Goal: Task Accomplishment & Management: Manage account settings

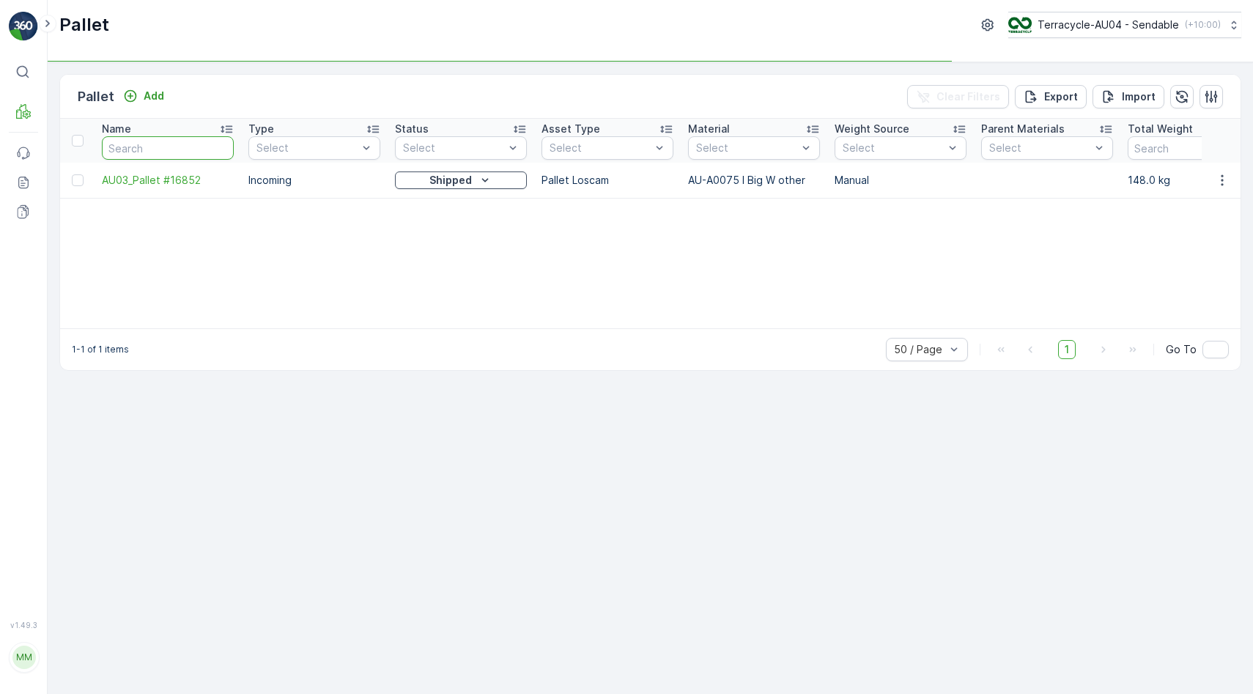
click at [186, 149] on input "text" at bounding box center [168, 147] width 132 height 23
type input "O"
click at [186, 149] on input "text" at bounding box center [168, 147] width 132 height 23
type input "5.3."
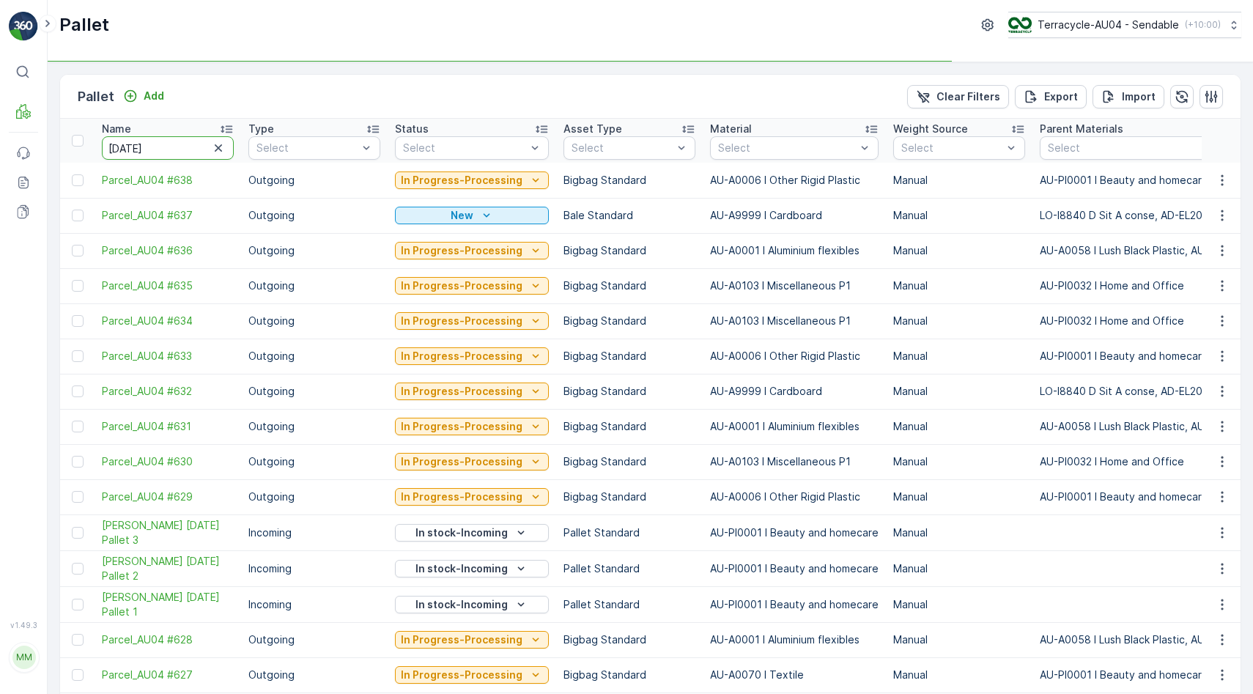
type input "[DATE]"
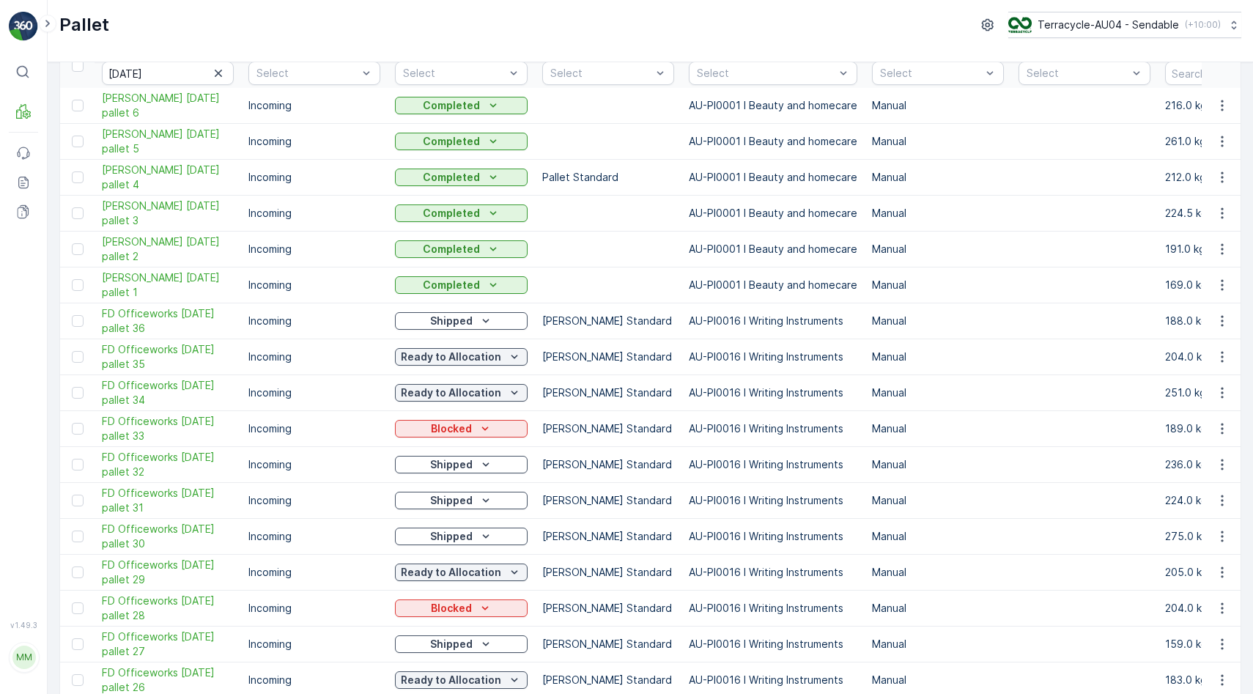
scroll to position [84, 0]
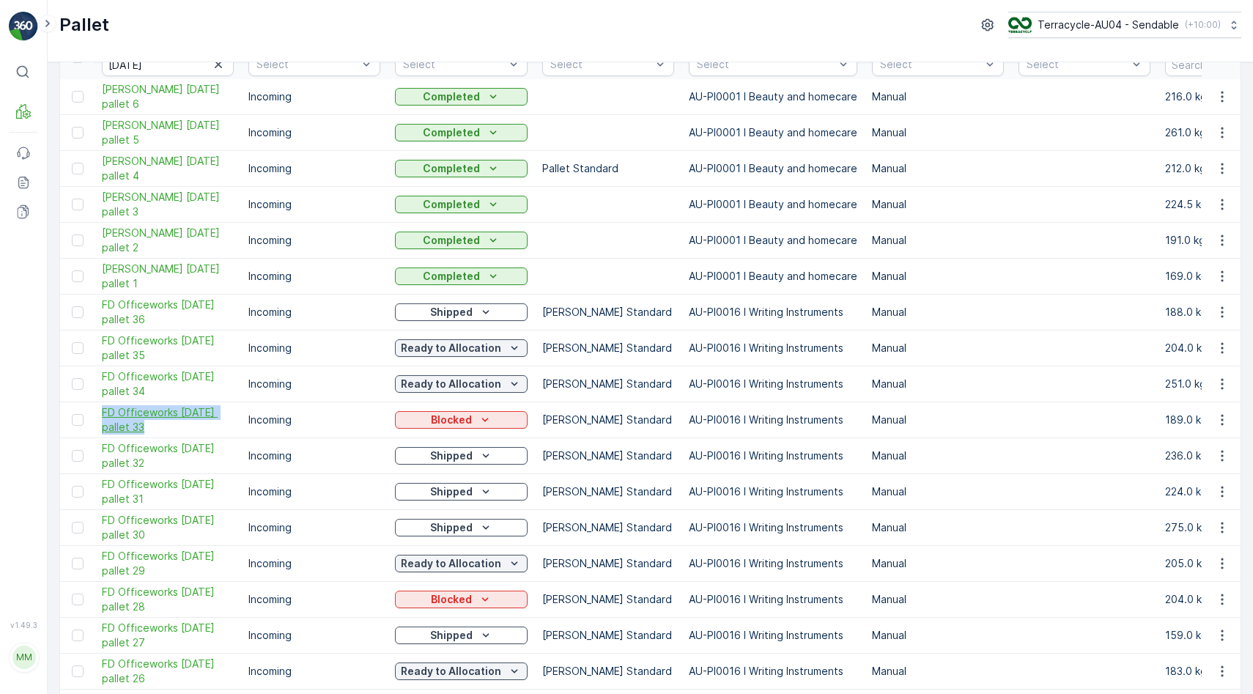
drag, startPoint x: 97, startPoint y: 408, endPoint x: 171, endPoint y: 426, distance: 76.2
click at [172, 426] on td "FD Officeworks [DATE] pallet 33" at bounding box center [167, 420] width 146 height 36
copy span "FD Officeworks [DATE] pallet 33"
click at [420, 421] on div "Blocked" at bounding box center [461, 419] width 121 height 15
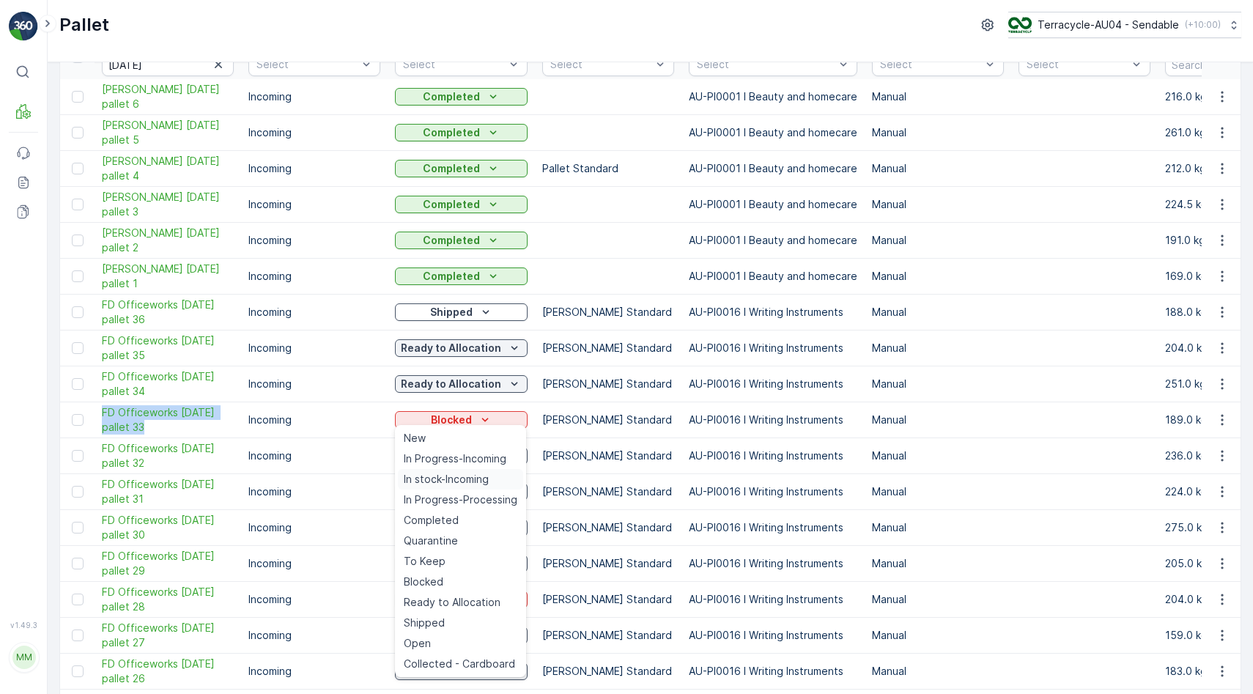
click at [489, 482] on span "In stock-Incoming" at bounding box center [446, 479] width 85 height 15
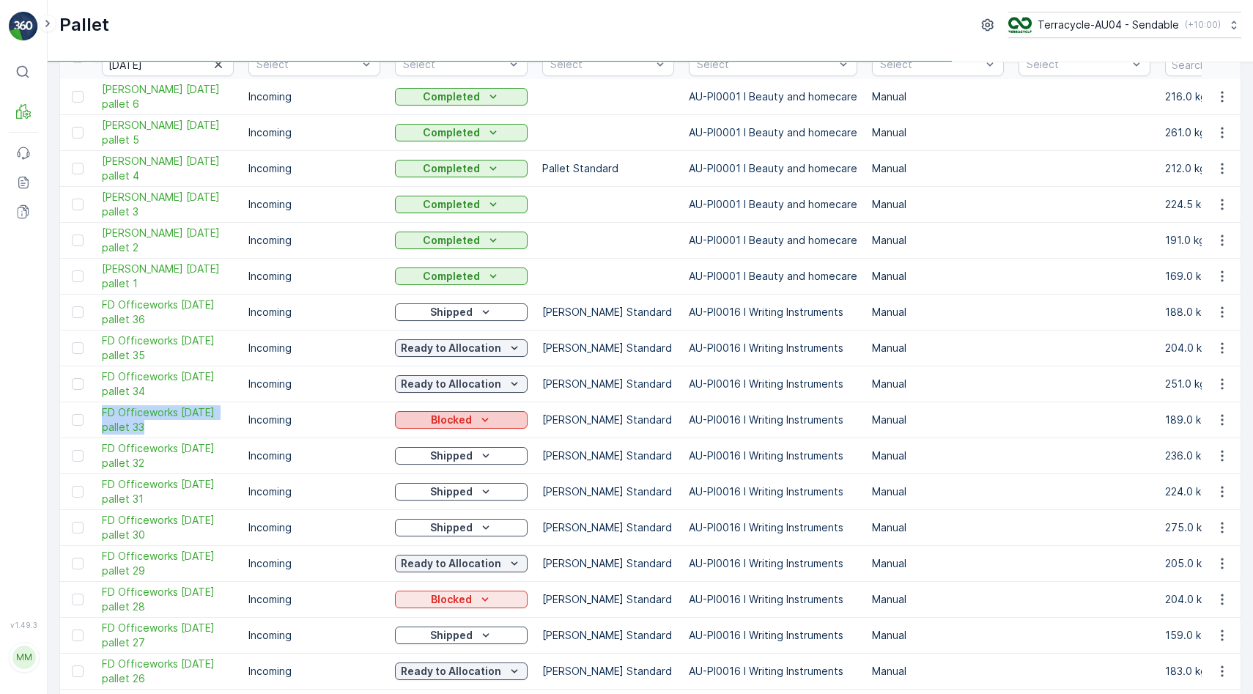
click at [486, 420] on icon "Blocked" at bounding box center [485, 419] width 15 height 15
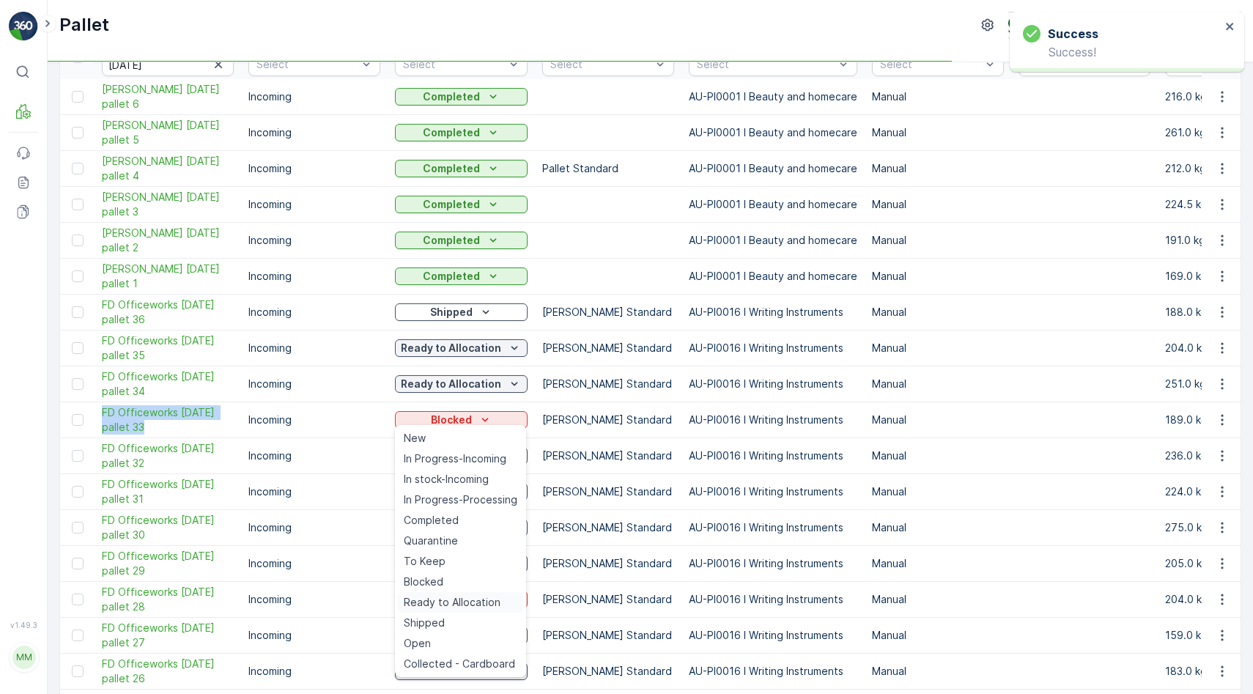
click at [485, 599] on span "Ready to Allocation" at bounding box center [452, 602] width 97 height 15
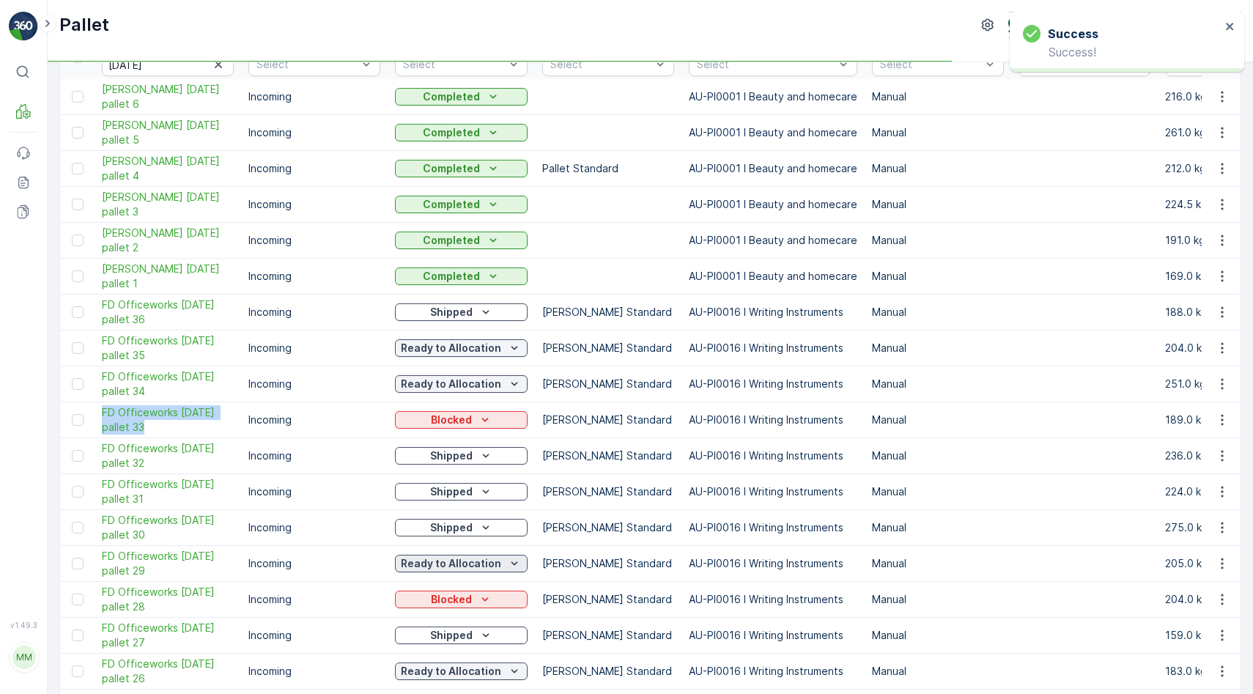
copy span "FD Officeworks [DATE] pallet 33"
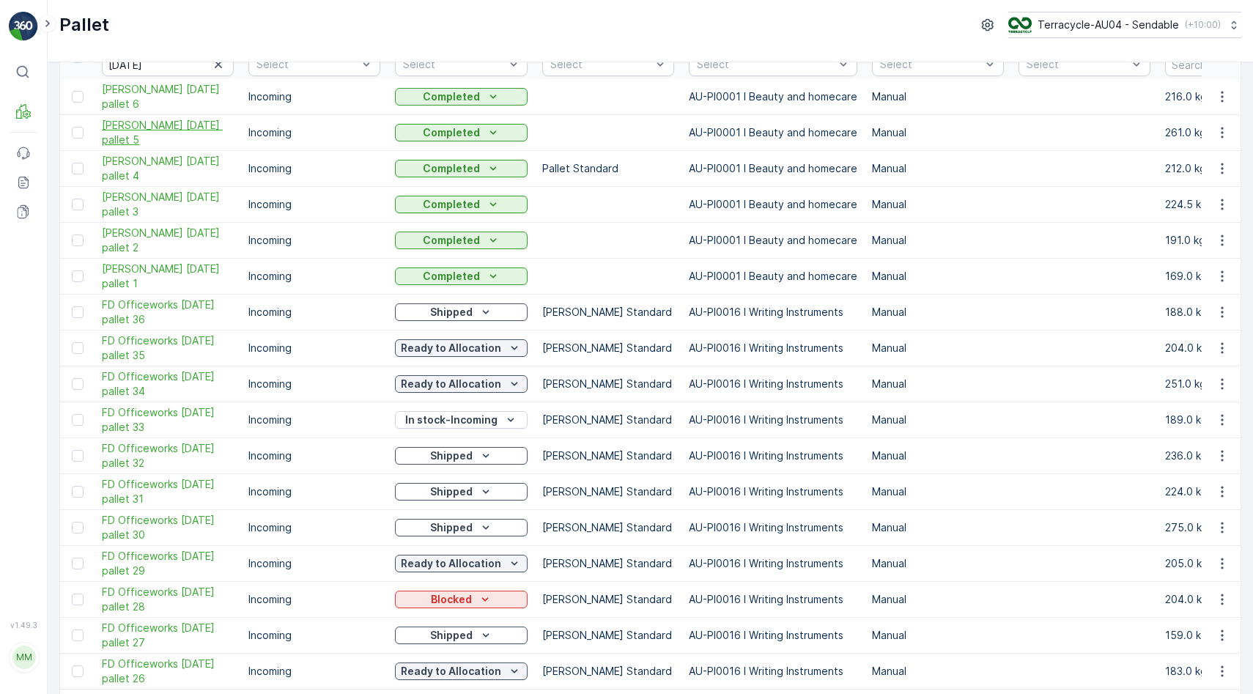
scroll to position [0, 0]
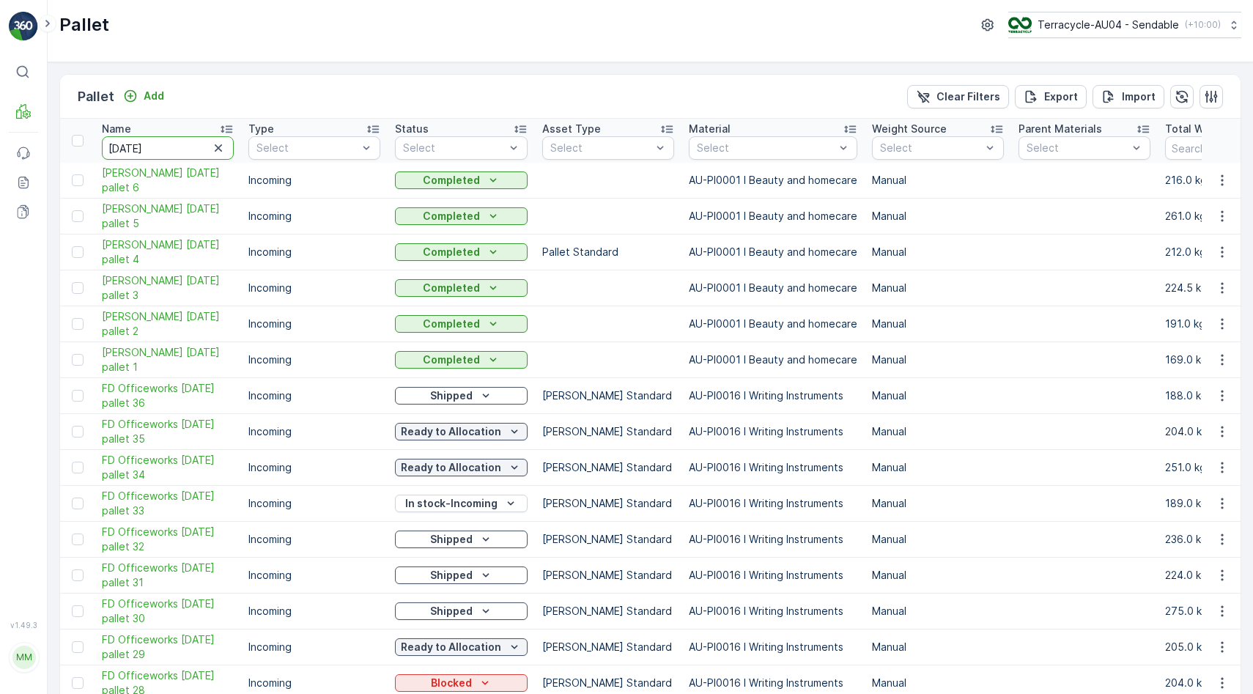
drag, startPoint x: 151, startPoint y: 152, endPoint x: 86, endPoint y: 151, distance: 64.5
type input "21.07"
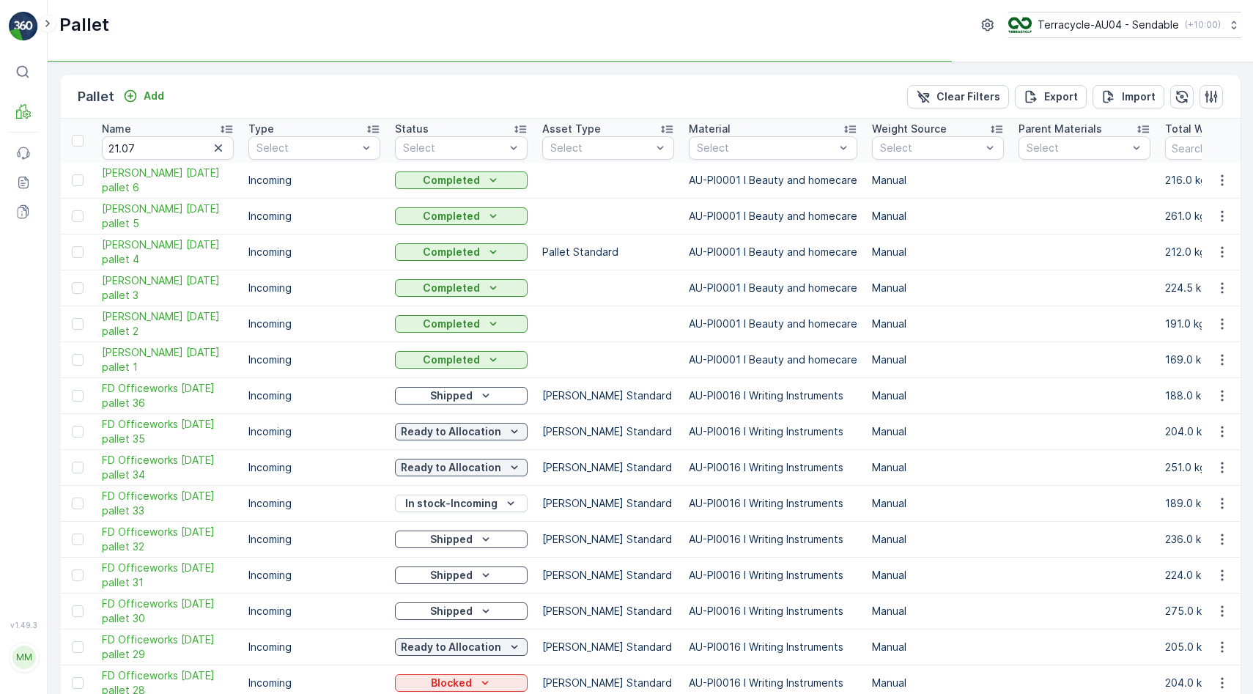
click at [86, 151] on th at bounding box center [77, 141] width 34 height 44
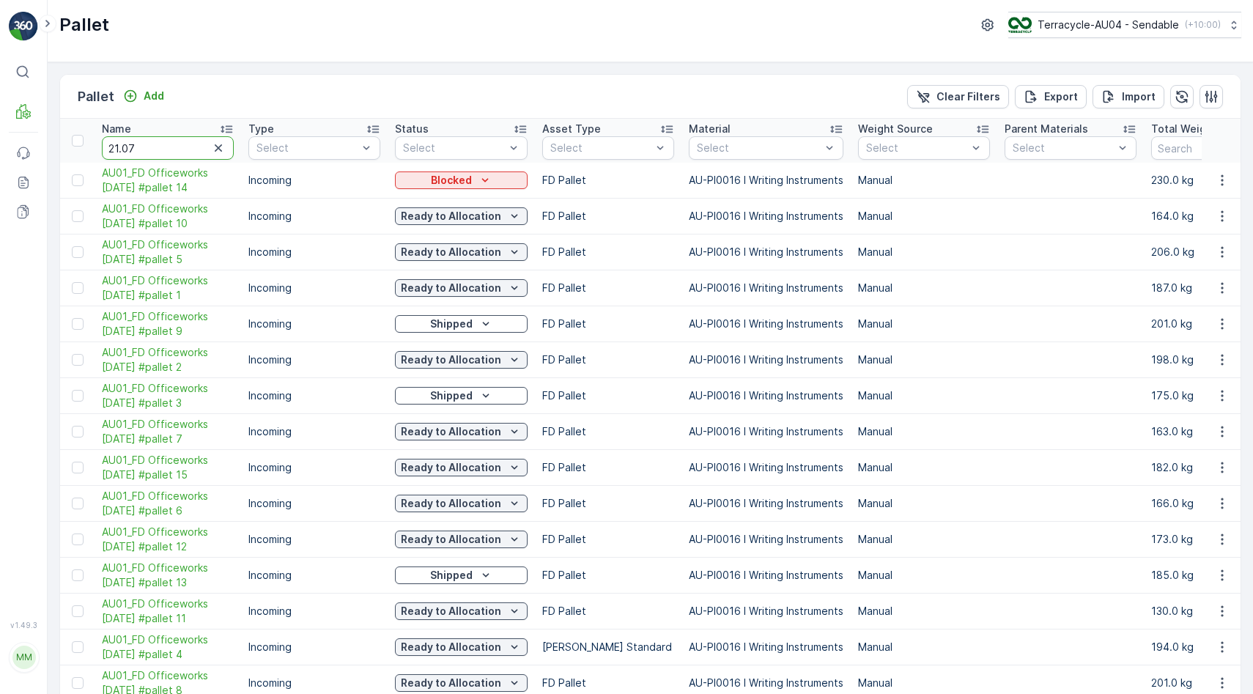
click at [166, 146] on input "21.07" at bounding box center [168, 147] width 132 height 23
type input "21.07."
drag, startPoint x: 97, startPoint y: 173, endPoint x: 204, endPoint y: 190, distance: 107.5
click at [204, 190] on td "AU01_FD Officeworks [DATE] #pallet 14" at bounding box center [167, 181] width 146 height 36
copy span "AU01_FD Officeworks [DATE] #pallet 14"
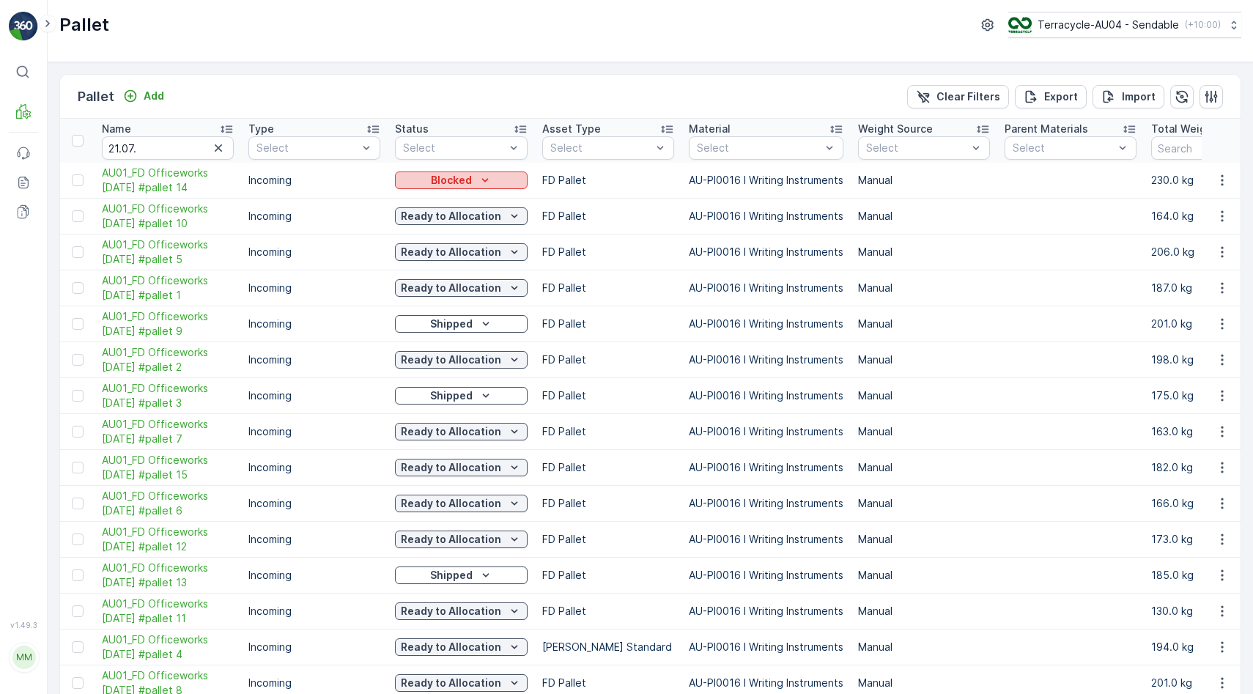
click at [508, 180] on div "Blocked" at bounding box center [461, 180] width 121 height 15
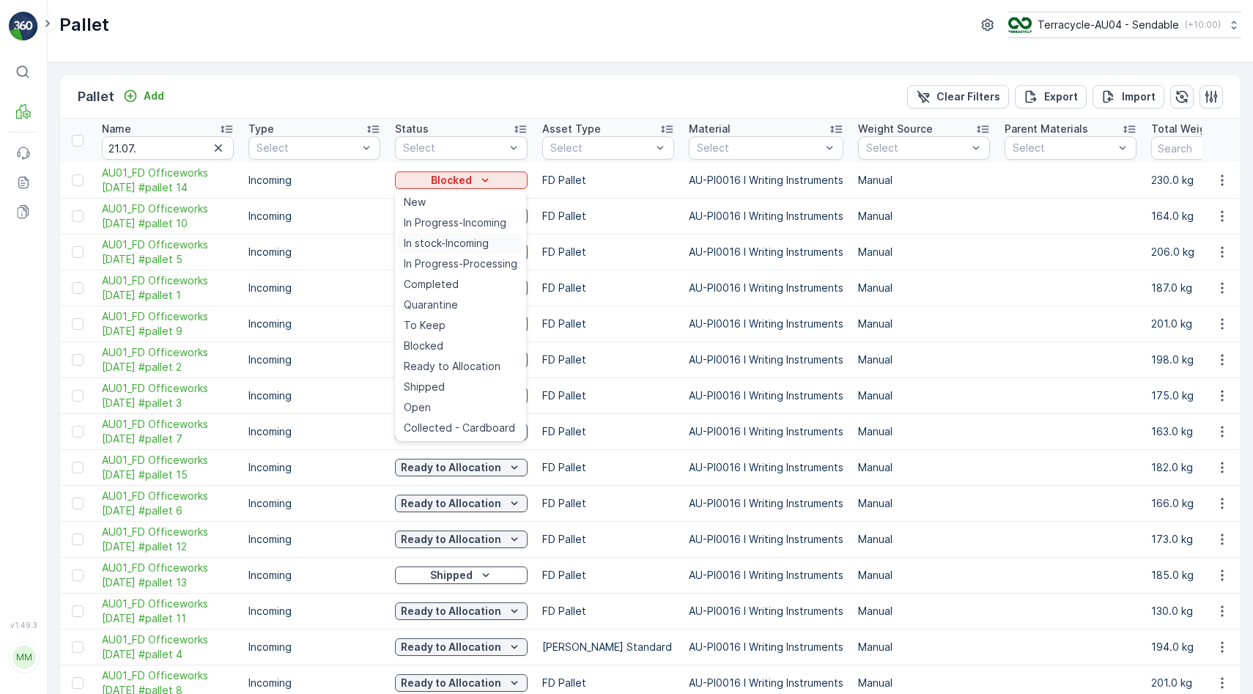
click at [484, 243] on span "In stock-Incoming" at bounding box center [446, 243] width 85 height 15
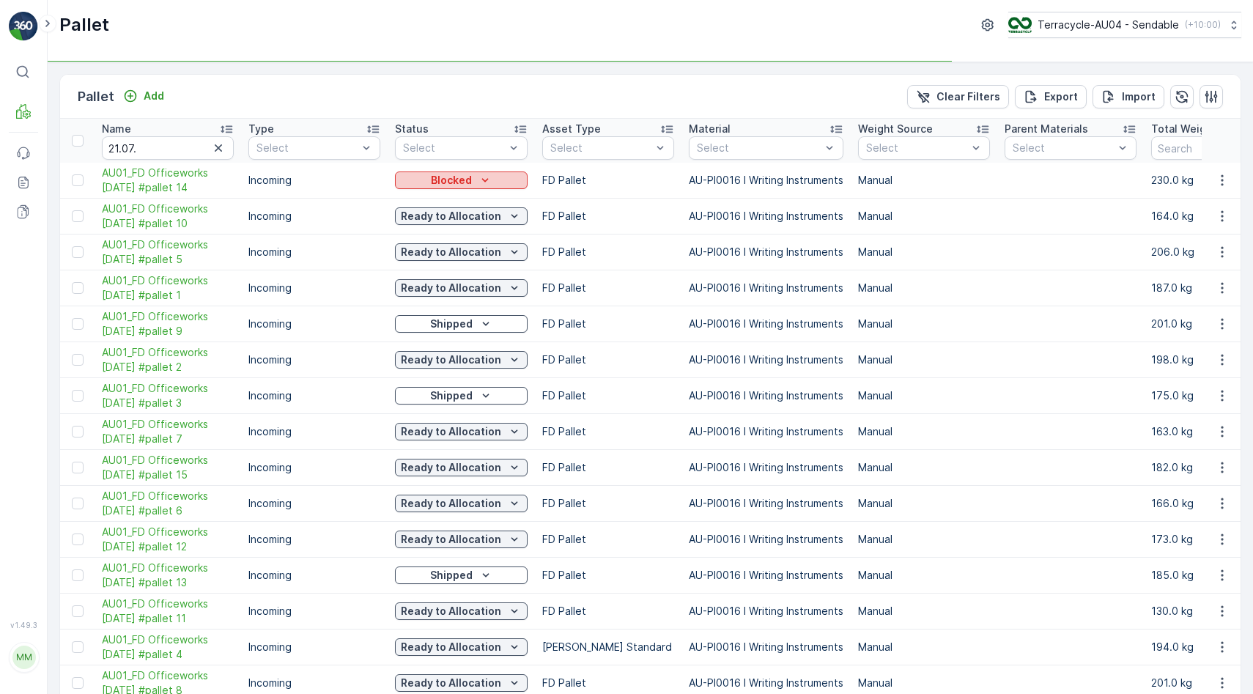
click at [475, 175] on div "Blocked" at bounding box center [461, 180] width 121 height 15
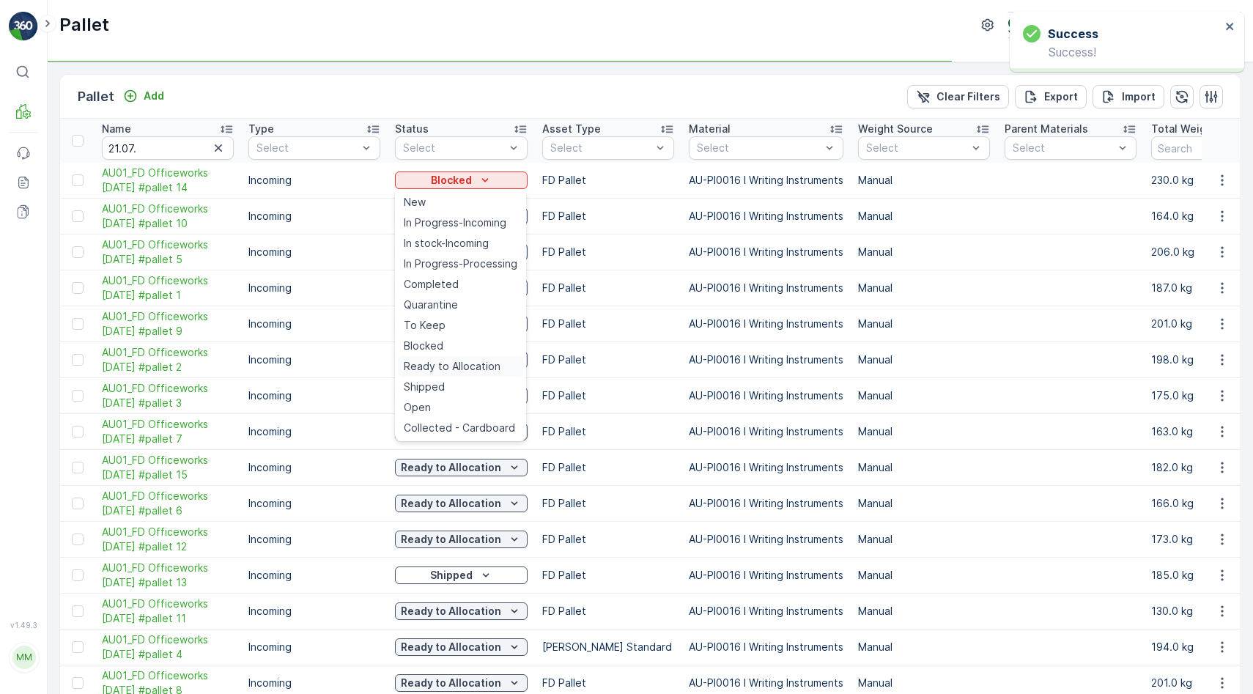
click at [476, 360] on span "Ready to Allocation" at bounding box center [452, 366] width 97 height 15
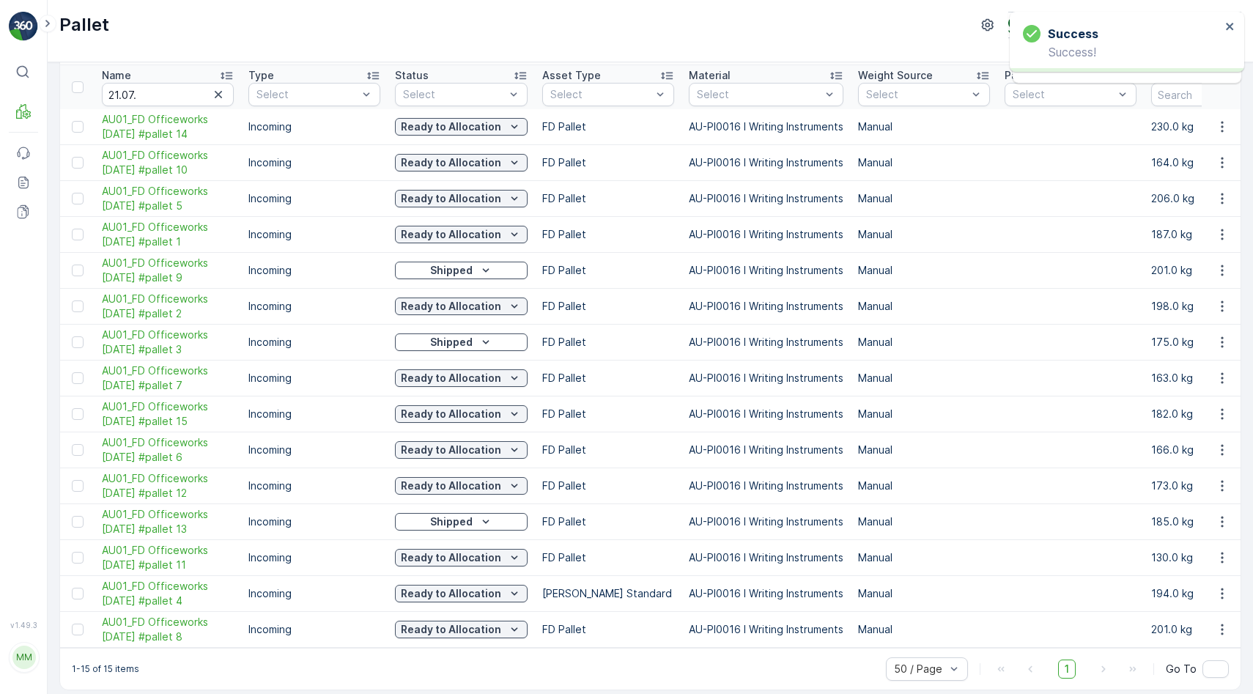
scroll to position [69, 0]
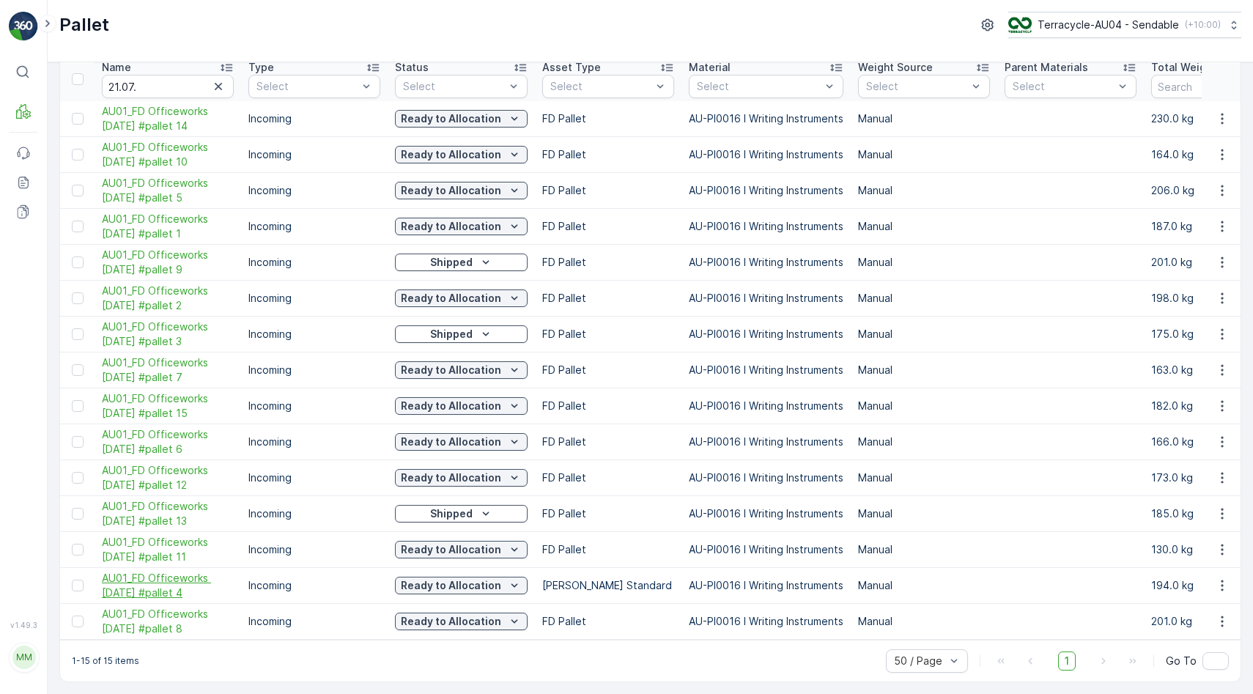
drag, startPoint x: 92, startPoint y: 572, endPoint x: 196, endPoint y: 583, distance: 103.9
copy span "AU01_FD Officeworks [DATE] #pallet 4"
drag, startPoint x: 163, startPoint y: 75, endPoint x: 20, endPoint y: 87, distance: 144.0
click at [20, 87] on div "⌘B MRF Events Reports Documents v 1.49.3 MM MRF.AU04 [PERSON_NAME][EMAIL_ADDRES…" at bounding box center [626, 347] width 1253 height 694
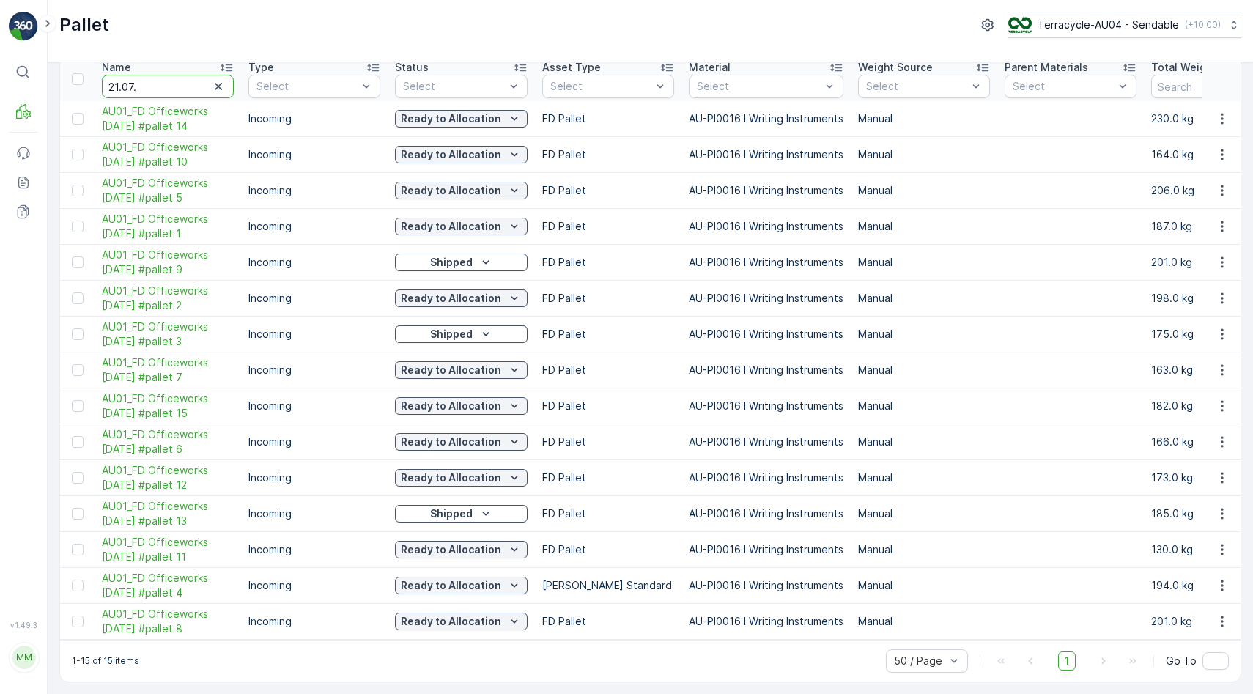
drag, startPoint x: 168, startPoint y: 78, endPoint x: 39, endPoint y: 78, distance: 129.6
click at [40, 78] on div "⌘B MRF Events Reports Documents v 1.49.3 MM MRF.AU04 [PERSON_NAME][EMAIL_ADDRES…" at bounding box center [626, 347] width 1253 height 694
type input "257"
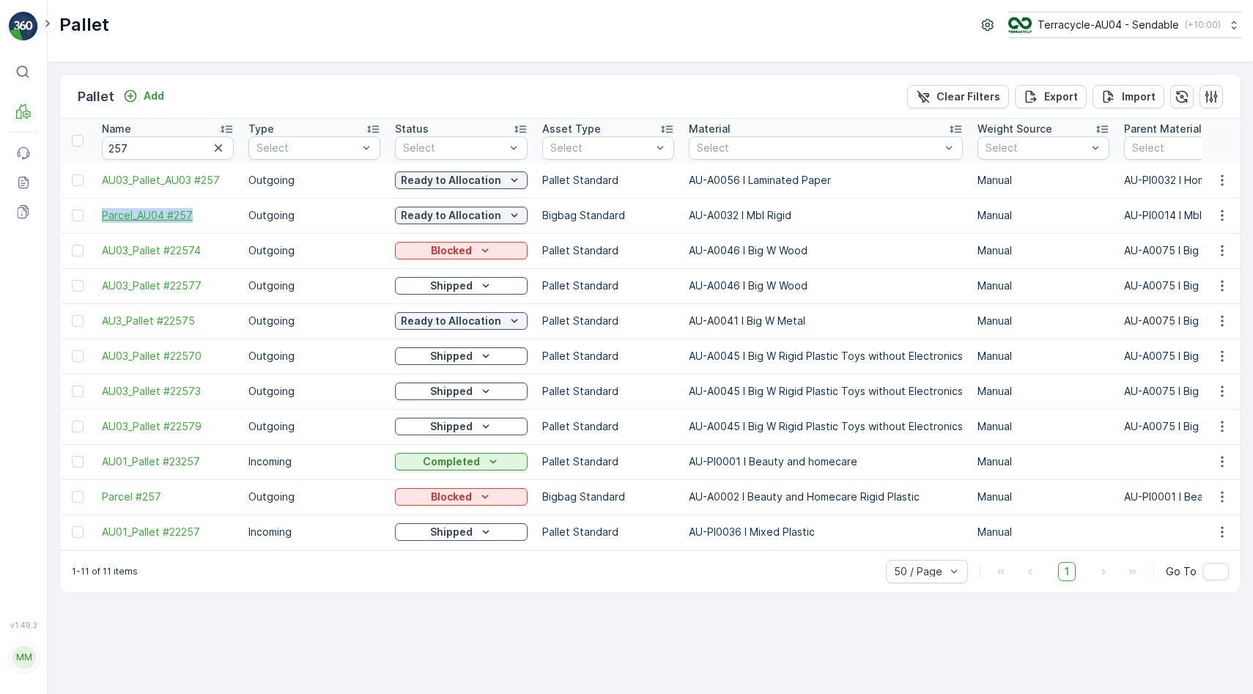
drag, startPoint x: 97, startPoint y: 215, endPoint x: 197, endPoint y: 213, distance: 100.4
click at [197, 213] on td "Parcel_AU04 #257" at bounding box center [167, 215] width 146 height 35
copy span "Parcel_AU04 #257"
click at [181, 144] on input "257" at bounding box center [168, 147] width 132 height 23
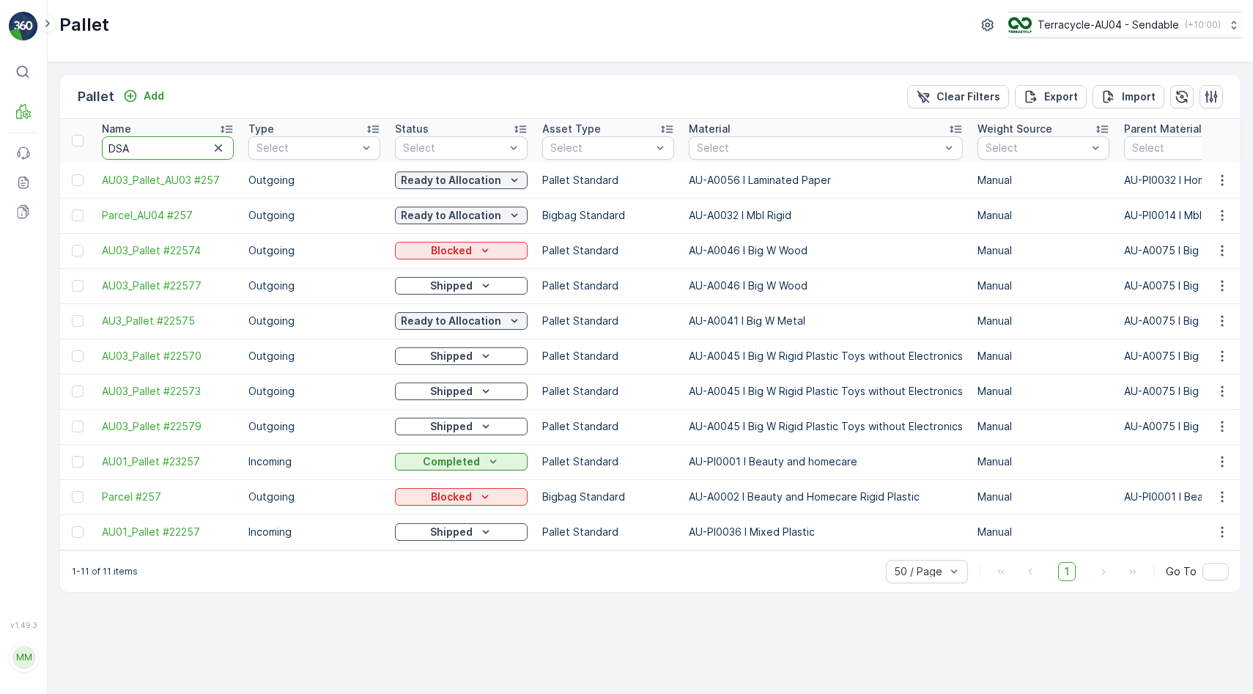
type input "DSA 9"
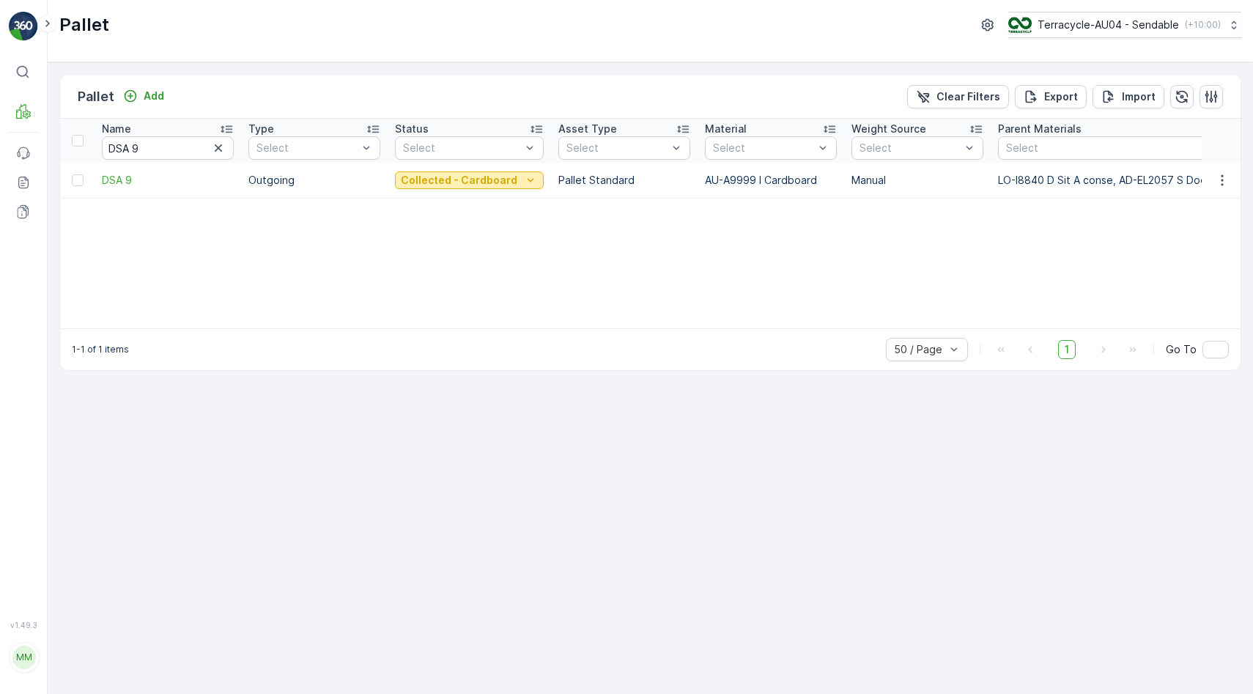
click at [458, 175] on p "Collected - Cardboard" at bounding box center [459, 180] width 116 height 15
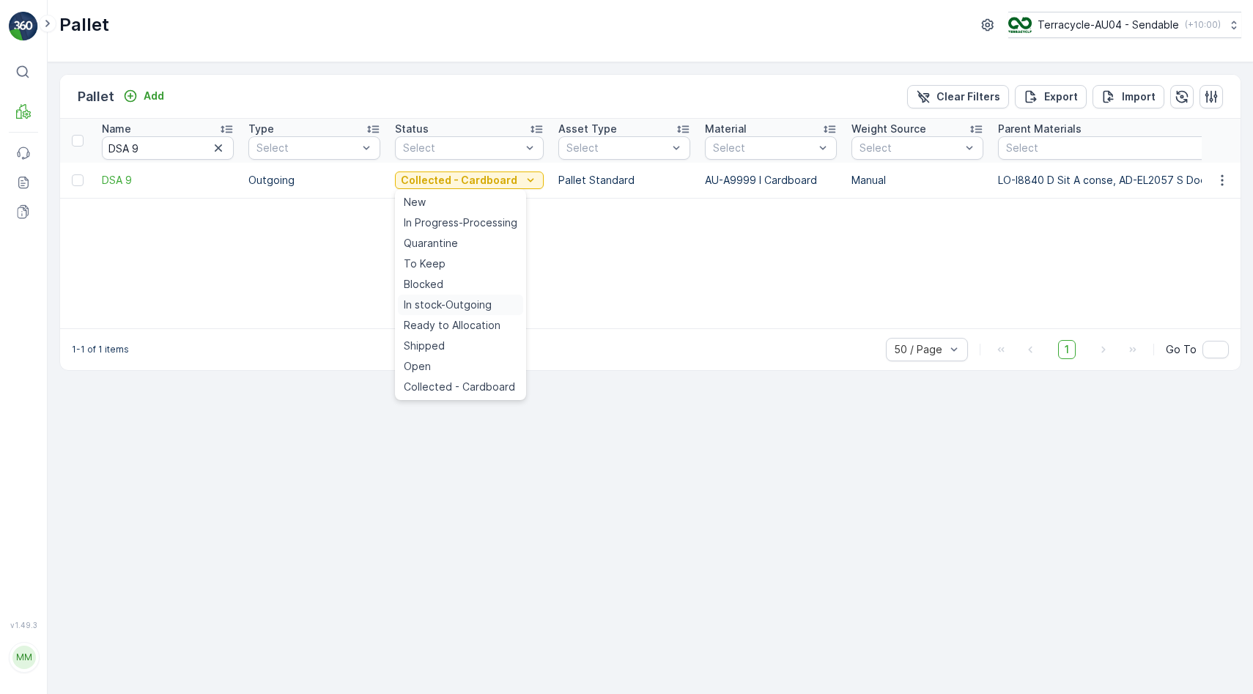
click at [451, 303] on span "In stock-Outgoing" at bounding box center [448, 304] width 88 height 15
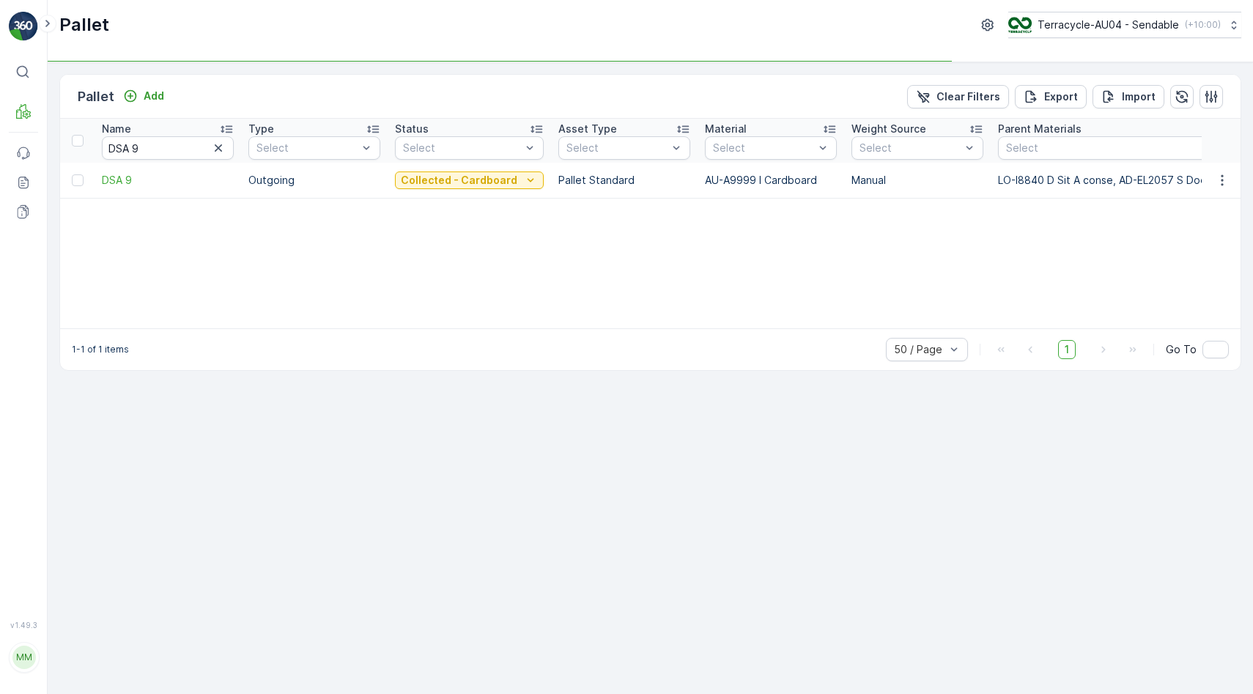
click at [464, 188] on div "Collected - Cardboard" at bounding box center [469, 180] width 149 height 21
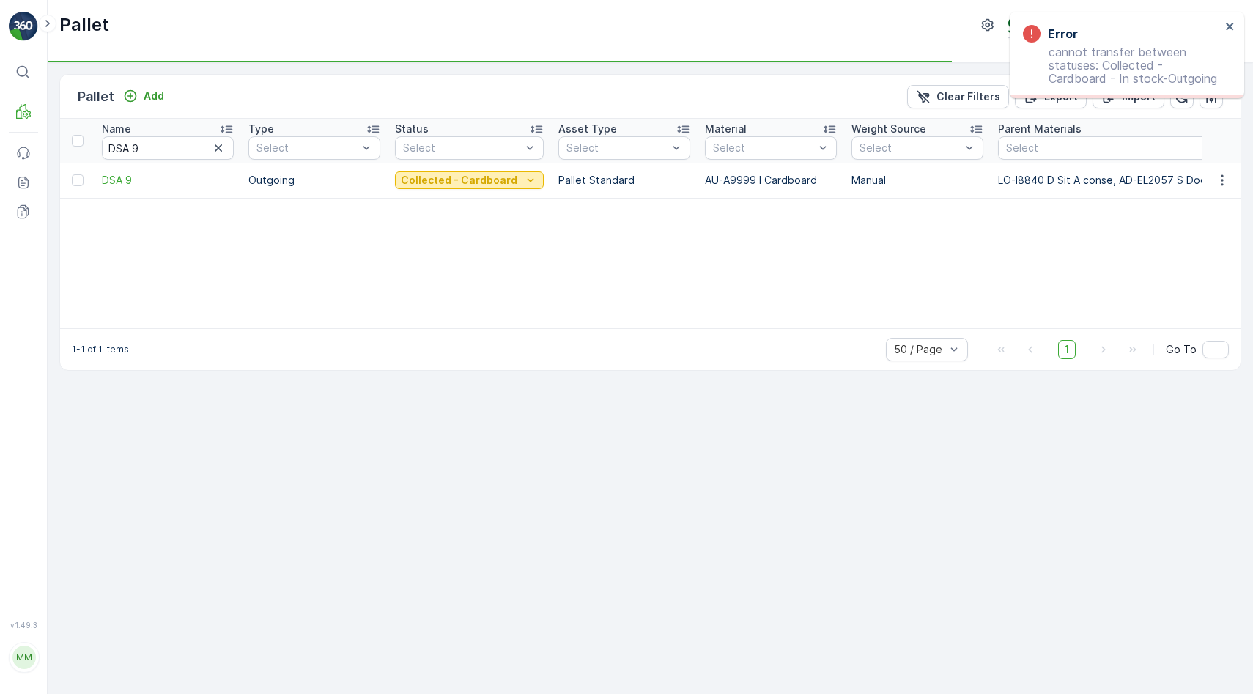
click at [473, 173] on p "Collected - Cardboard" at bounding box center [459, 180] width 116 height 15
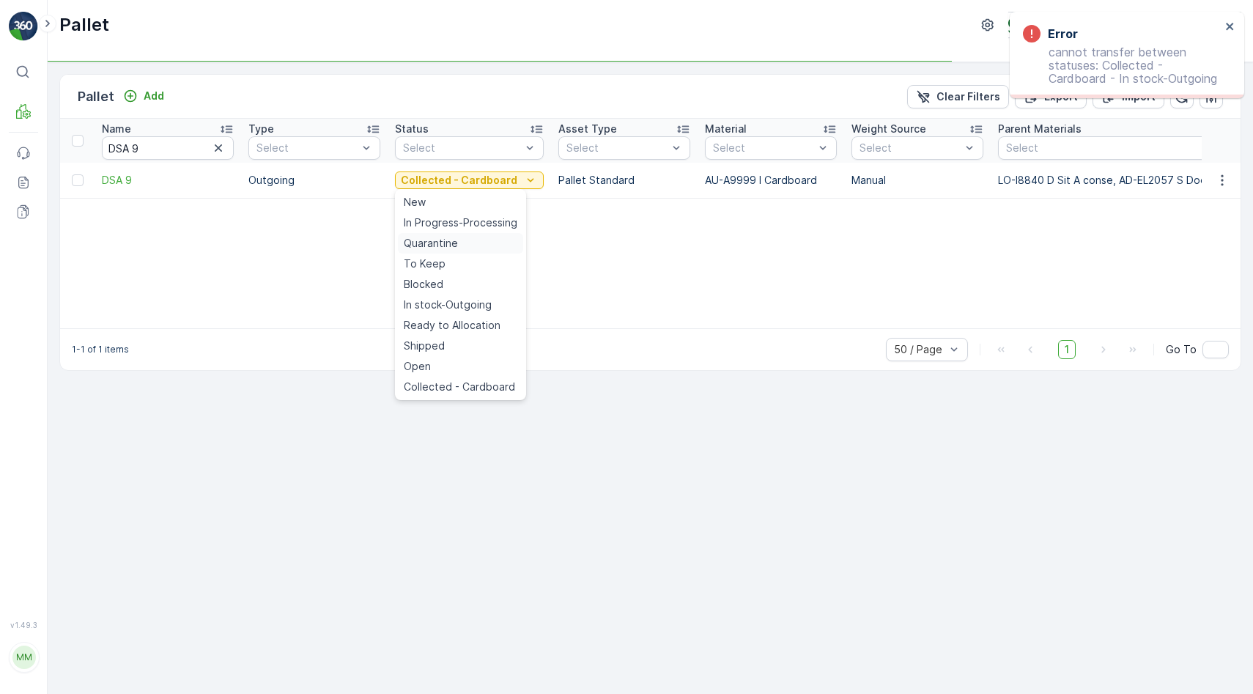
click at [448, 245] on span "Quarantine" at bounding box center [431, 243] width 54 height 15
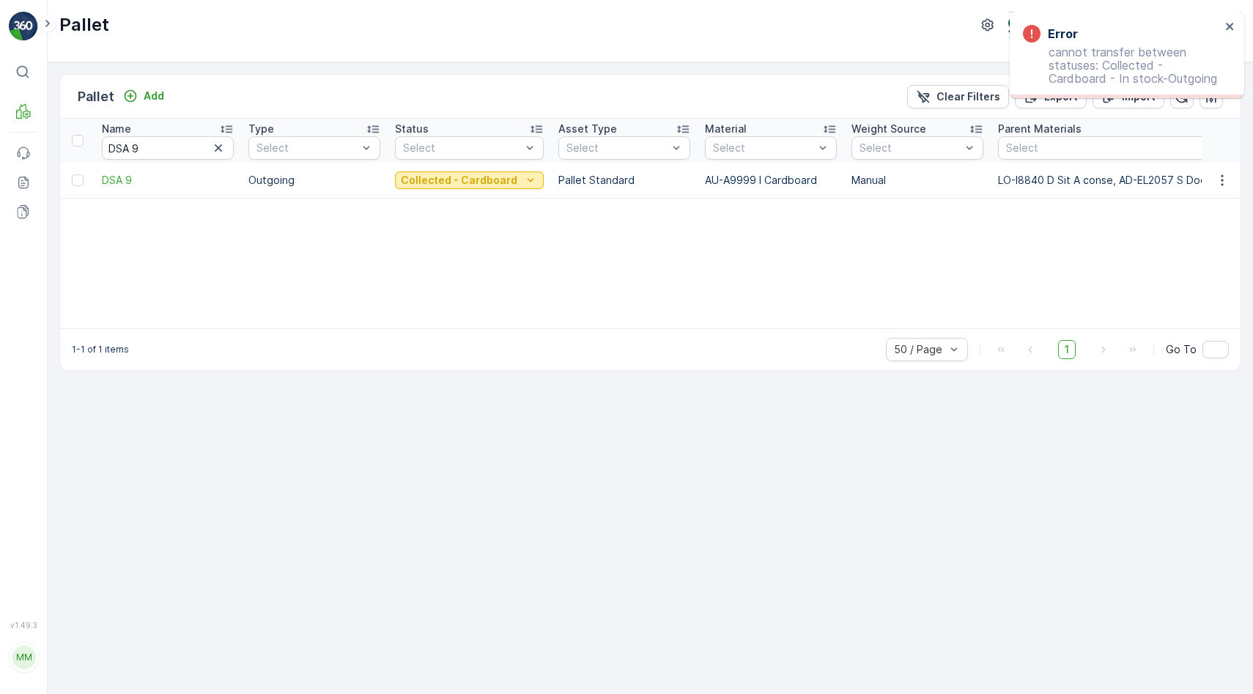
click at [493, 180] on p "Collected - Cardboard" at bounding box center [459, 180] width 116 height 15
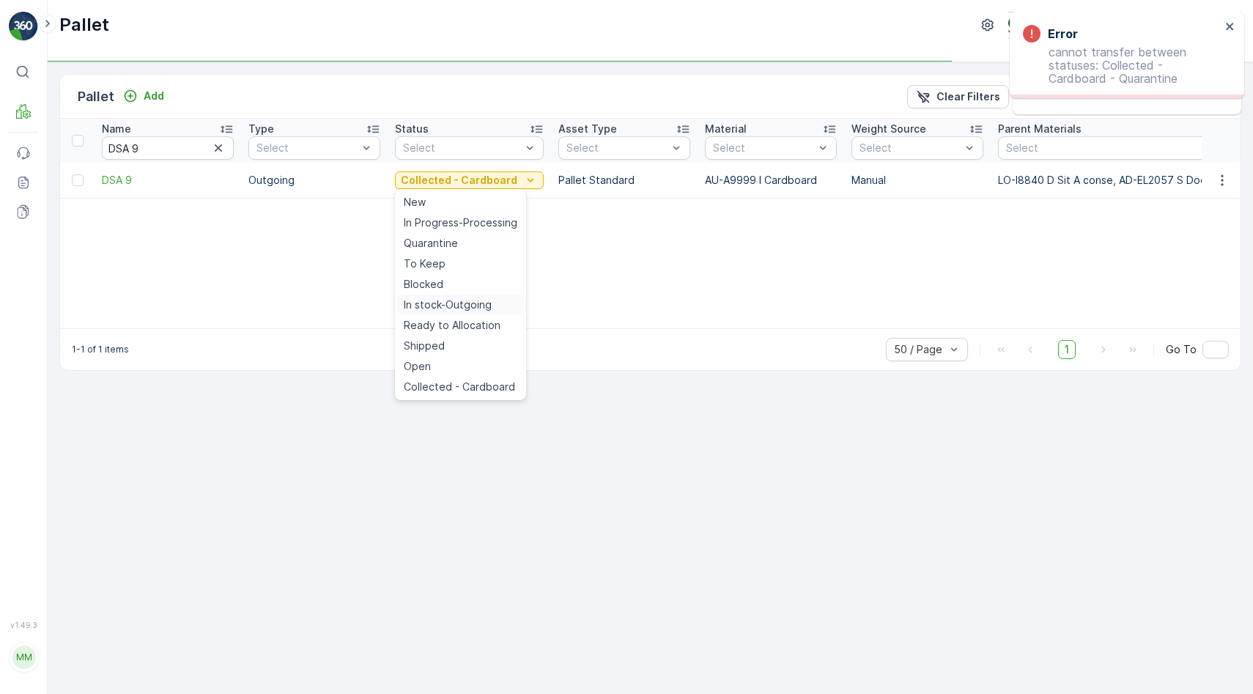
click at [459, 300] on span "In stock-Outgoing" at bounding box center [448, 304] width 88 height 15
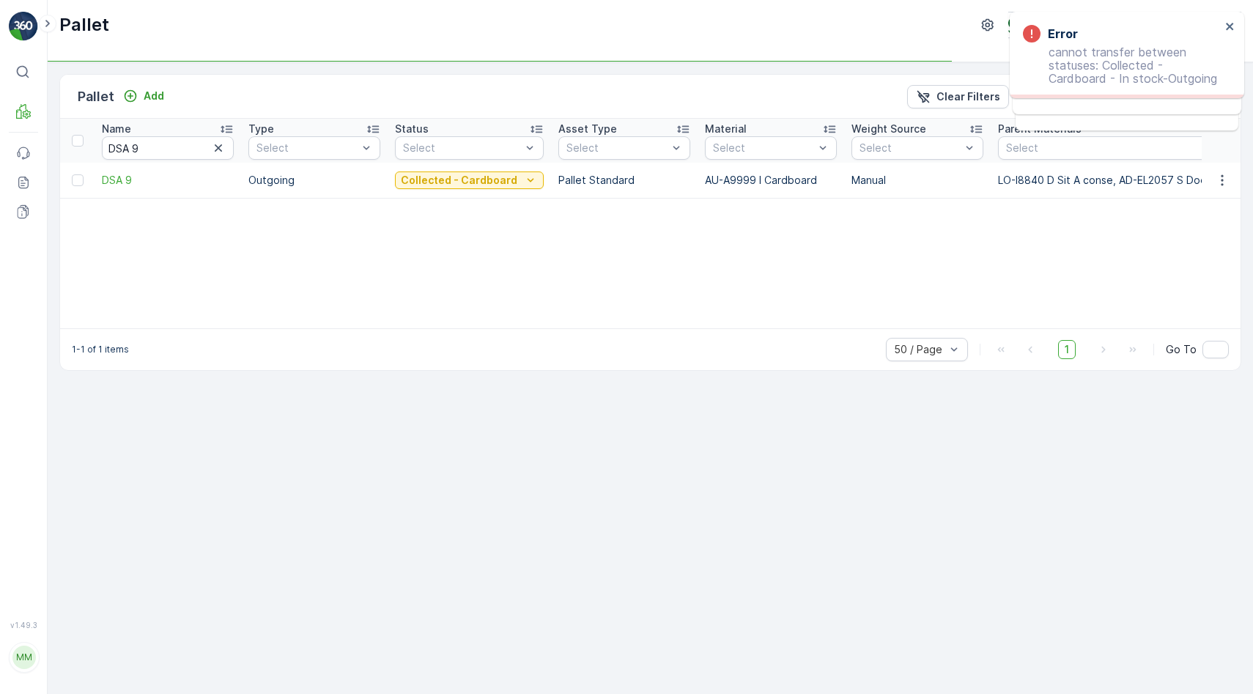
click at [477, 190] on div "Collected - Cardboard" at bounding box center [469, 180] width 149 height 21
click at [478, 173] on p "Collected - Cardboard" at bounding box center [459, 180] width 116 height 15
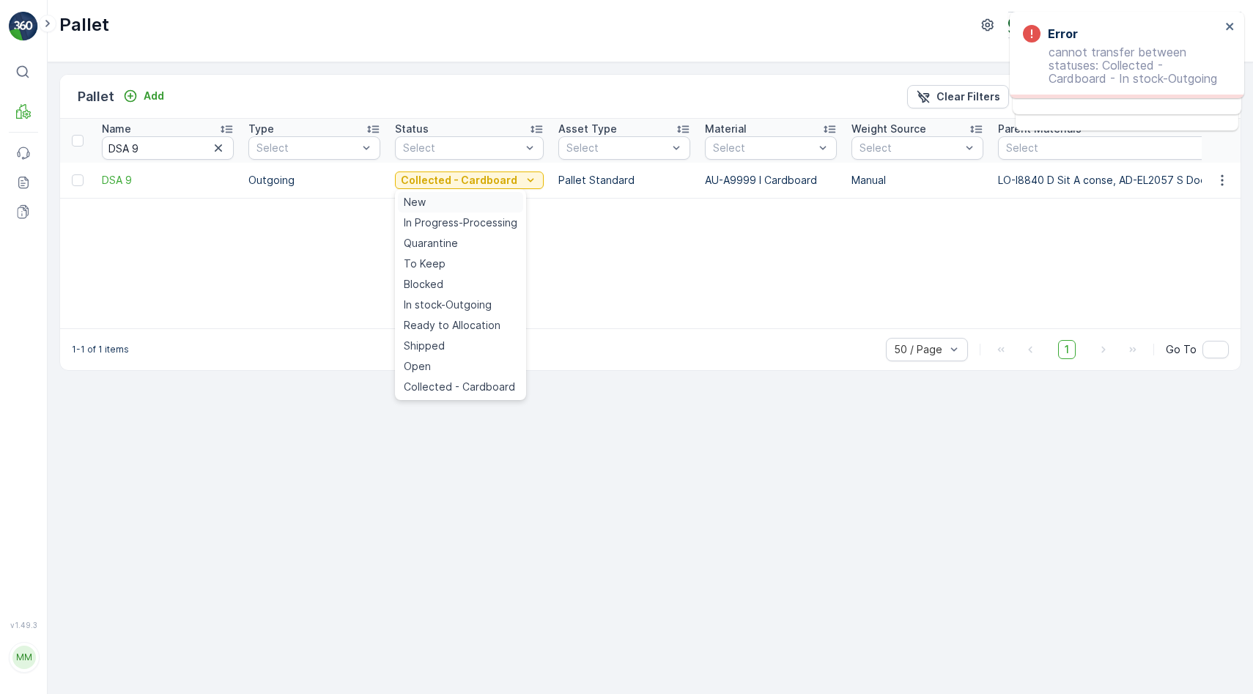
click at [453, 202] on div "New" at bounding box center [460, 202] width 125 height 21
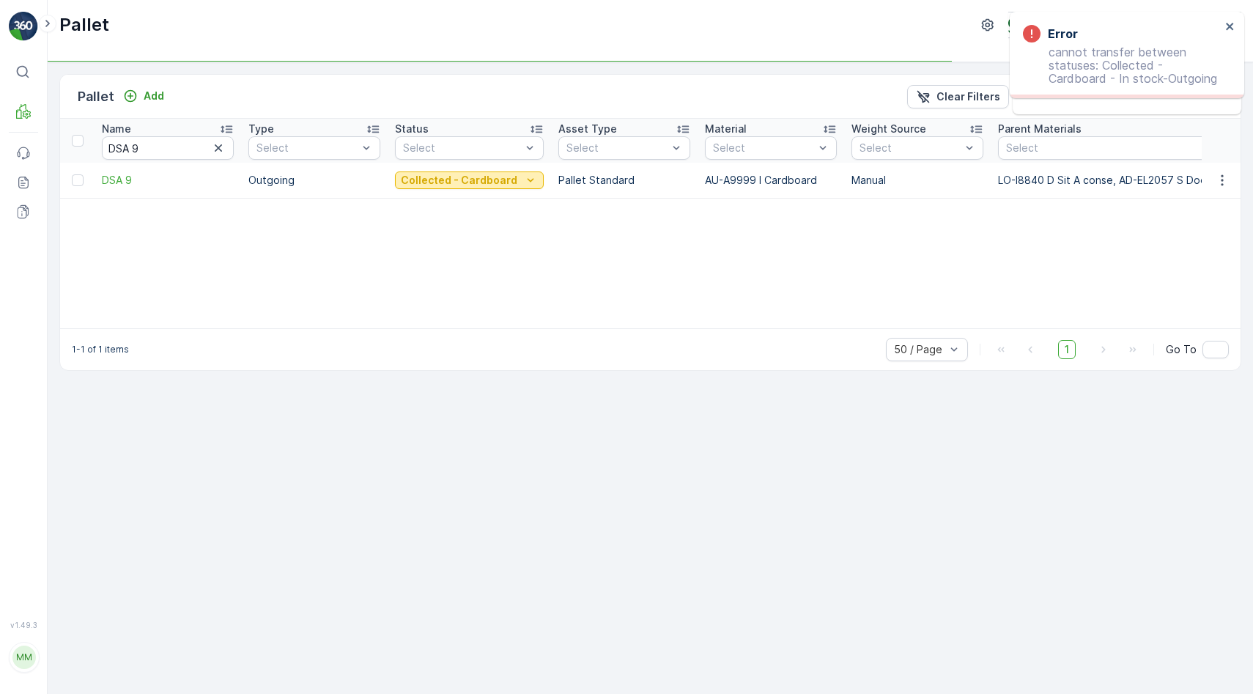
click at [482, 182] on p "Collected - Cardboard" at bounding box center [459, 180] width 116 height 15
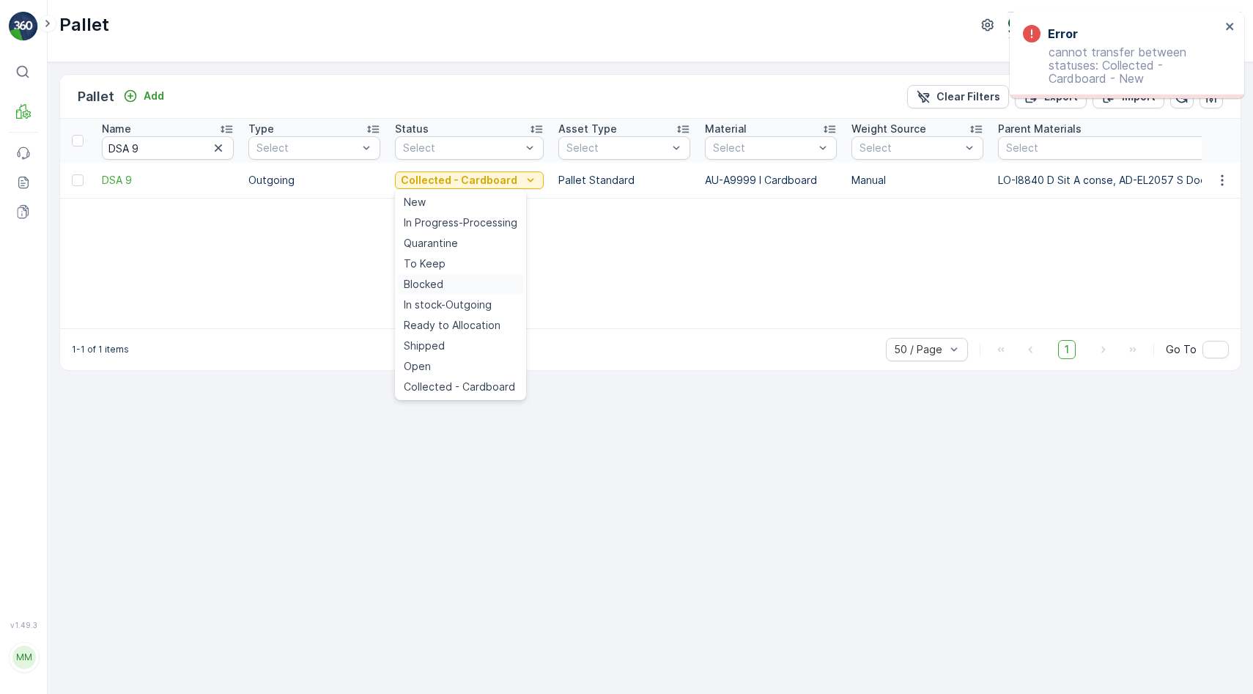
click at [472, 285] on div "Blocked" at bounding box center [460, 284] width 125 height 21
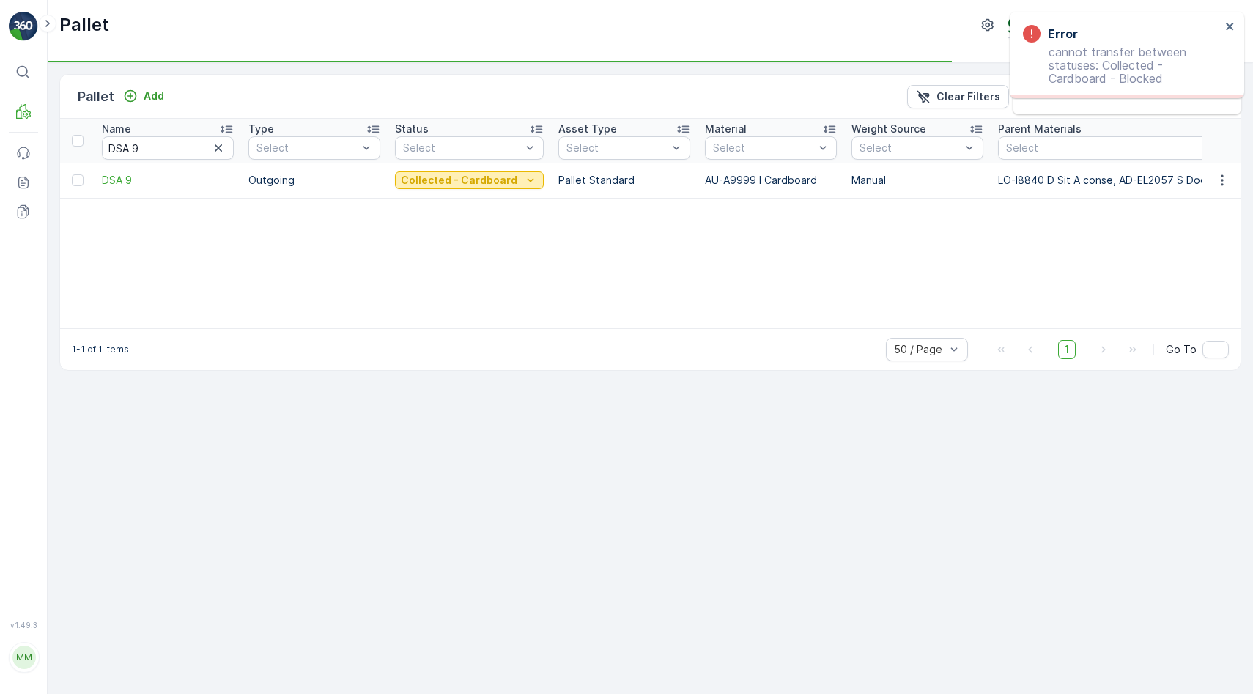
click at [481, 185] on p "Collected - Cardboard" at bounding box center [459, 180] width 116 height 15
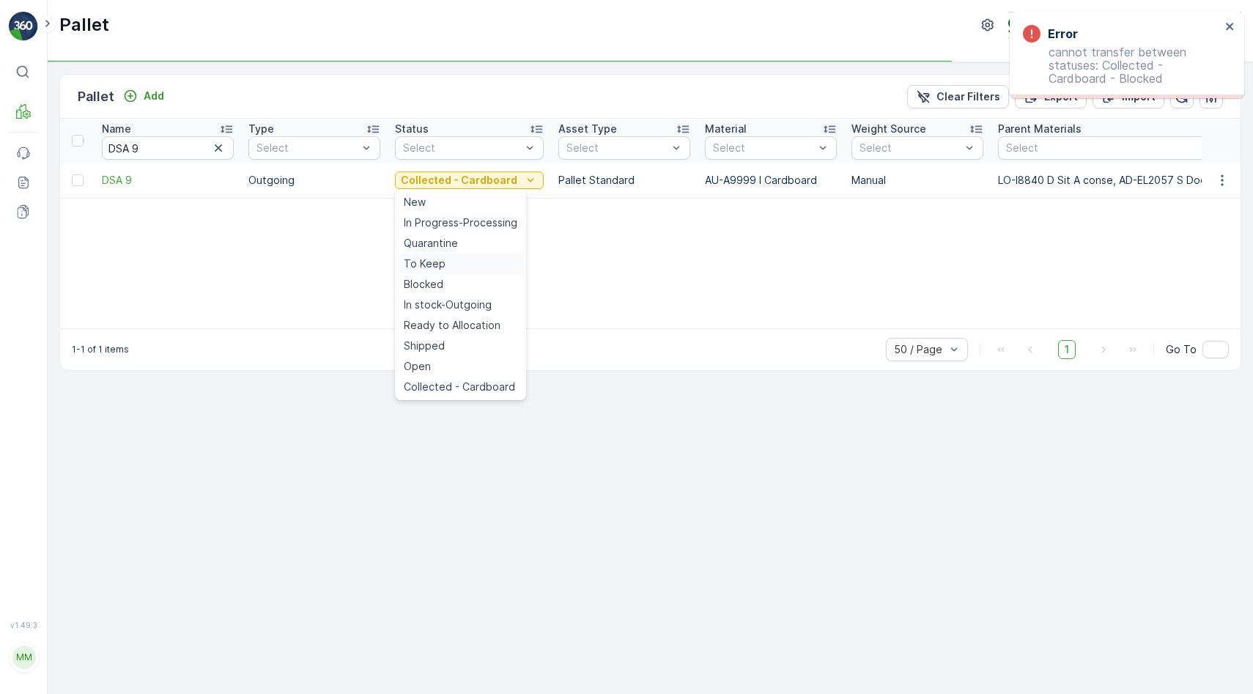
click at [453, 262] on div "To Keep" at bounding box center [460, 263] width 125 height 21
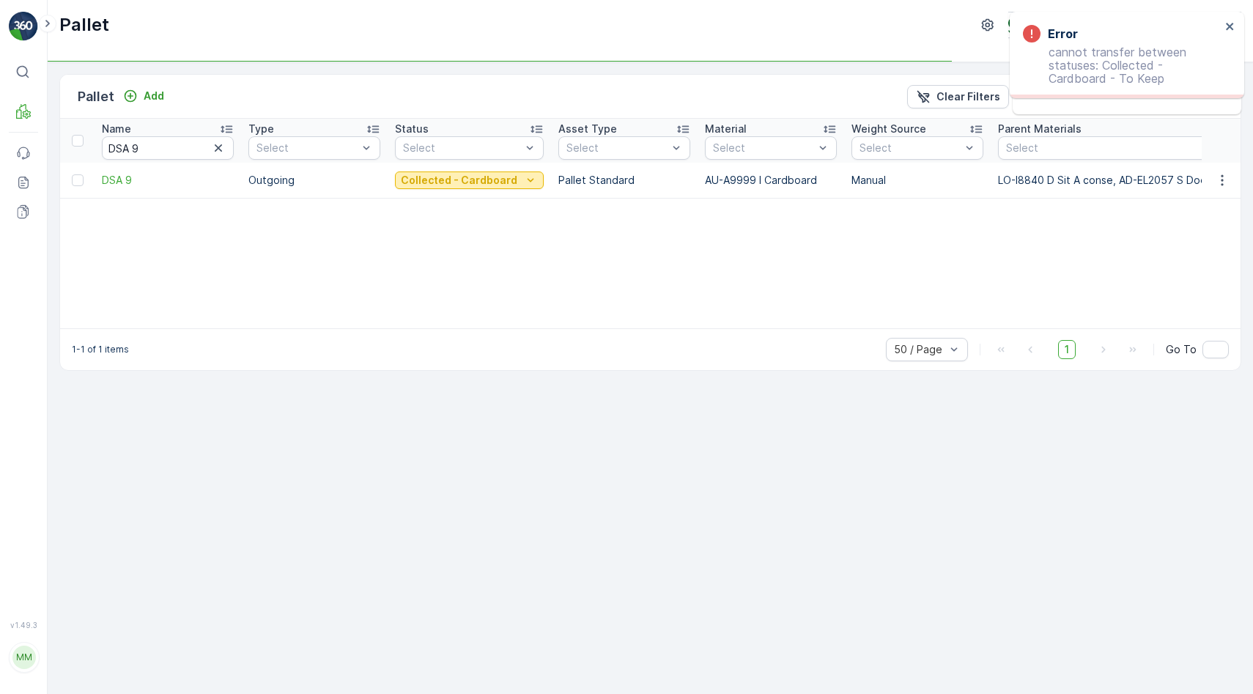
click at [494, 181] on p "Collected - Cardboard" at bounding box center [459, 180] width 116 height 15
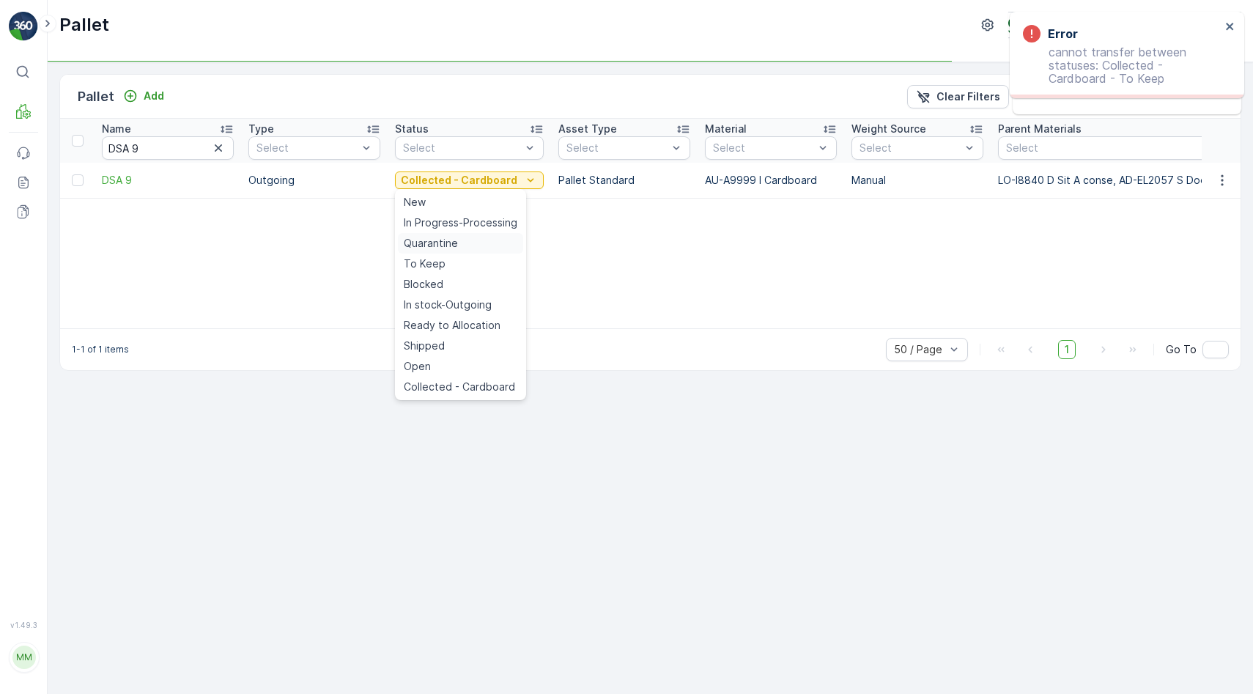
click at [464, 242] on div "Quarantine" at bounding box center [460, 243] width 125 height 21
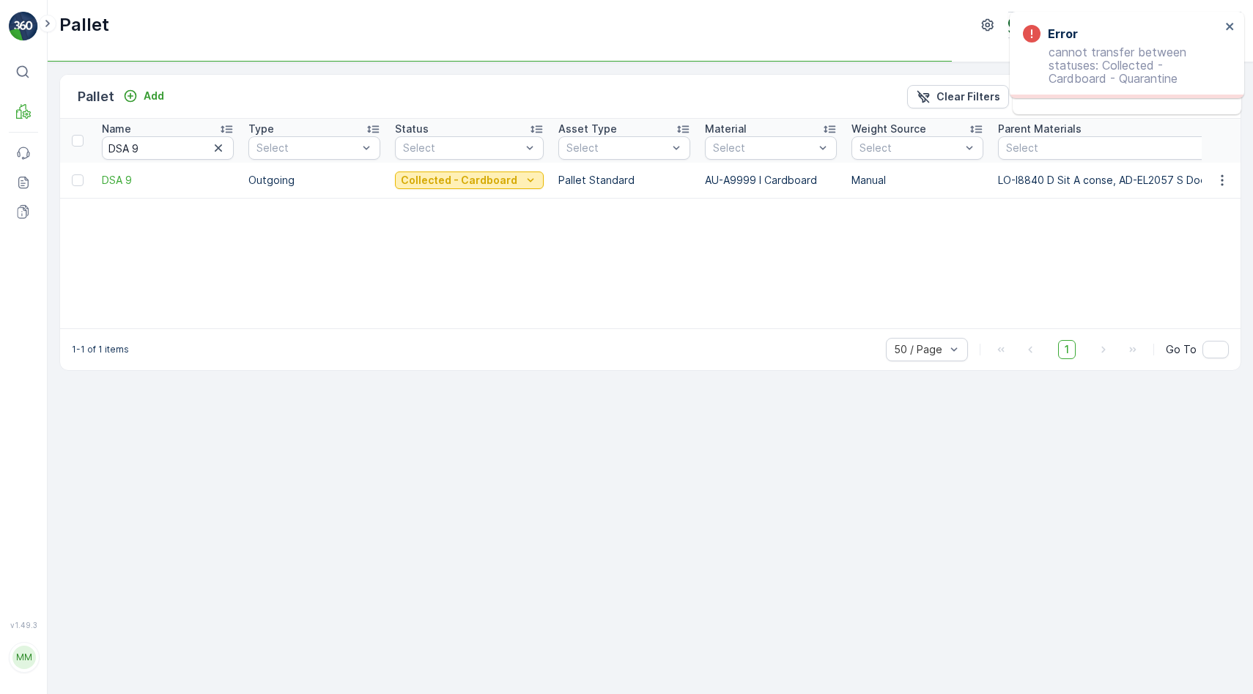
click at [481, 188] on button "Collected - Cardboard" at bounding box center [469, 180] width 149 height 18
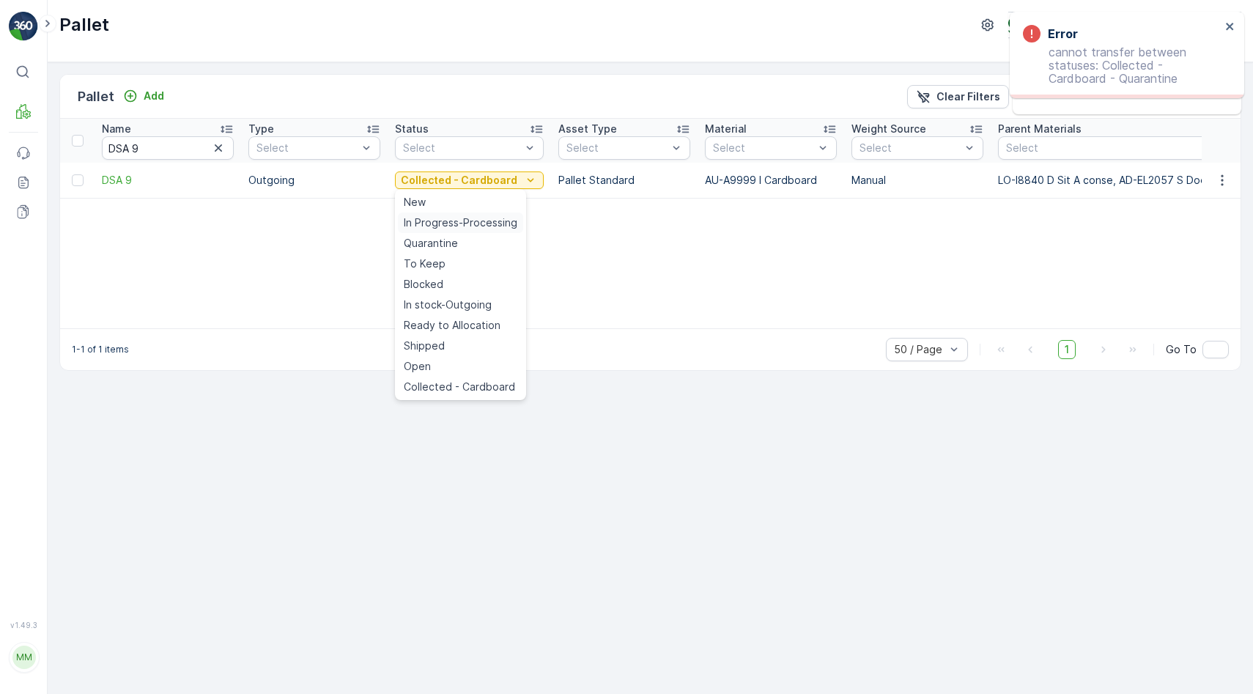
click at [458, 229] on span "In Progress-Processing" at bounding box center [461, 222] width 114 height 15
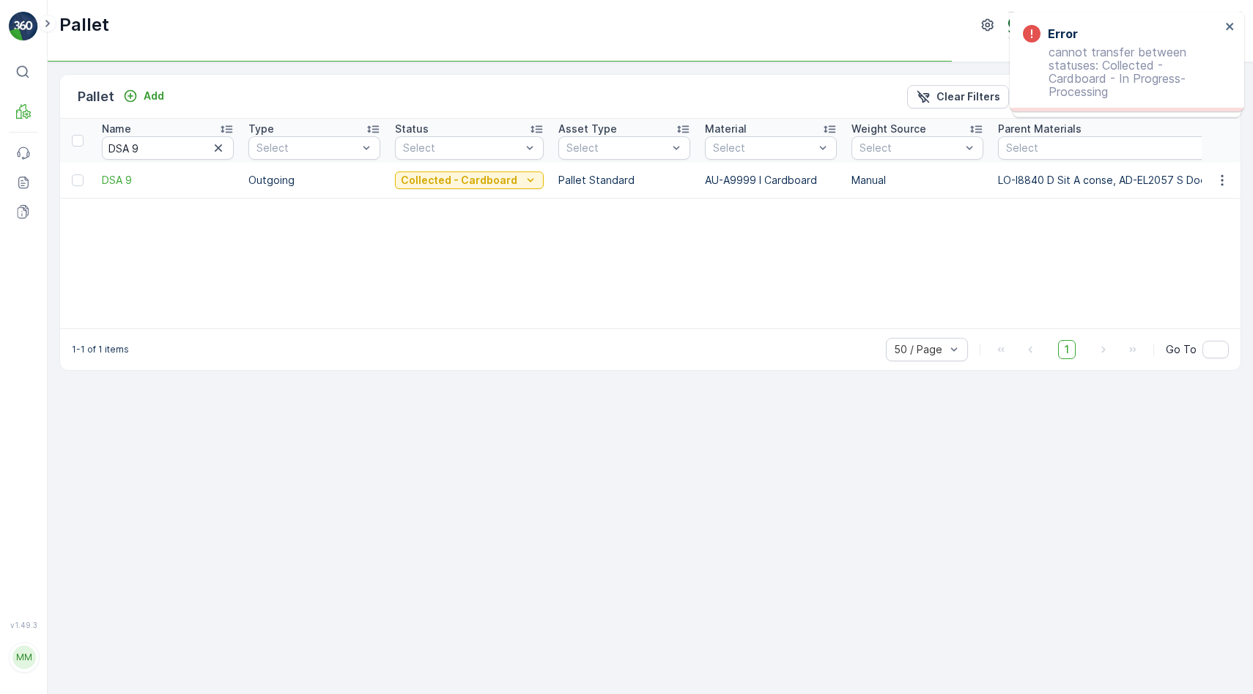
click at [470, 196] on td "Collected - Cardboard" at bounding box center [468, 180] width 163 height 35
click at [474, 184] on p "Collected - Cardboard" at bounding box center [459, 180] width 116 height 15
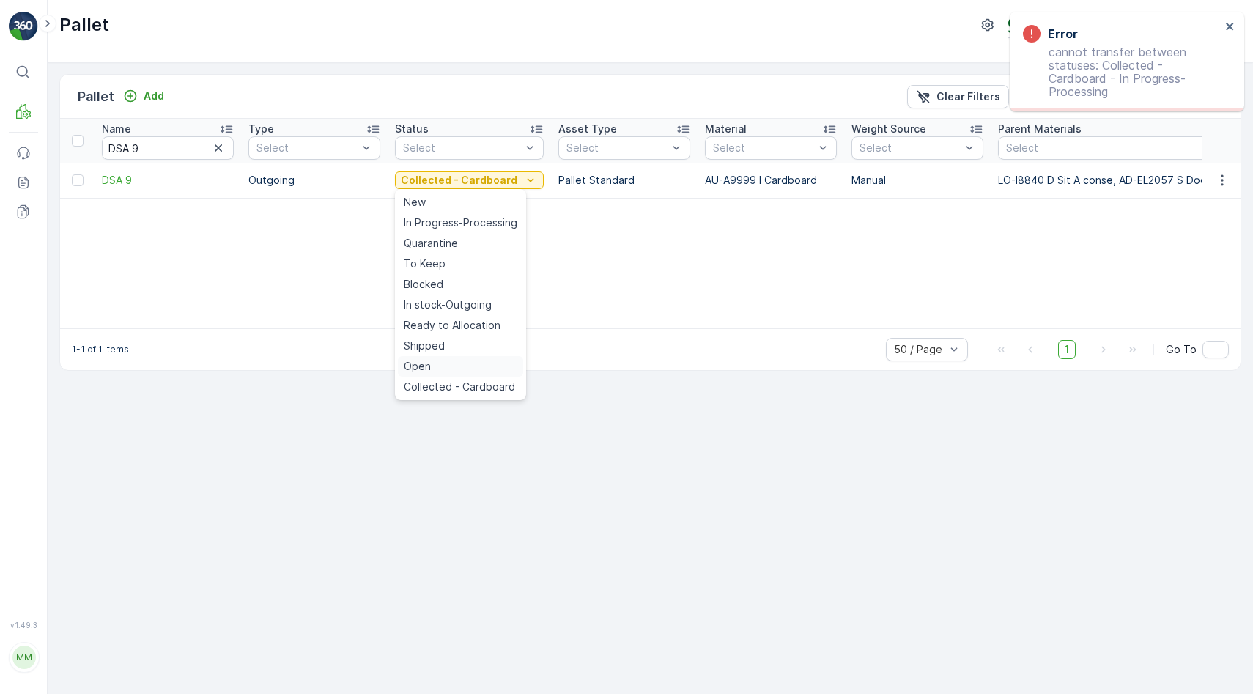
click at [468, 364] on div "Open" at bounding box center [460, 366] width 125 height 21
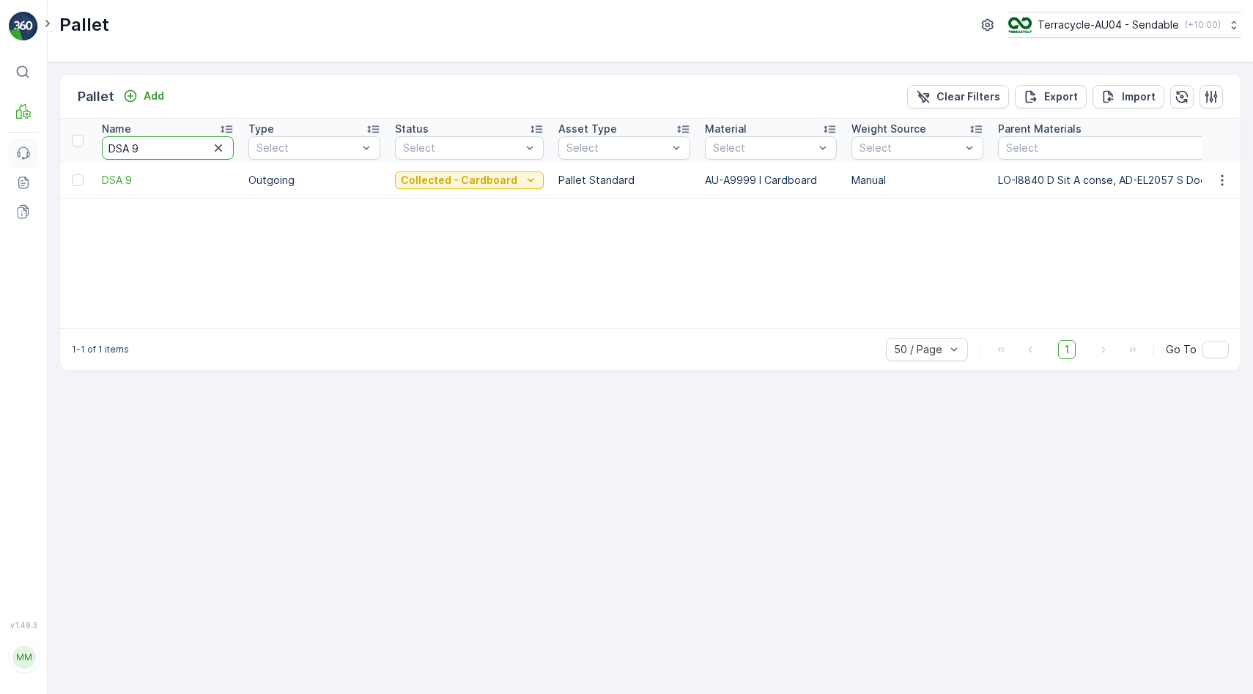
drag, startPoint x: 152, startPoint y: 153, endPoint x: 37, endPoint y: 146, distance: 116.0
click at [37, 146] on div "⌘B MRF Events Reports Documents v 1.49.3 MM MRF.AU04 [EMAIL_ADDRESS][DOMAIN_NAM…" at bounding box center [626, 347] width 1253 height 694
drag, startPoint x: 97, startPoint y: 183, endPoint x: 182, endPoint y: 188, distance: 85.1
click at [182, 188] on td "DSA 9" at bounding box center [167, 180] width 146 height 35
copy span "DSA 9"
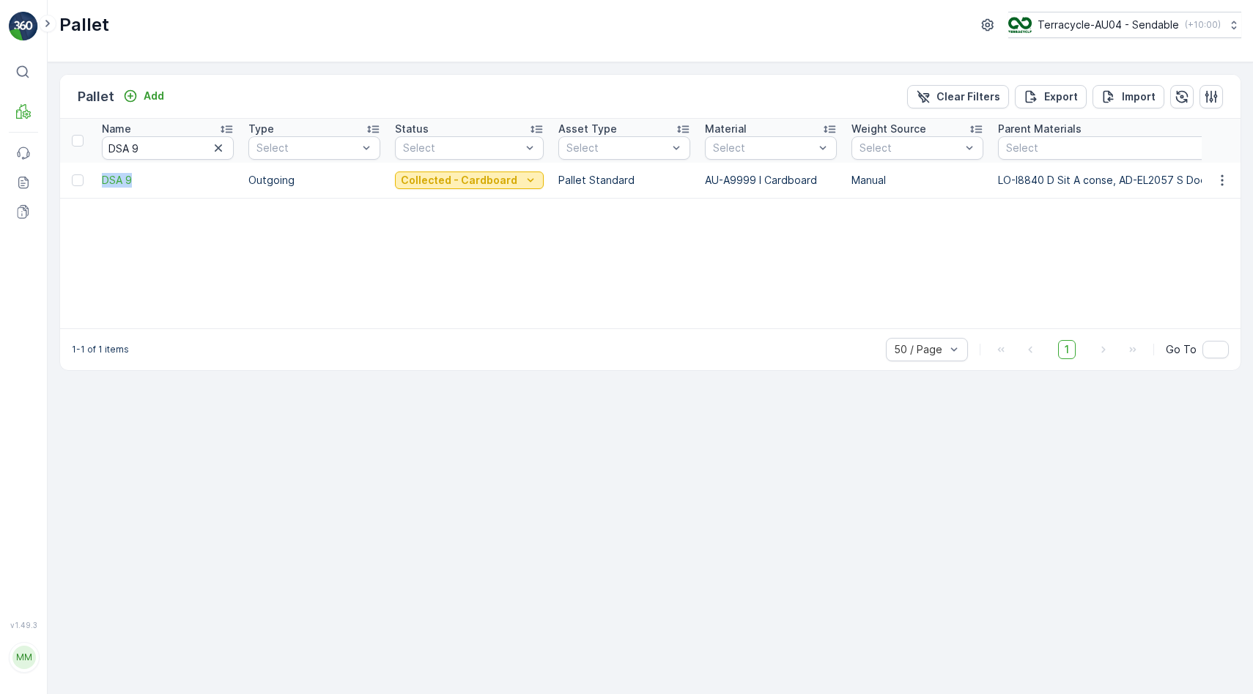
click at [436, 175] on p "Collected - Cardboard" at bounding box center [459, 180] width 116 height 15
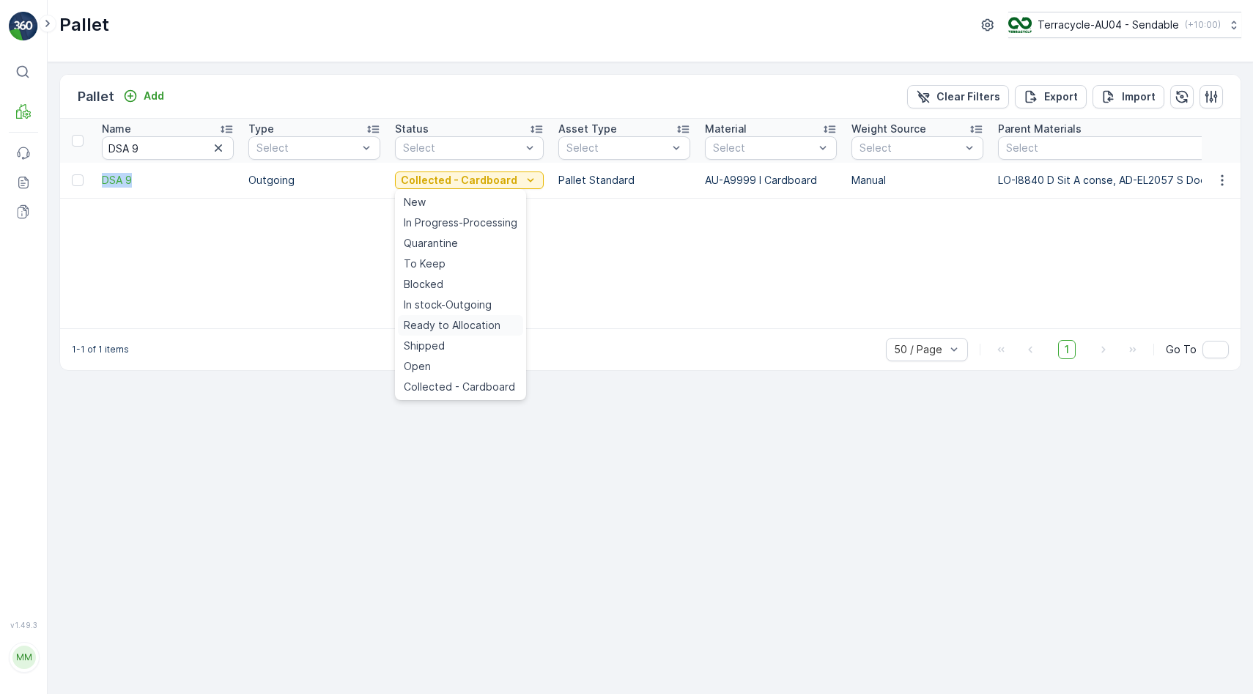
click at [450, 325] on span "Ready to Allocation" at bounding box center [452, 325] width 97 height 15
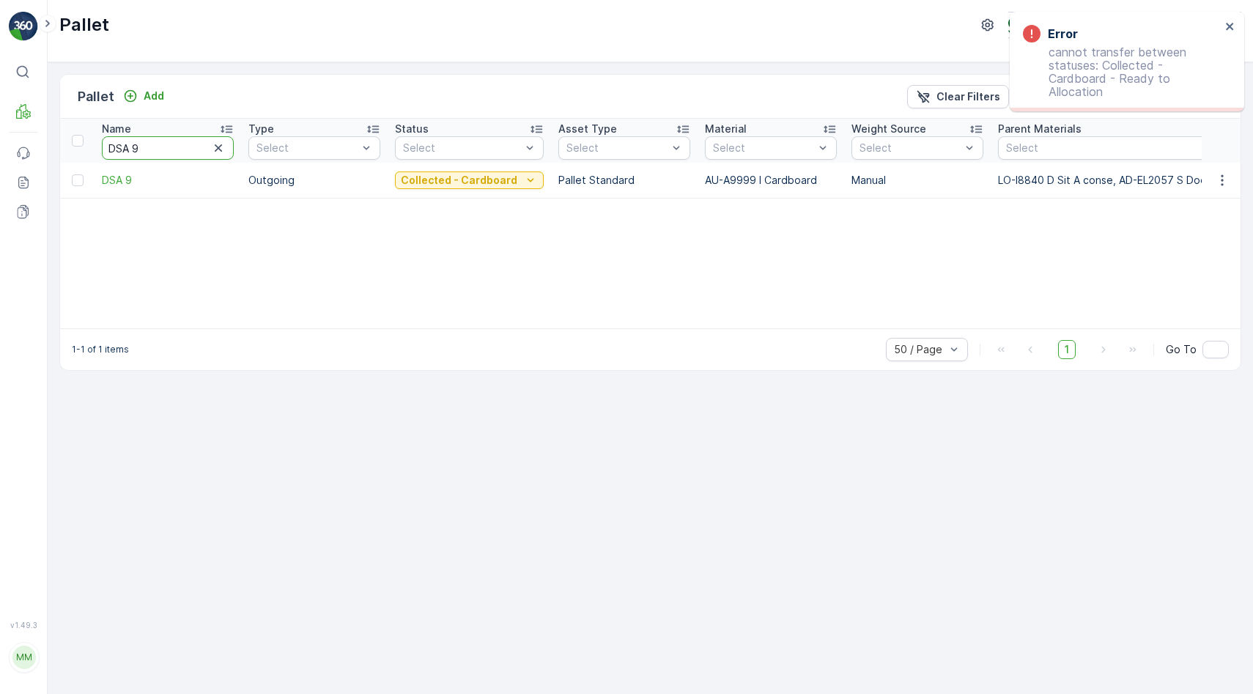
click at [160, 149] on input "DSA 9" at bounding box center [168, 147] width 132 height 23
click at [141, 180] on span "DSA 9" at bounding box center [168, 180] width 132 height 15
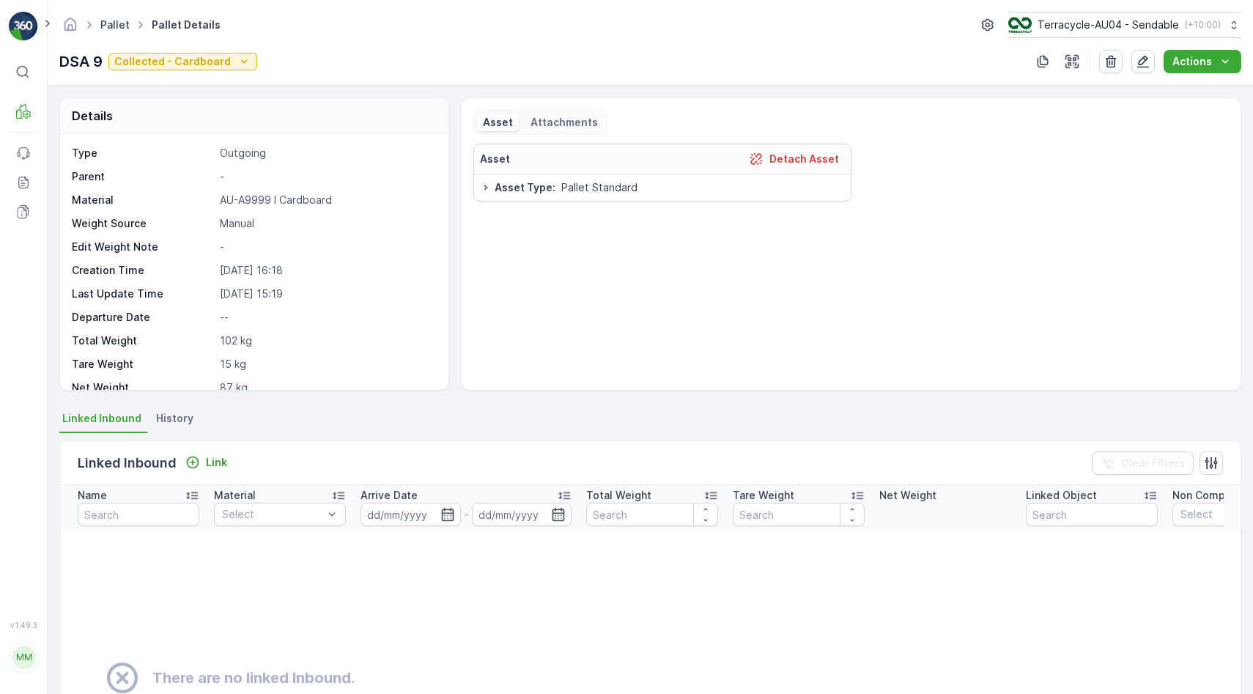
click at [105, 26] on link "Pallet" at bounding box center [114, 24] width 29 height 12
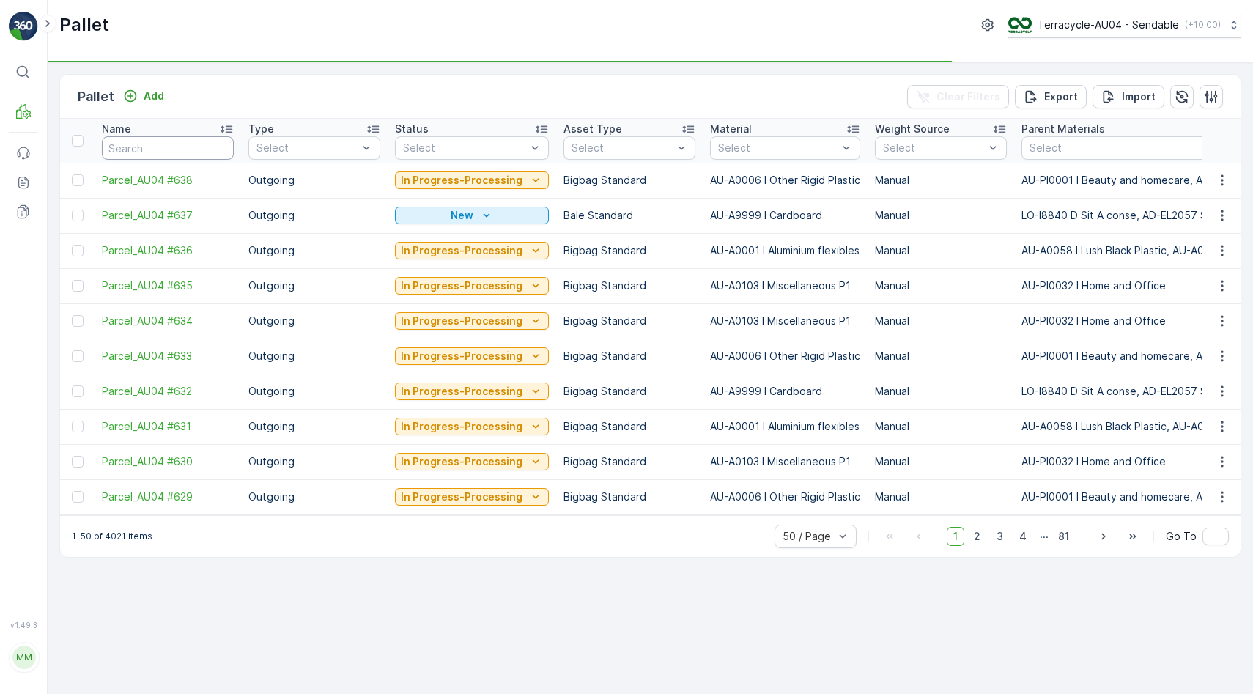
click at [155, 151] on input "text" at bounding box center [168, 147] width 132 height 23
type input "DSA 9"
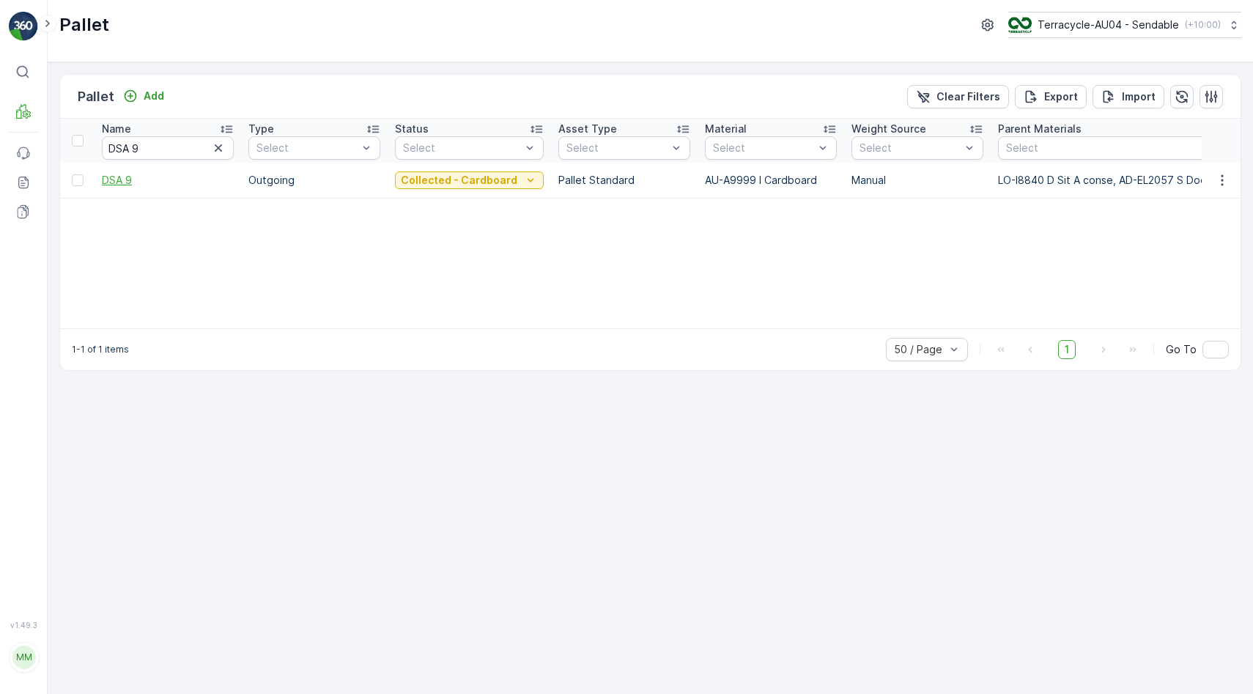
click at [119, 180] on span "DSA 9" at bounding box center [168, 180] width 132 height 15
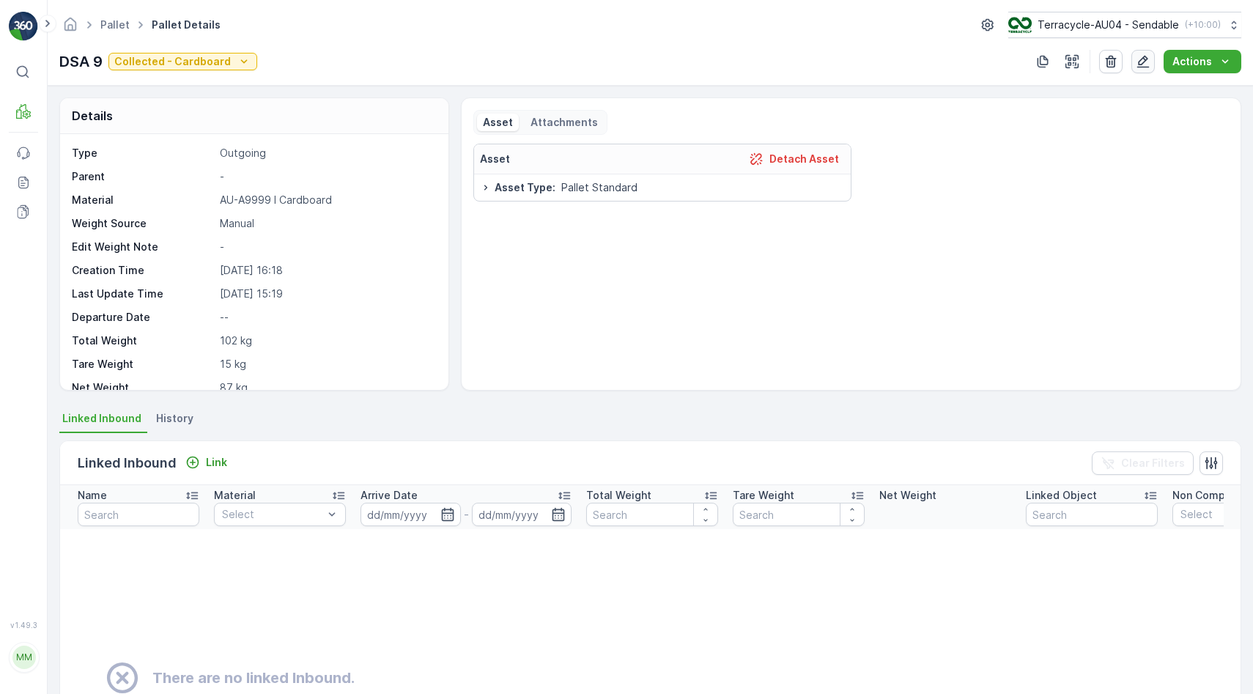
click at [1143, 64] on icon "button" at bounding box center [1143, 62] width 12 height 12
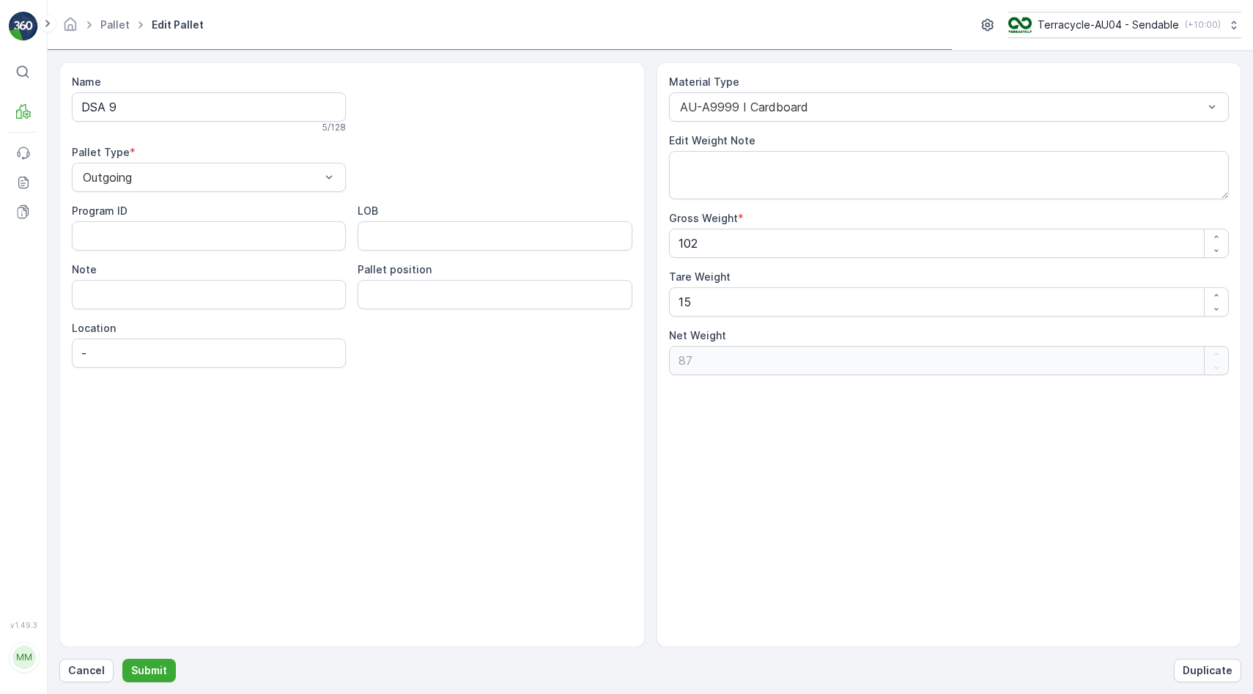
click at [242, 124] on div "5 / 128" at bounding box center [209, 128] width 274 height 12
click at [242, 110] on input "DSA 9" at bounding box center [209, 106] width 274 height 29
type input "DSA 9 (IN STOCK - CANNOT AMMEND STATUS)"
click at [145, 660] on button "Submit" at bounding box center [148, 669] width 53 height 23
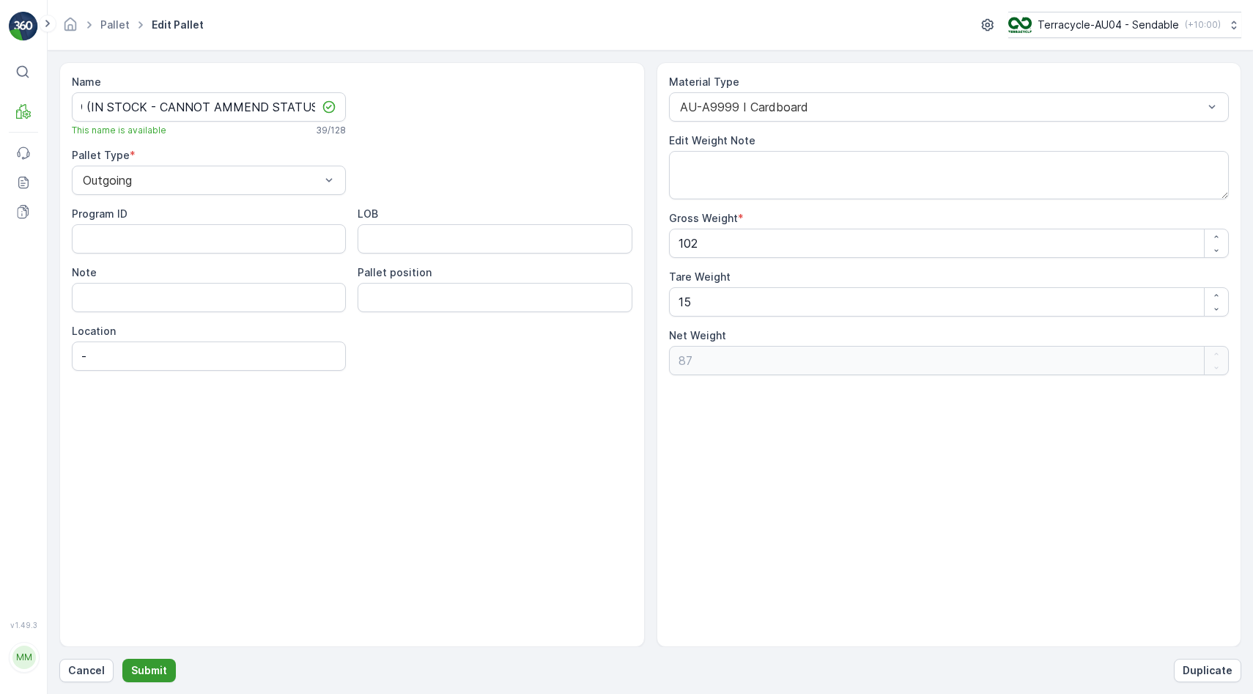
scroll to position [0, 0]
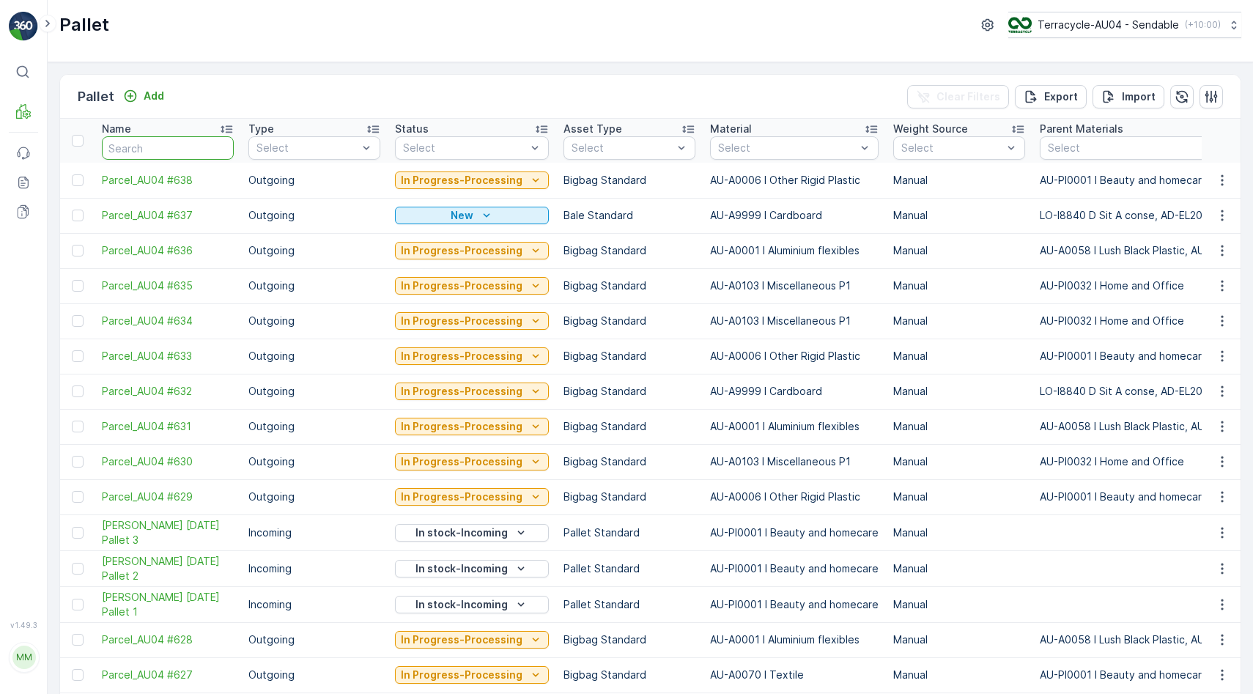
click at [166, 156] on input "text" at bounding box center [168, 147] width 132 height 23
type input "259"
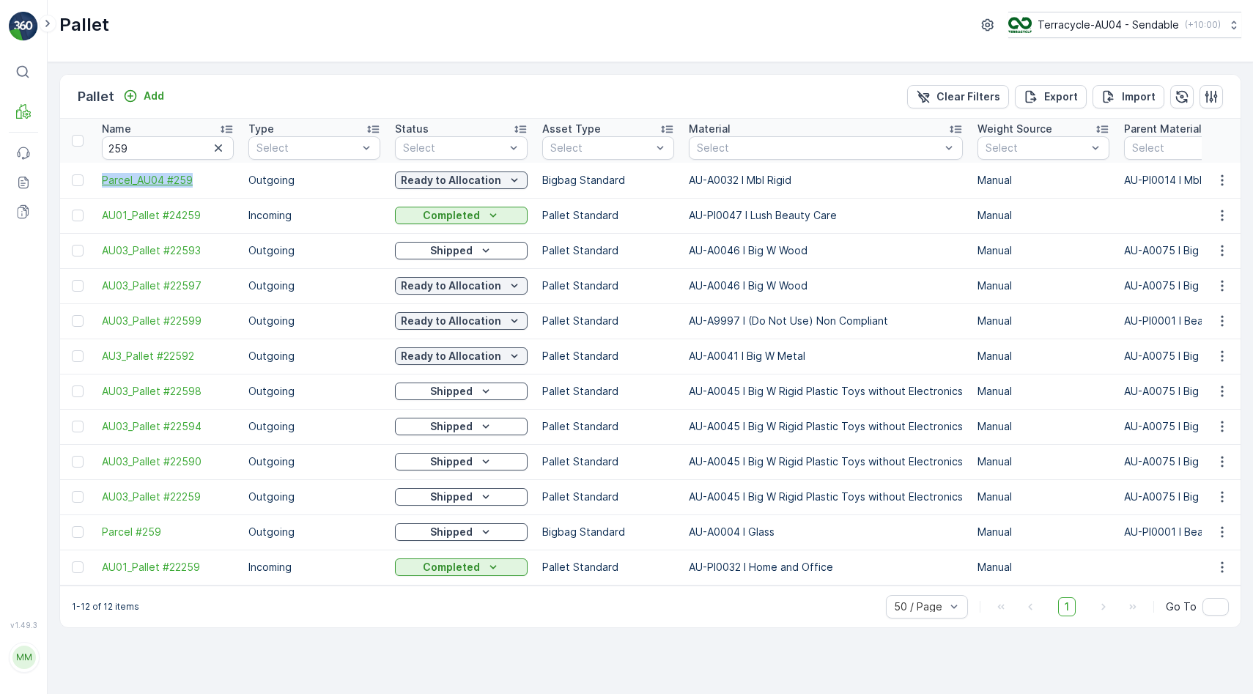
drag, startPoint x: 93, startPoint y: 173, endPoint x: 219, endPoint y: 183, distance: 126.4
copy span "Parcel_AU04 #259"
click at [168, 152] on input "259" at bounding box center [168, 147] width 132 height 23
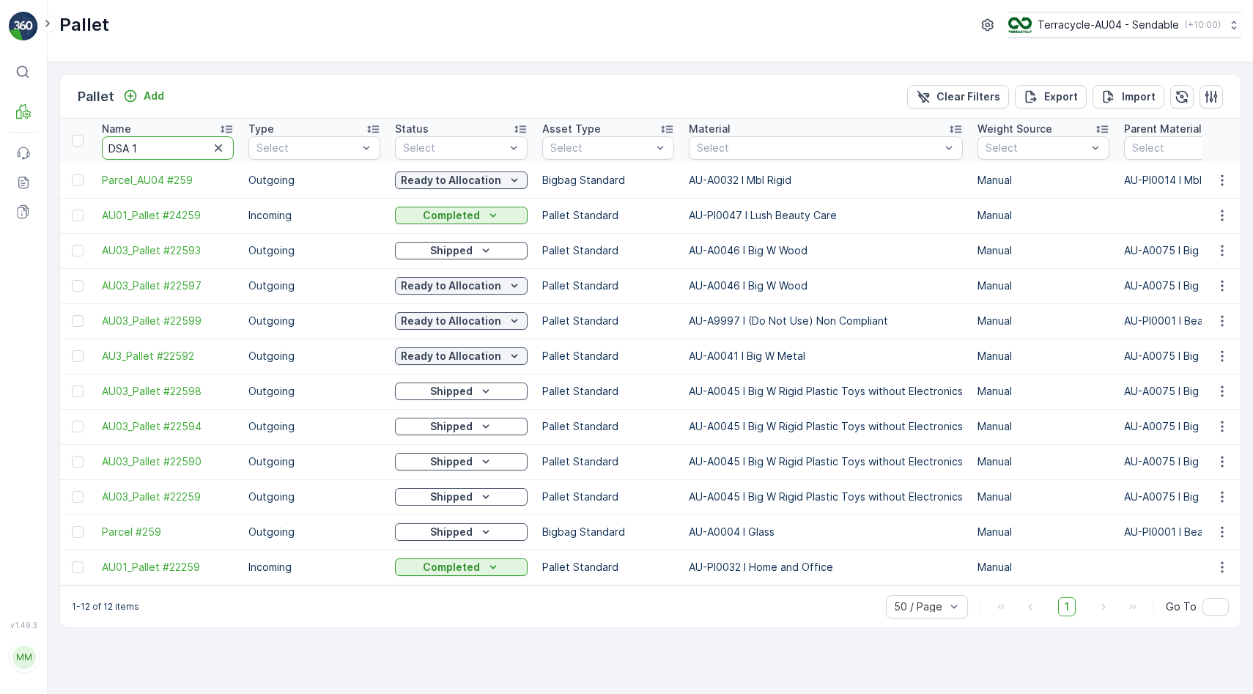
type input "DSA 19"
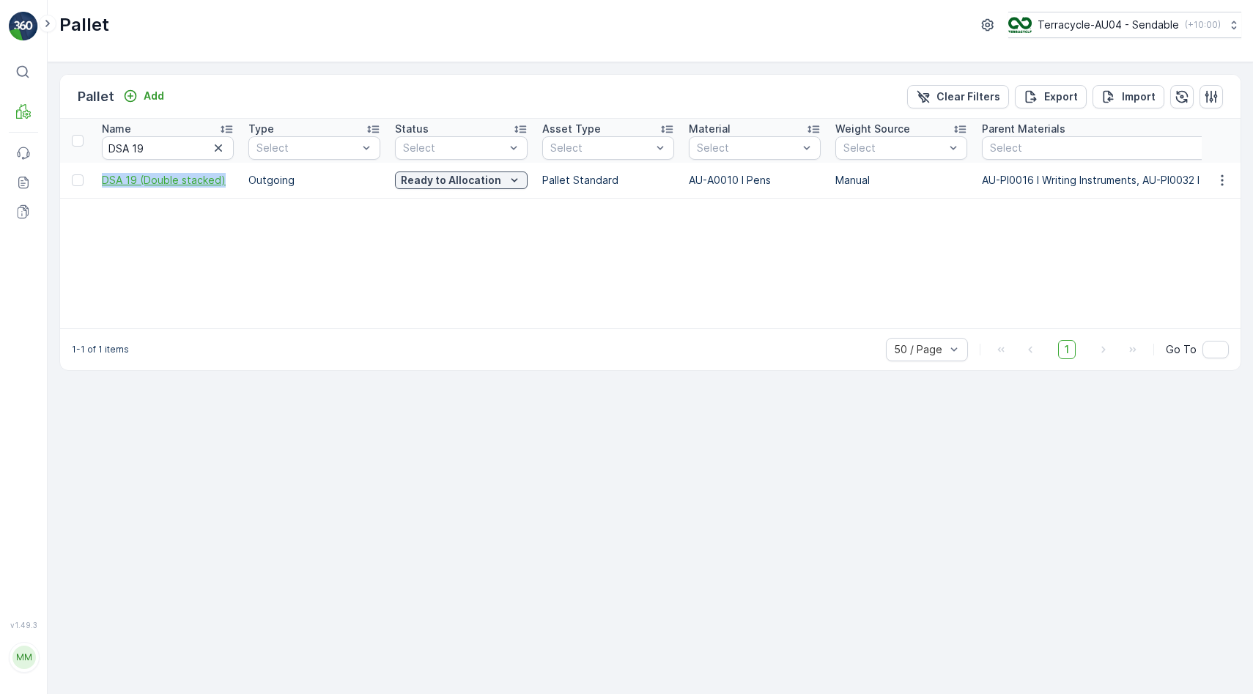
drag, startPoint x: 98, startPoint y: 182, endPoint x: 220, endPoint y: 182, distance: 122.3
click at [220, 182] on td "DSA 19 (Double stacked)" at bounding box center [167, 180] width 146 height 35
copy span "DSA 19 (Double stacked"
click at [188, 186] on span "DSA 19 (Double stacked)" at bounding box center [168, 180] width 132 height 15
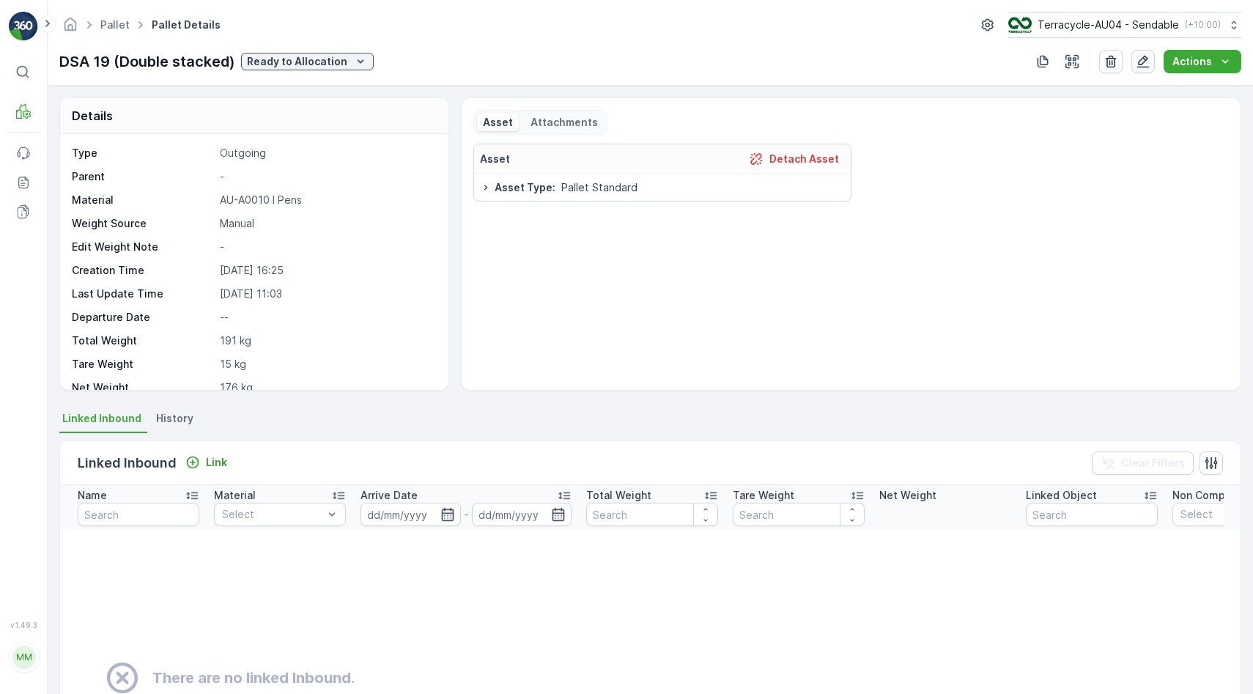
click at [1148, 67] on icon "button" at bounding box center [1142, 61] width 15 height 15
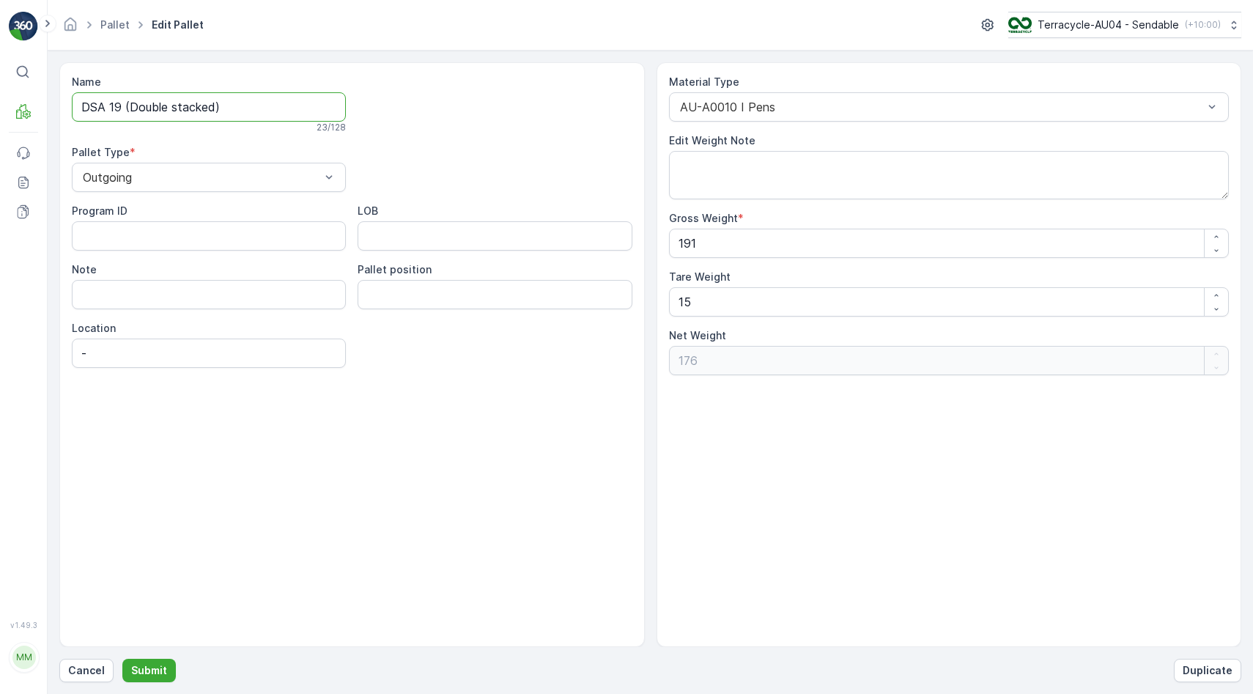
drag, startPoint x: 274, startPoint y: 106, endPoint x: 128, endPoint y: 102, distance: 145.8
click at [128, 102] on input "DSA 19 (Double stacked)" at bounding box center [209, 106] width 274 height 29
type input "DSA 19"
click at [152, 667] on p "Submit" at bounding box center [149, 670] width 36 height 15
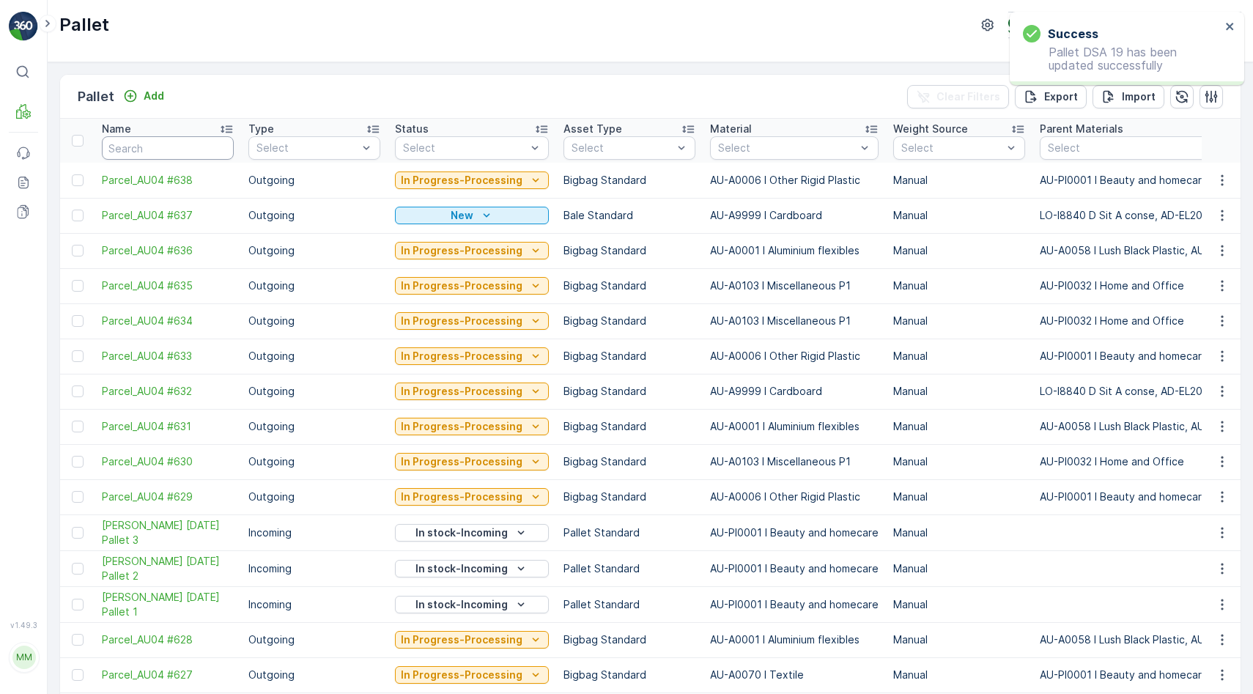
click at [143, 149] on input "text" at bounding box center [168, 147] width 132 height 23
type input "FSDA"
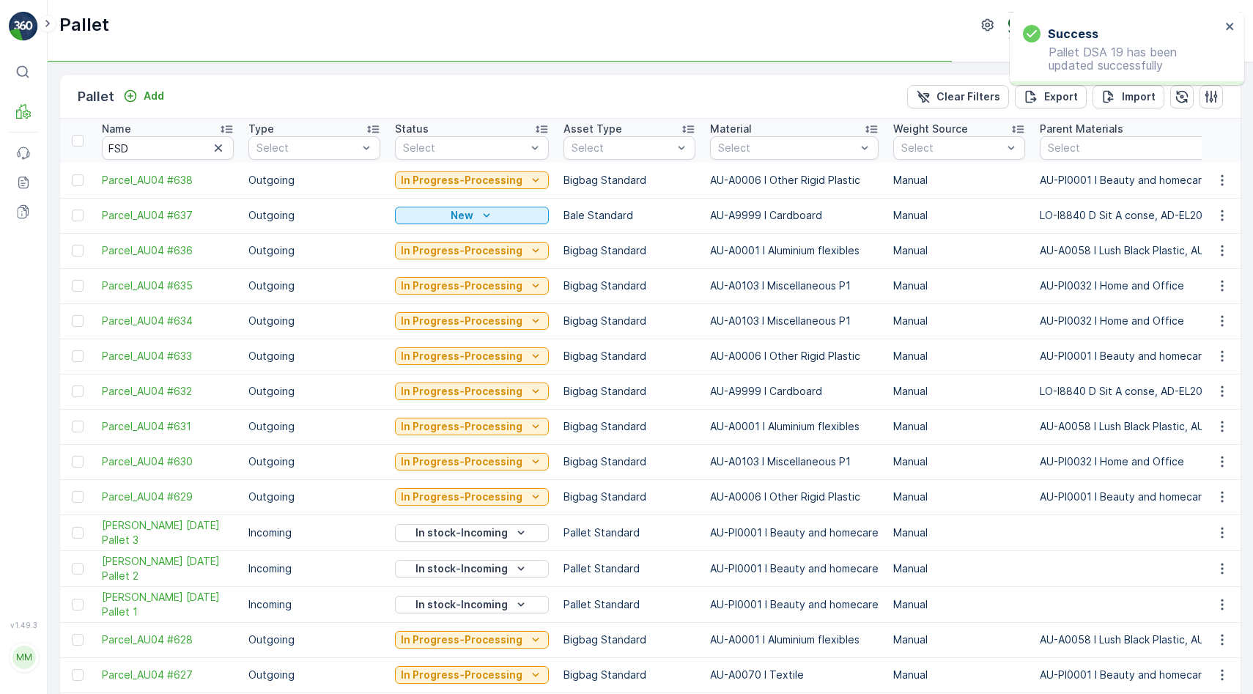
type input "FSDA"
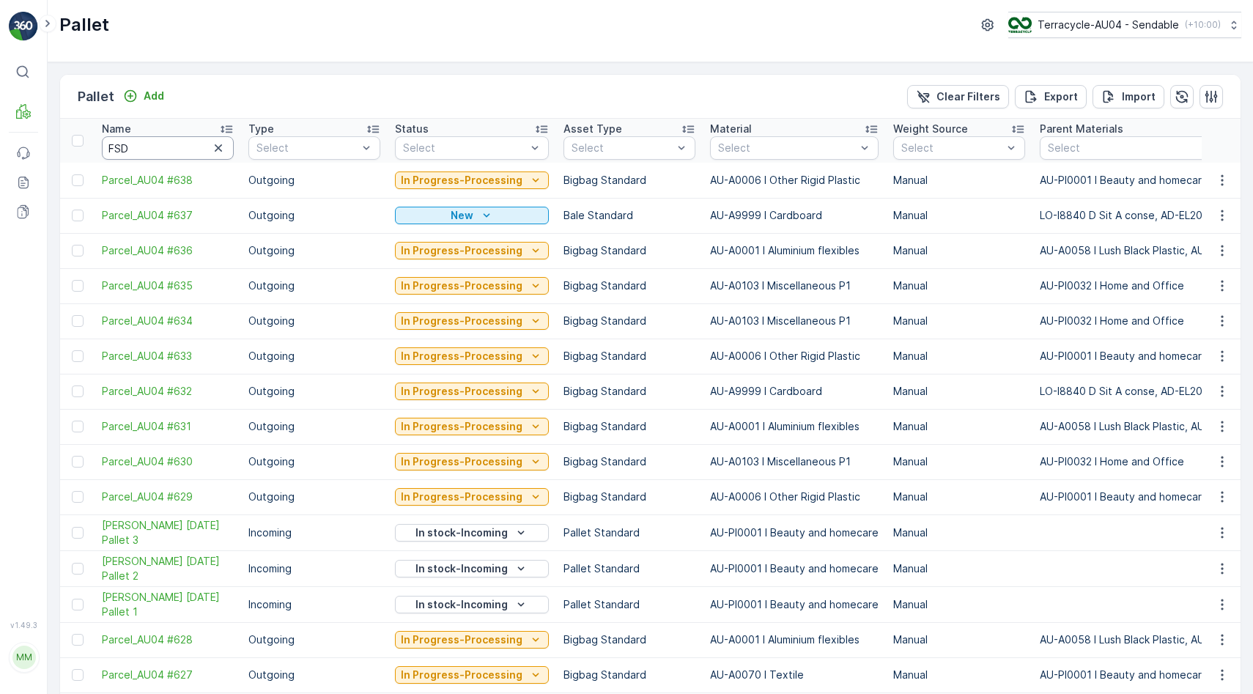
click at [140, 151] on input "FSD" at bounding box center [168, 147] width 132 height 23
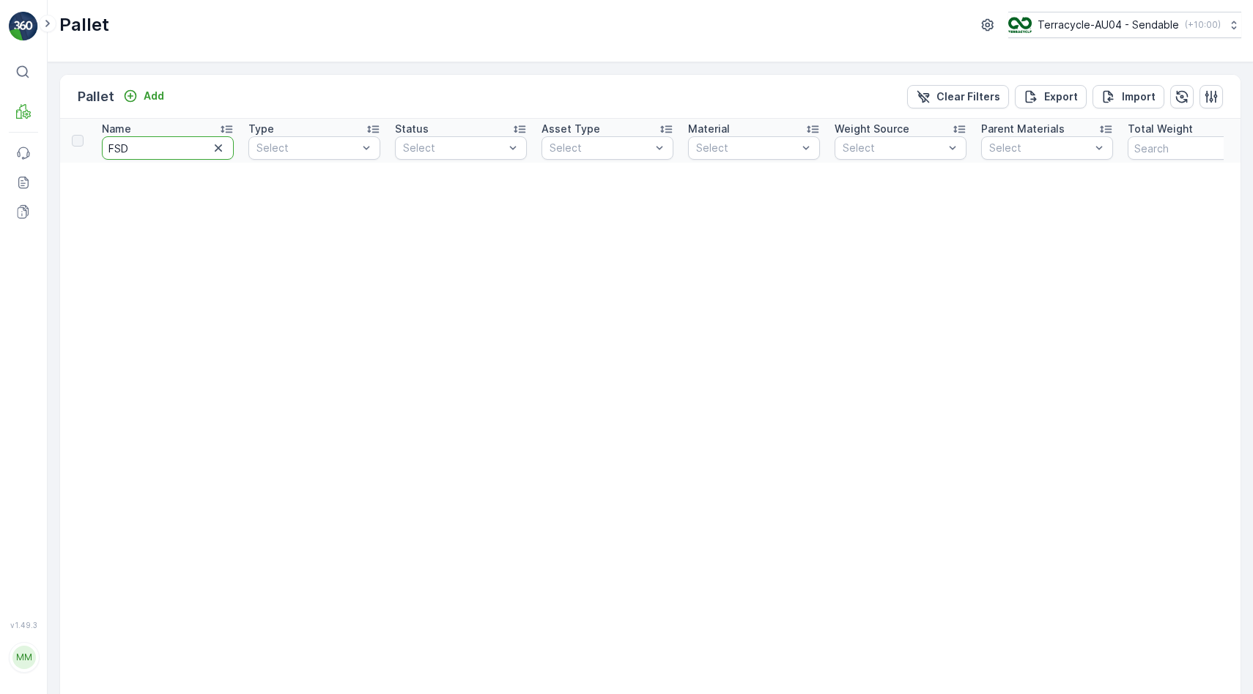
click at [147, 154] on input "FSD" at bounding box center [168, 147] width 132 height 23
type input "DSA 19"
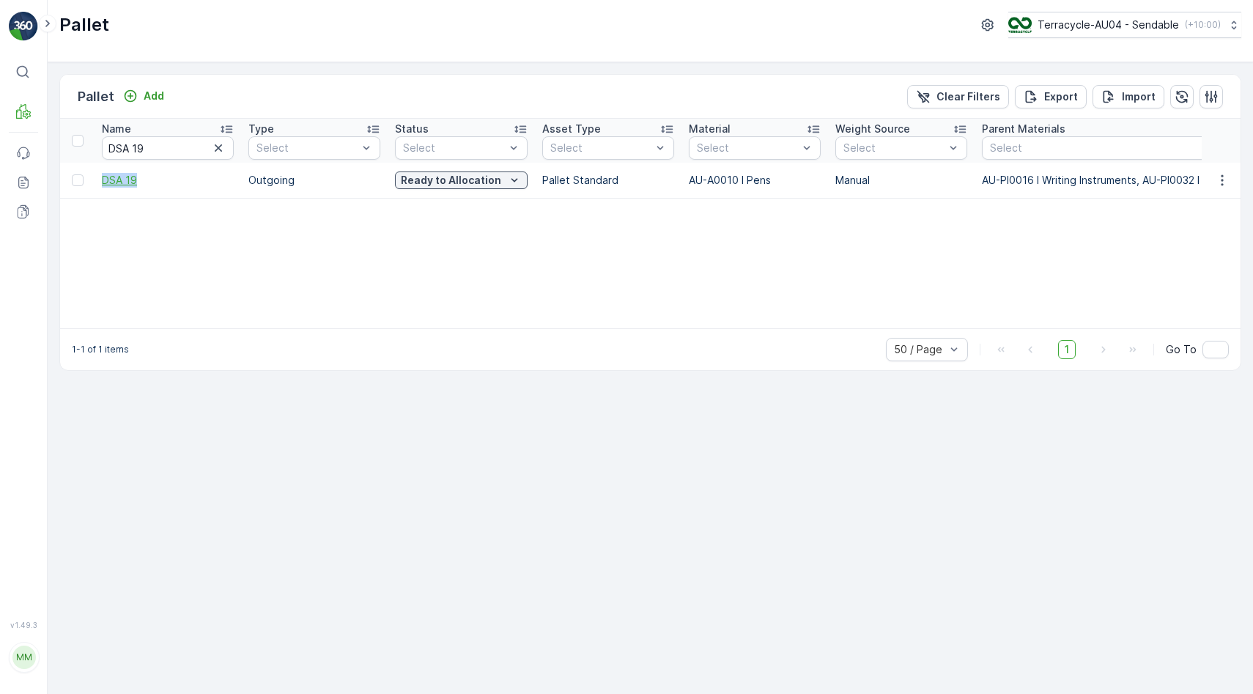
drag, startPoint x: 95, startPoint y: 180, endPoint x: 167, endPoint y: 180, distance: 71.8
click at [167, 180] on td "DSA 19" at bounding box center [167, 180] width 146 height 35
copy span "DSA 19"
click at [190, 146] on input "DSA 19" at bounding box center [168, 147] width 132 height 23
drag, startPoint x: 190, startPoint y: 146, endPoint x: 70, endPoint y: 135, distance: 120.6
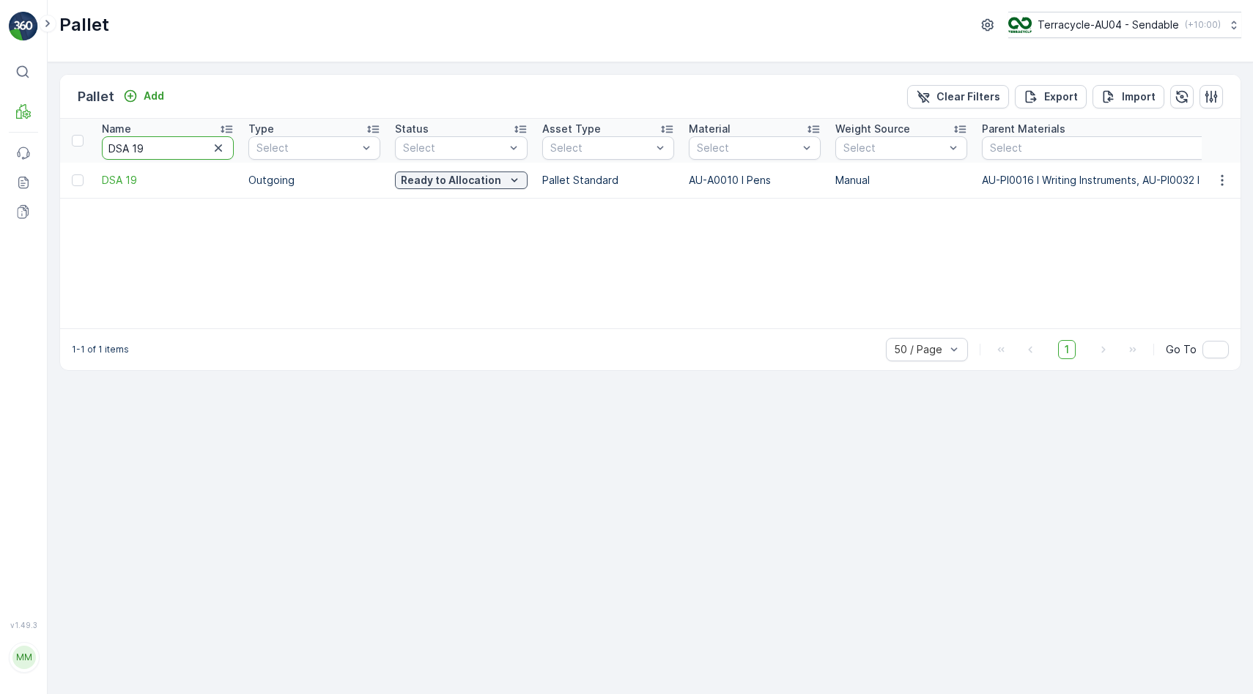
type input "254"
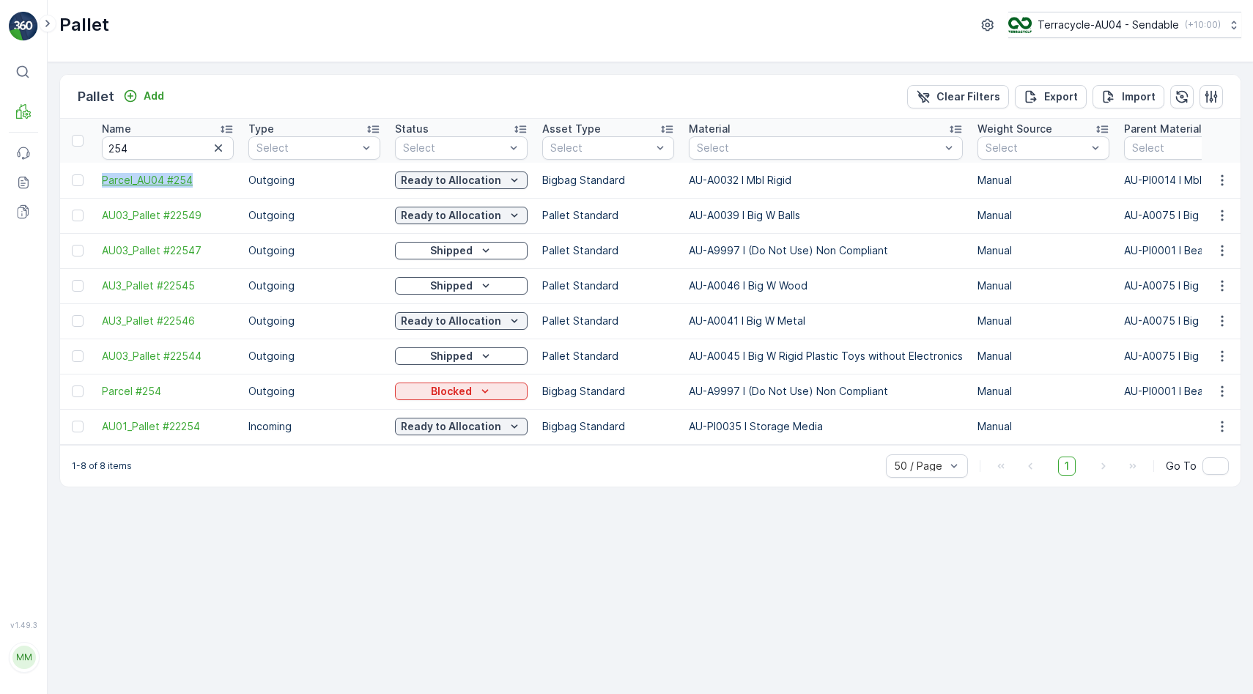
drag, startPoint x: 100, startPoint y: 177, endPoint x: 194, endPoint y: 178, distance: 94.5
click at [194, 178] on td "Parcel_AU04 #254" at bounding box center [167, 180] width 146 height 35
copy span "Parcel_AU04 #254"
click at [159, 150] on input "254" at bounding box center [168, 147] width 132 height 23
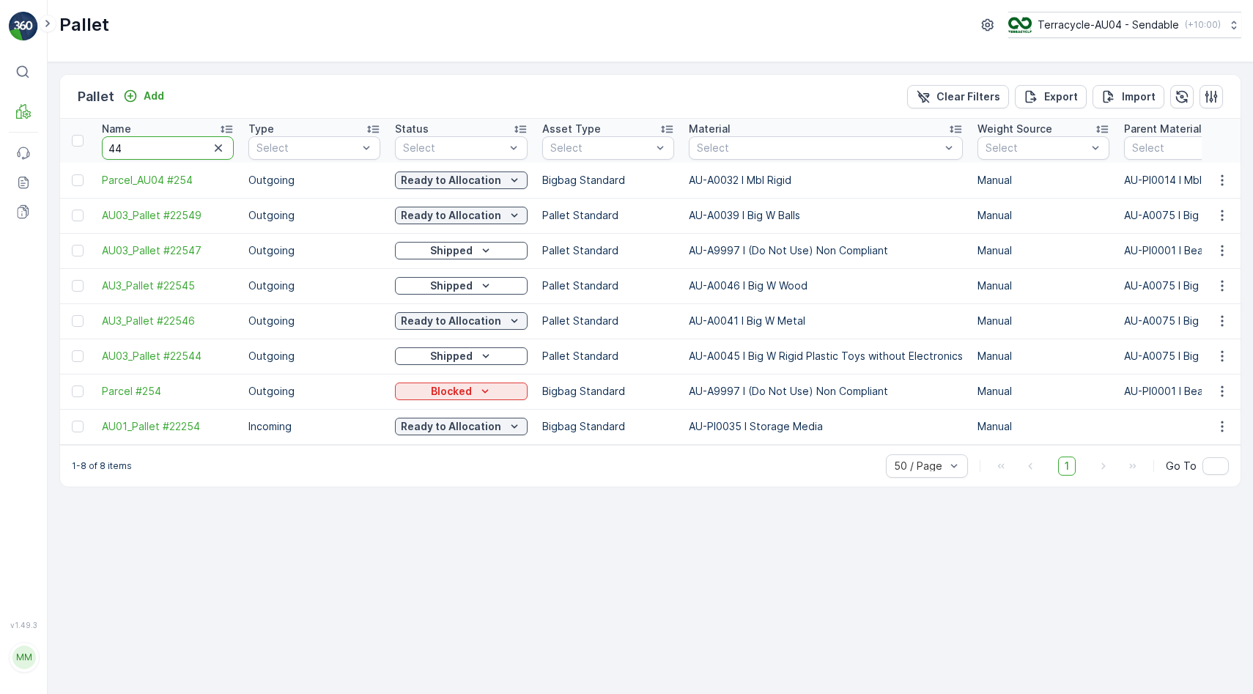
type input "443"
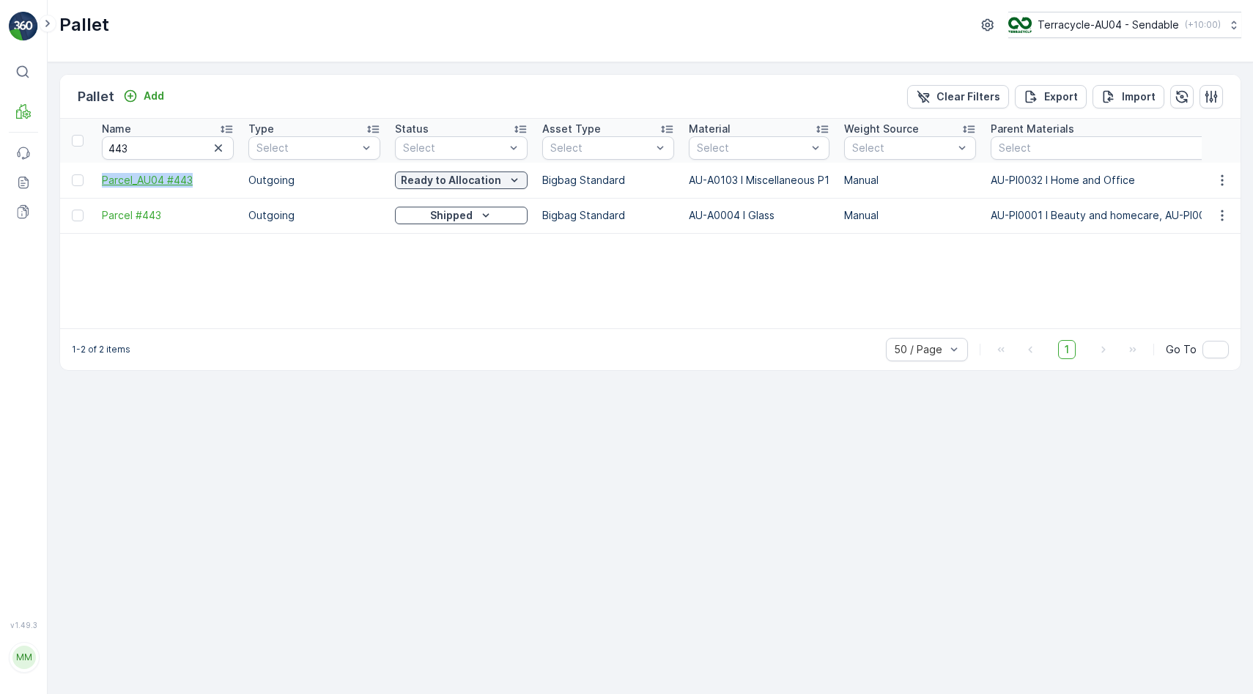
drag, startPoint x: 97, startPoint y: 177, endPoint x: 227, endPoint y: 179, distance: 130.4
click at [227, 179] on td "Parcel_AU04 #443" at bounding box center [167, 180] width 146 height 35
click at [152, 144] on input "443" at bounding box center [168, 147] width 132 height 23
type input "589"
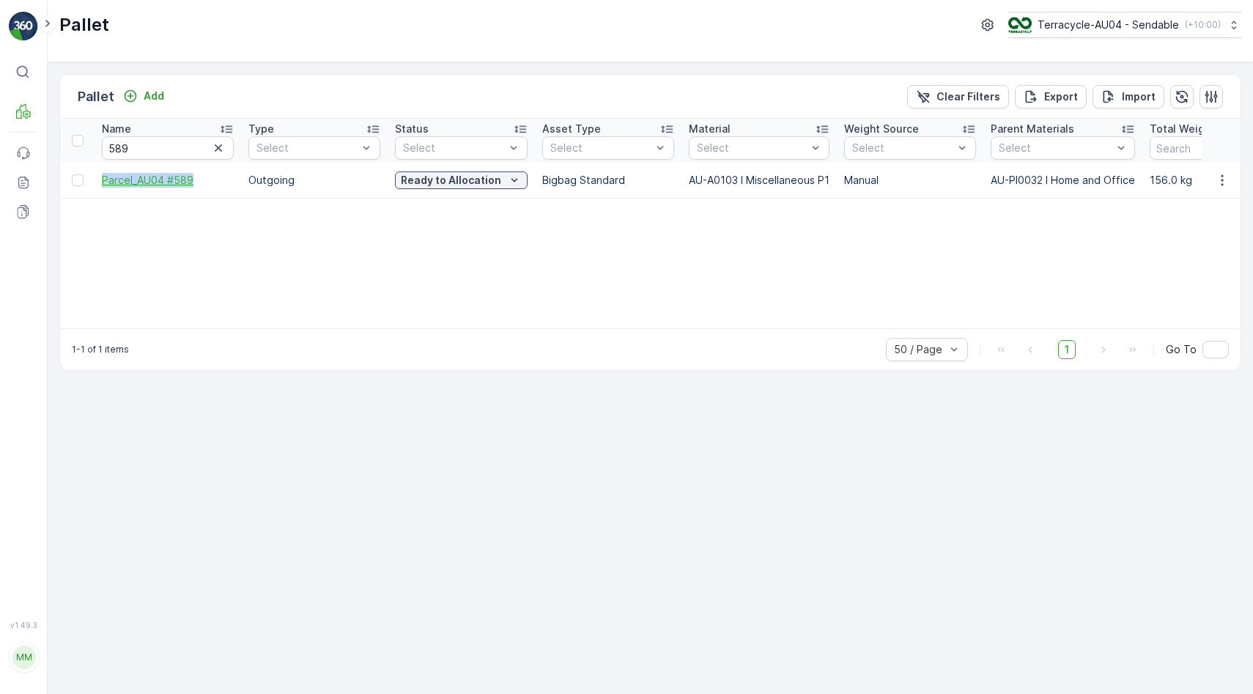
drag, startPoint x: 100, startPoint y: 182, endPoint x: 210, endPoint y: 186, distance: 109.9
click at [210, 186] on td "Parcel_AU04 #589" at bounding box center [167, 180] width 146 height 35
click at [134, 164] on td "Parcel_AU04 #589" at bounding box center [167, 180] width 146 height 35
click at [149, 138] on input "589" at bounding box center [168, 147] width 132 height 23
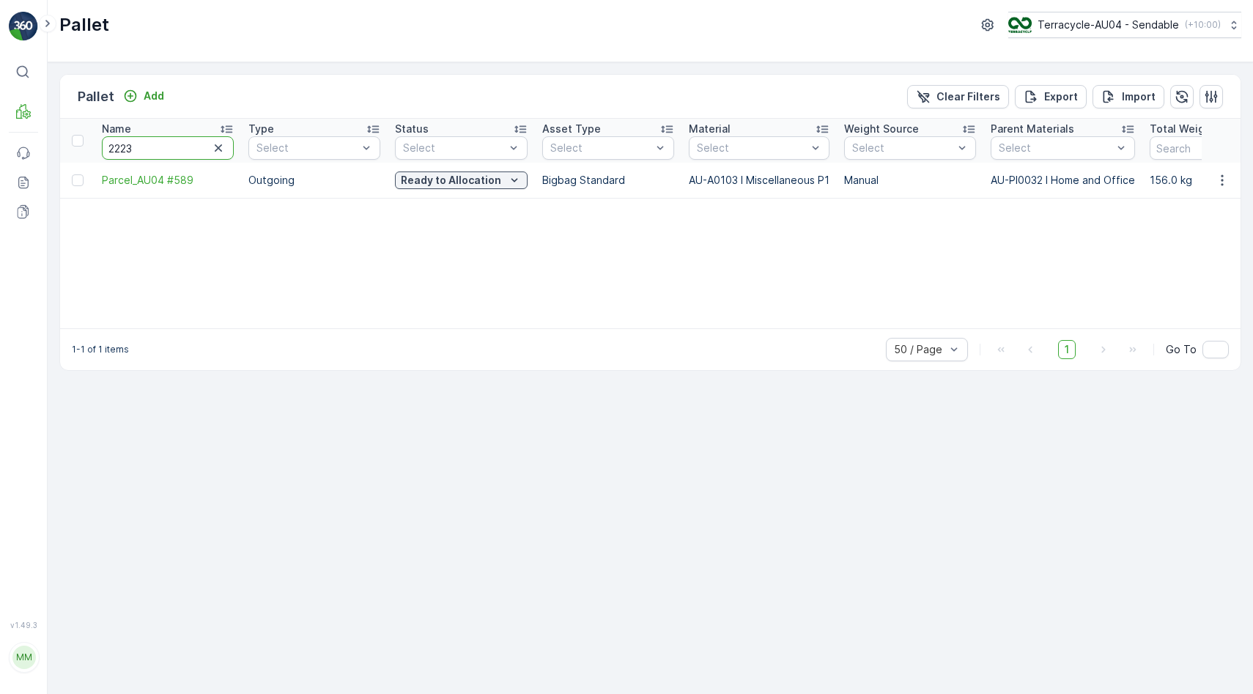
type input "22234"
drag, startPoint x: 97, startPoint y: 181, endPoint x: 205, endPoint y: 183, distance: 107.7
click at [205, 183] on td "AU01_Pallet #22234" at bounding box center [167, 180] width 146 height 35
drag, startPoint x: 159, startPoint y: 149, endPoint x: 47, endPoint y: 113, distance: 117.9
click at [51, 114] on div "Pallet Add Clear Filters Export Import Name 22234 Type Select Status Select Ass…" at bounding box center [650, 377] width 1205 height 631
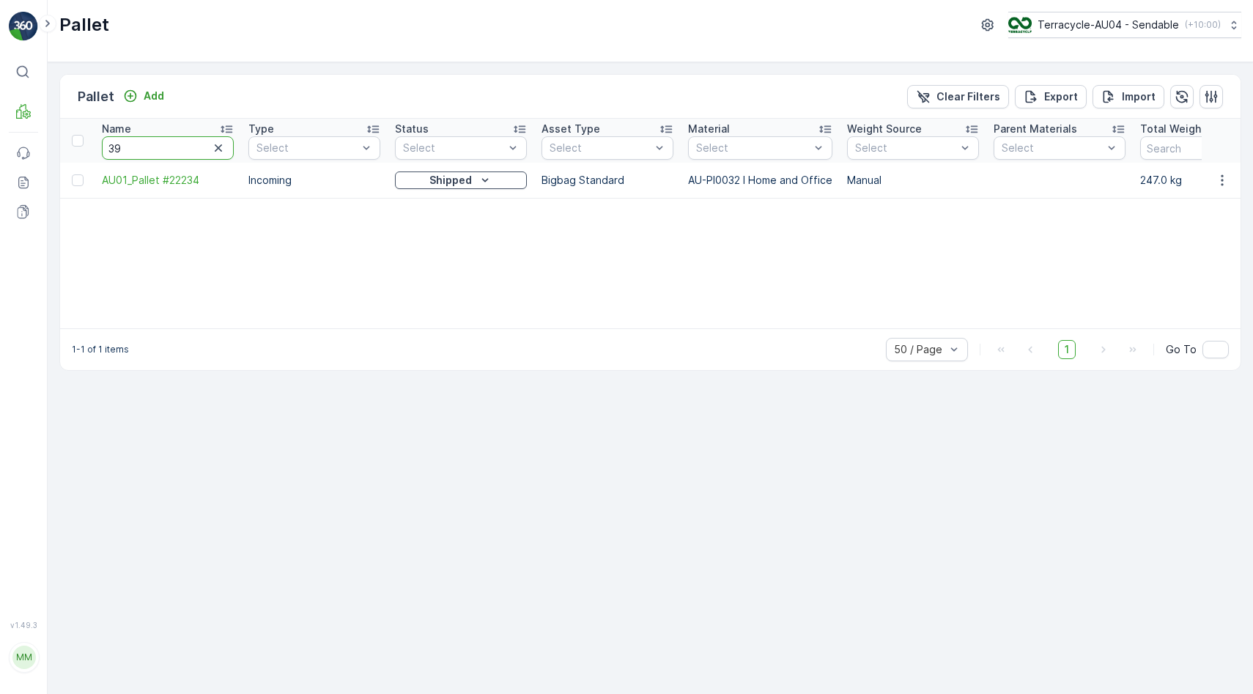
type input "394"
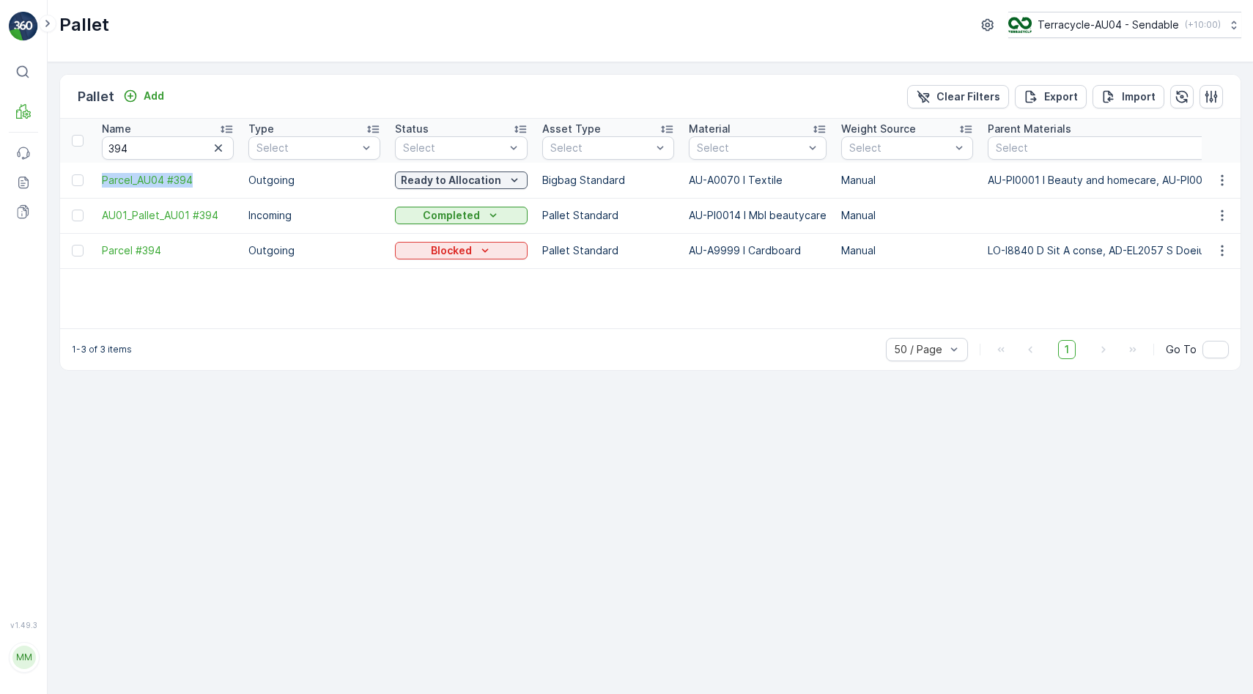
drag, startPoint x: 95, startPoint y: 182, endPoint x: 207, endPoint y: 188, distance: 112.2
click at [207, 188] on td "Parcel_AU04 #394" at bounding box center [167, 180] width 146 height 35
drag, startPoint x: 153, startPoint y: 152, endPoint x: -22, endPoint y: 133, distance: 176.1
click at [0, 133] on html "⌘B MRF Events Reports Documents v 1.49.3 MM MRF.AU04 [EMAIL_ADDRESS][DOMAIN_NAM…" at bounding box center [626, 347] width 1253 height 694
type input "16852"
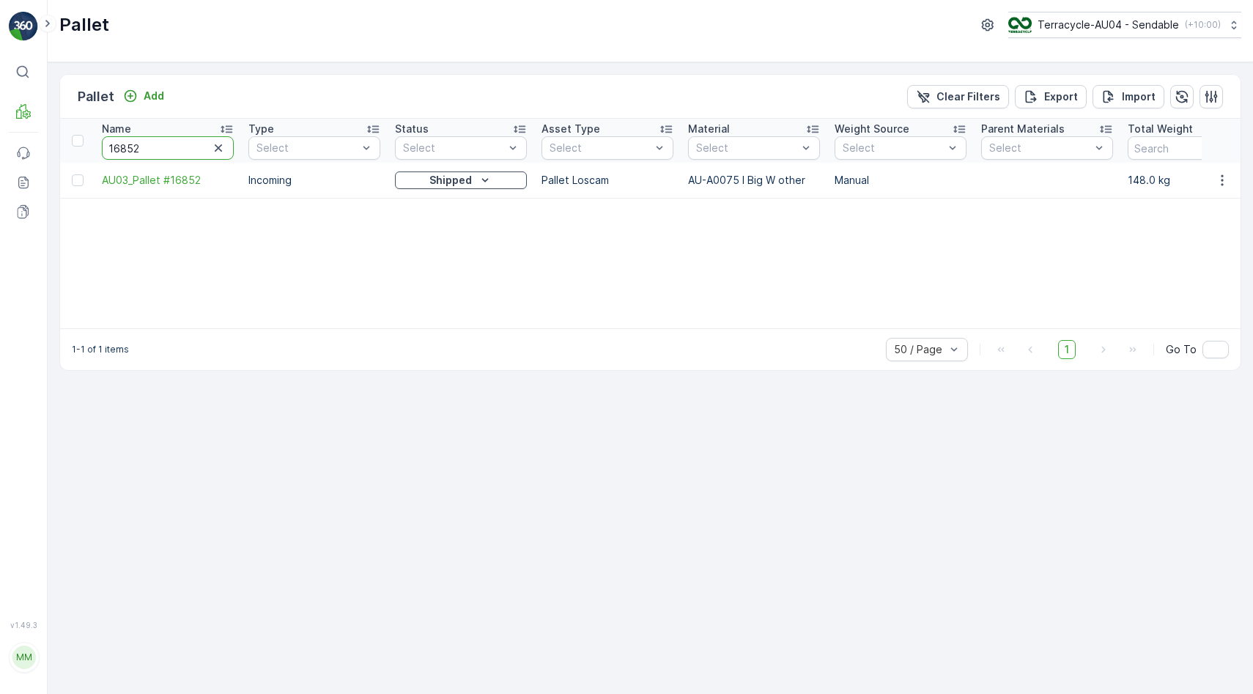
drag, startPoint x: 155, startPoint y: 149, endPoint x: 51, endPoint y: 149, distance: 103.3
click at [56, 149] on div "Pallet Add Clear Filters Export Import Name 16852 Type Select Status Select Ass…" at bounding box center [650, 377] width 1205 height 631
type input "16897"
click at [138, 146] on input "16897" at bounding box center [168, 147] width 132 height 23
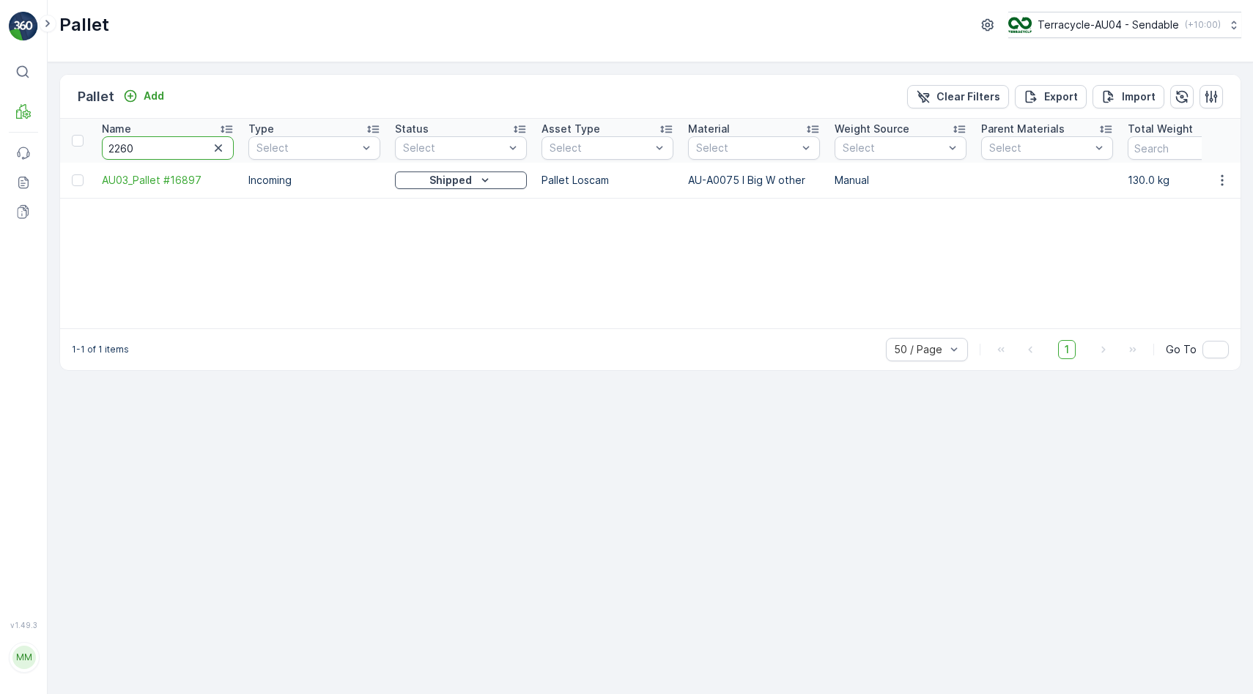
type input "22601"
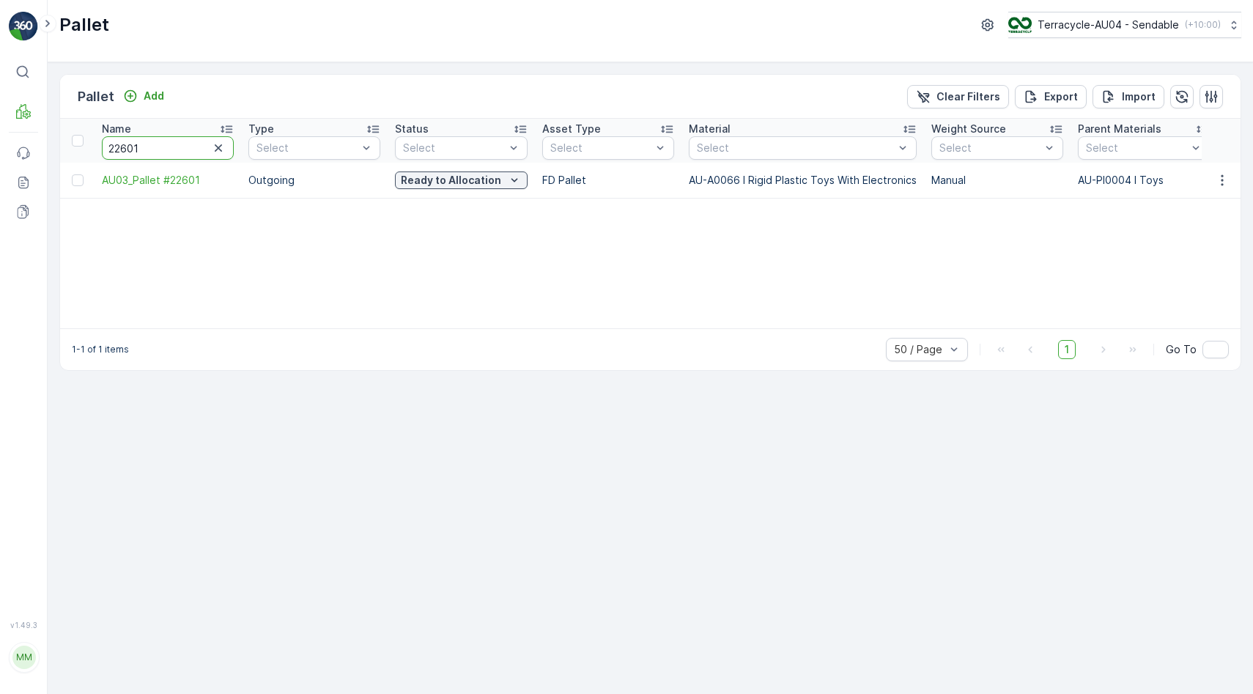
drag, startPoint x: 163, startPoint y: 149, endPoint x: 0, endPoint y: 144, distance: 162.7
click at [3, 144] on div "⌘B MRF Events Reports Documents v 1.49.3 MM MRF.AU04 [EMAIL_ADDRESS][DOMAIN_NAM…" at bounding box center [626, 347] width 1253 height 694
type input "16852"
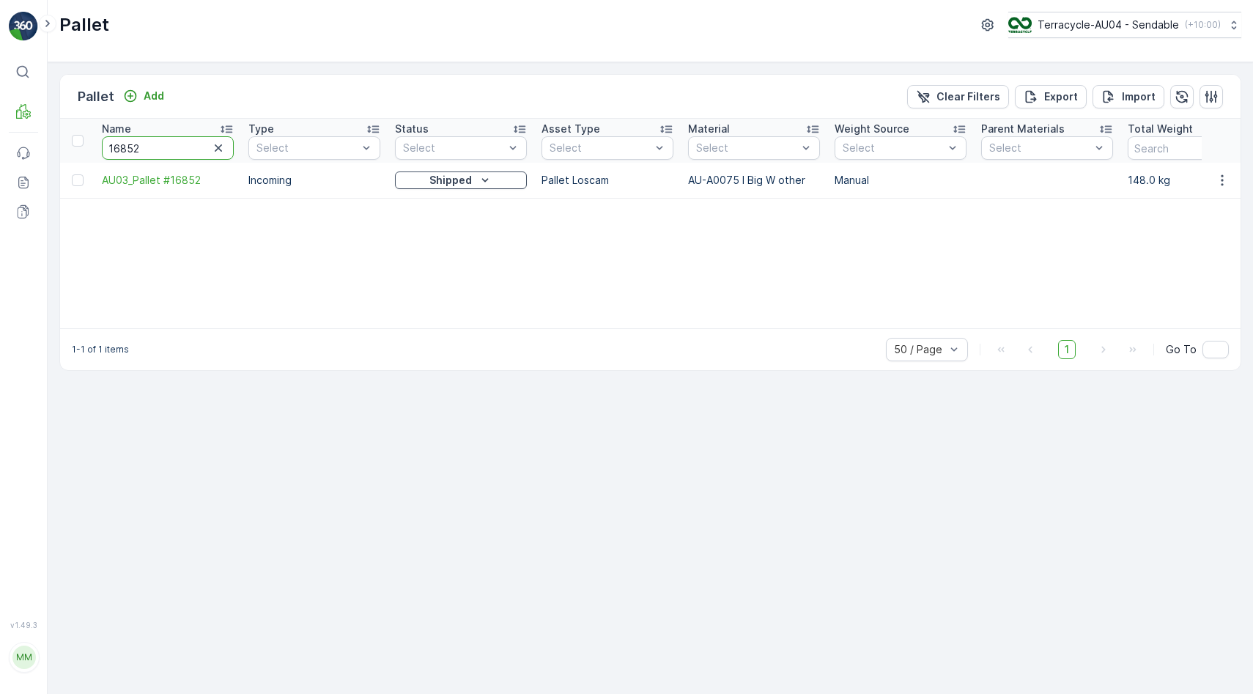
click at [168, 148] on input "16852" at bounding box center [168, 147] width 132 height 23
type input "16897"
click at [150, 92] on p "Add" at bounding box center [154, 96] width 21 height 15
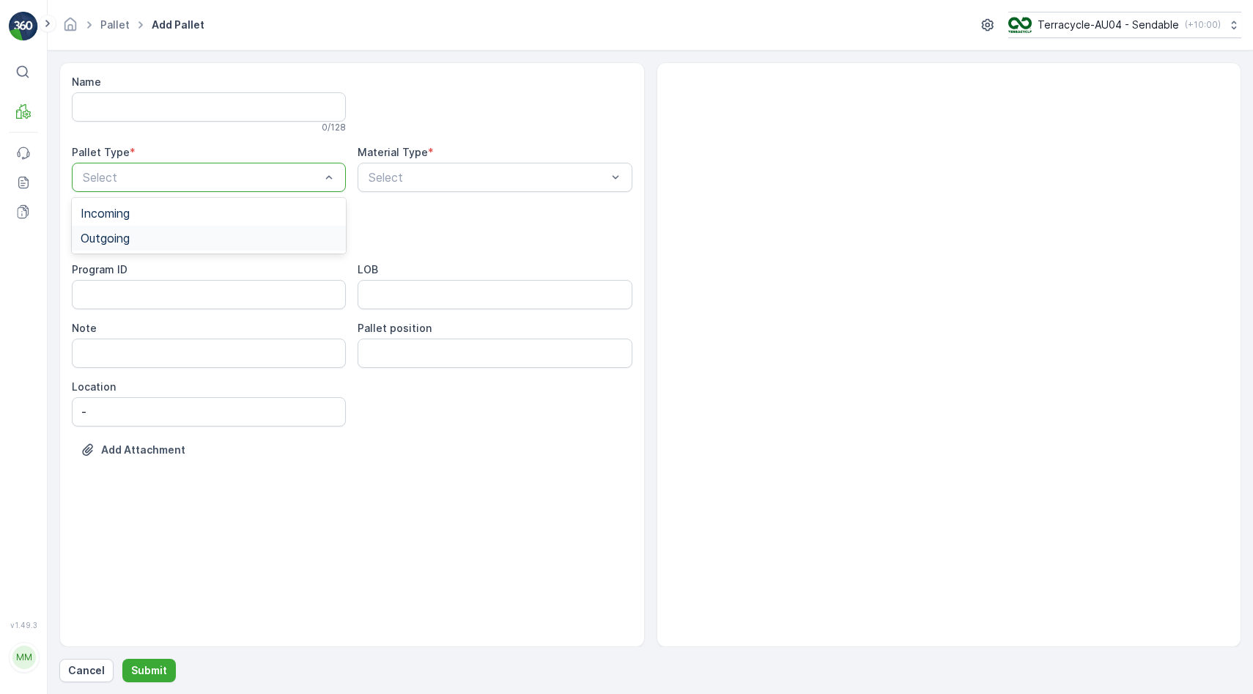
click at [167, 234] on div "Outgoing" at bounding box center [209, 237] width 256 height 13
click at [401, 167] on div "Select" at bounding box center [494, 177] width 274 height 29
type input "ri"
click at [439, 181] on div at bounding box center [487, 177] width 240 height 13
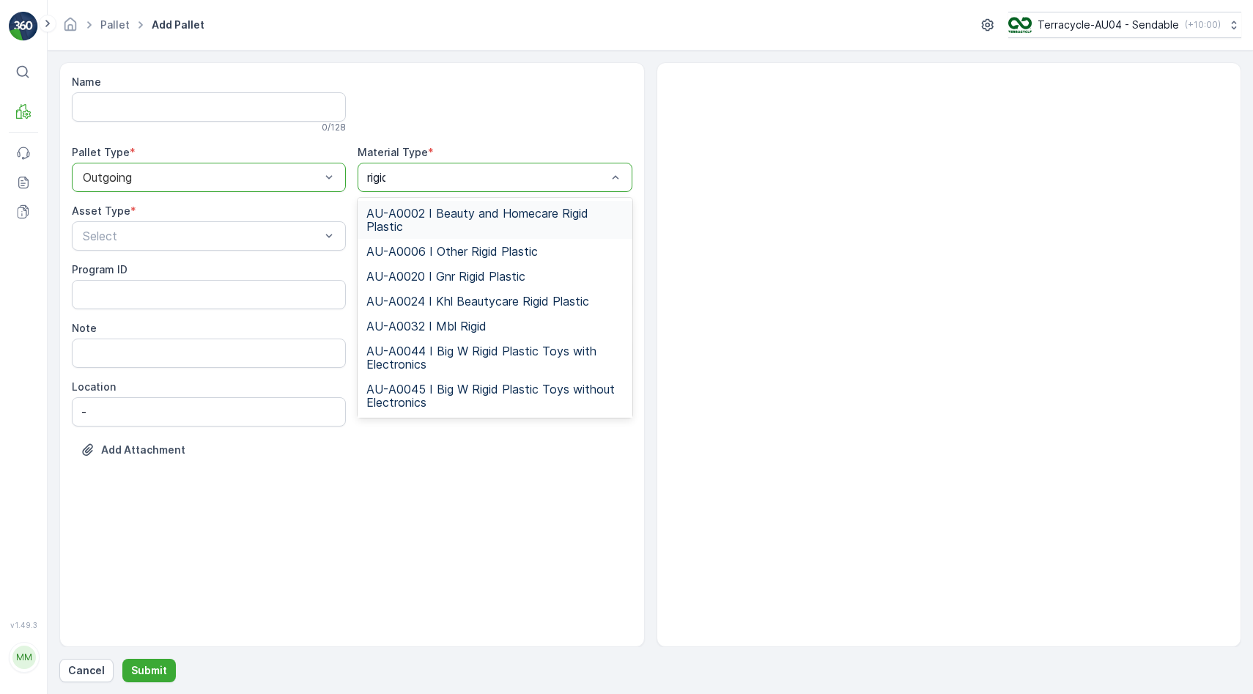
type input "rigid"
click at [530, 364] on span "AU-A0044 I Big W Rigid Plastic Toys with Electronics" at bounding box center [494, 357] width 256 height 26
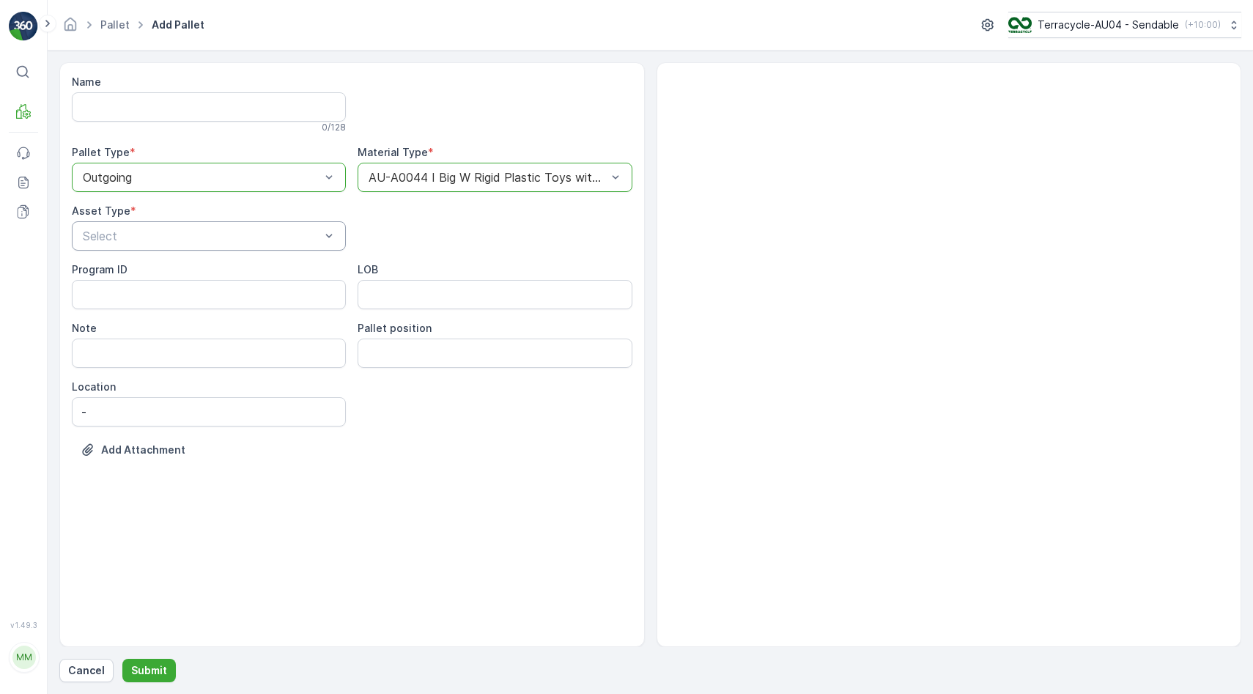
click at [128, 221] on div "Select" at bounding box center [209, 235] width 274 height 29
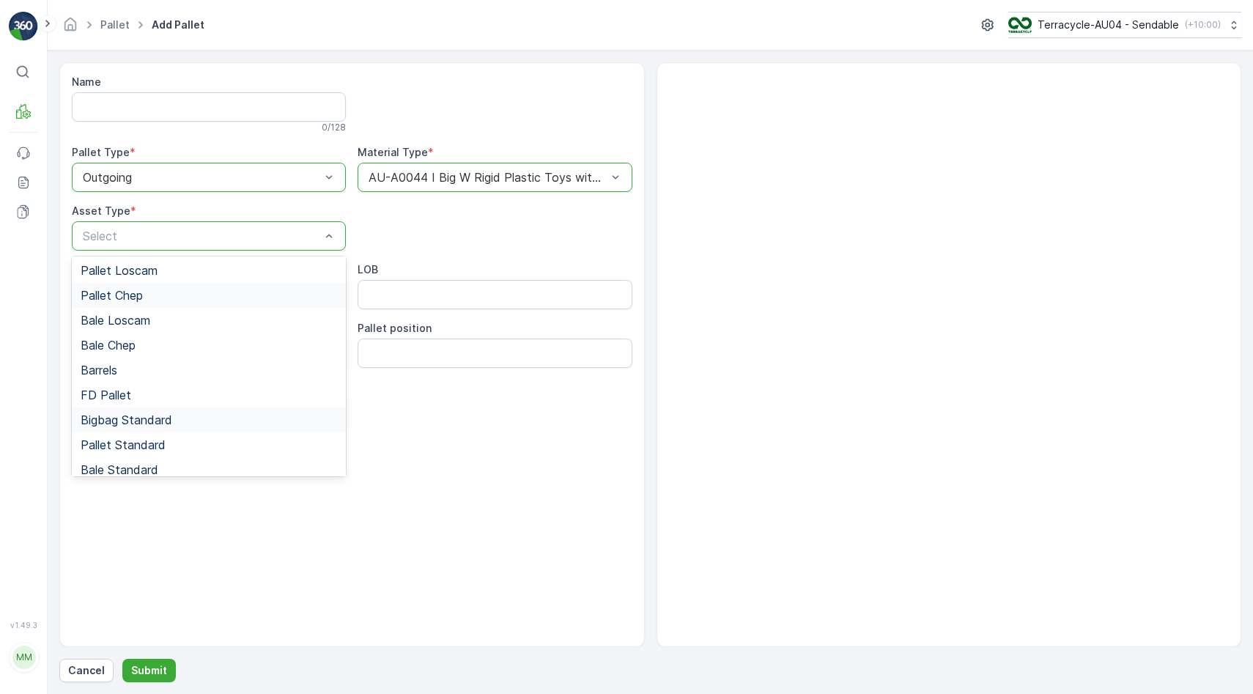
scroll to position [135, 0]
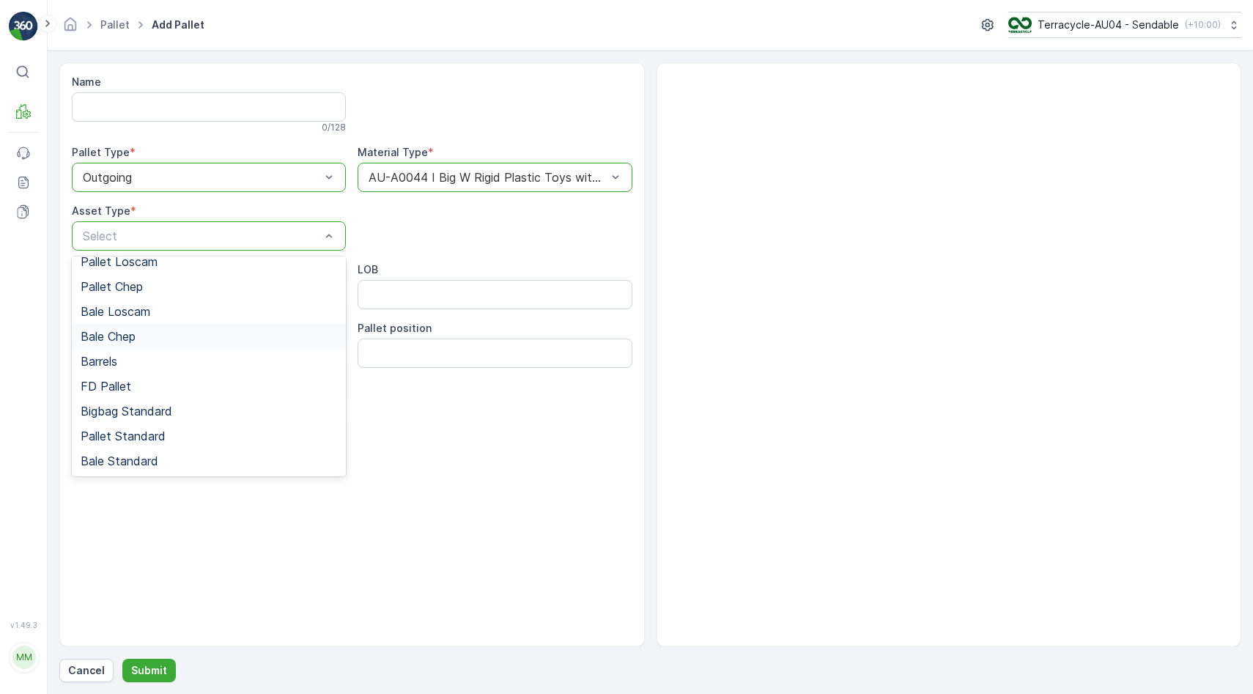
click at [474, 256] on div "Name 0 / 128 Pallet Type * option Outgoing, selected. Outgoing Material Type * …" at bounding box center [352, 277] width 560 height 404
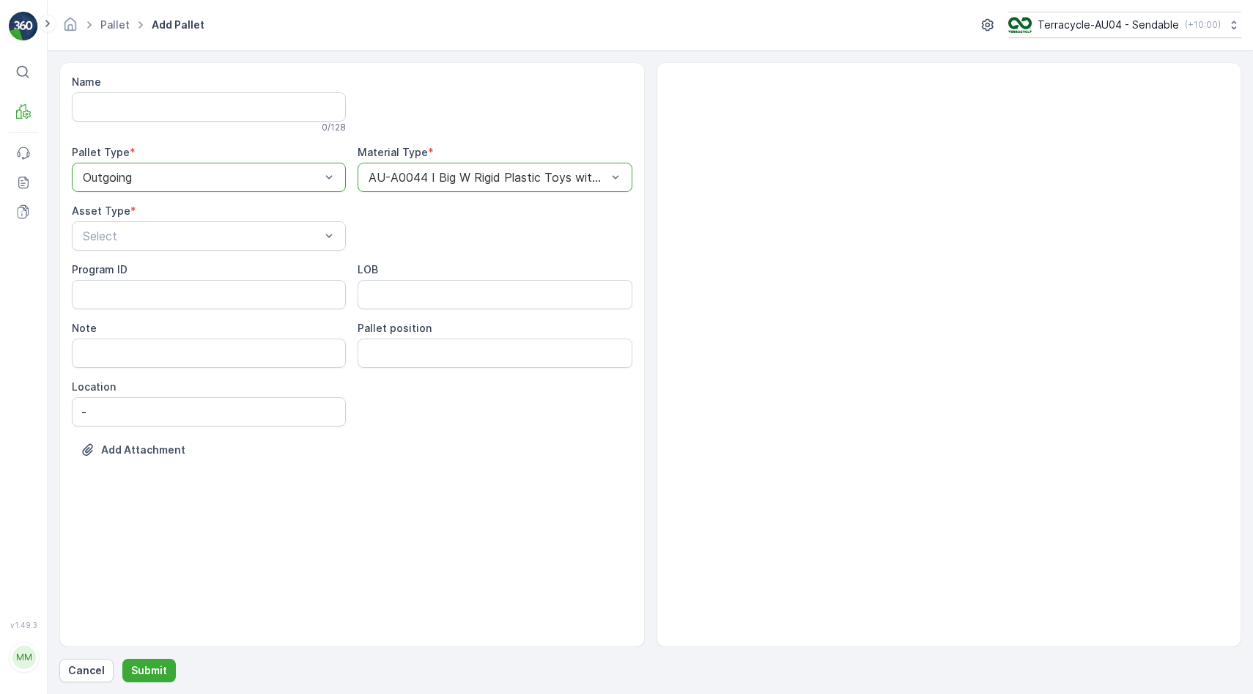
click at [479, 182] on div at bounding box center [487, 177] width 240 height 13
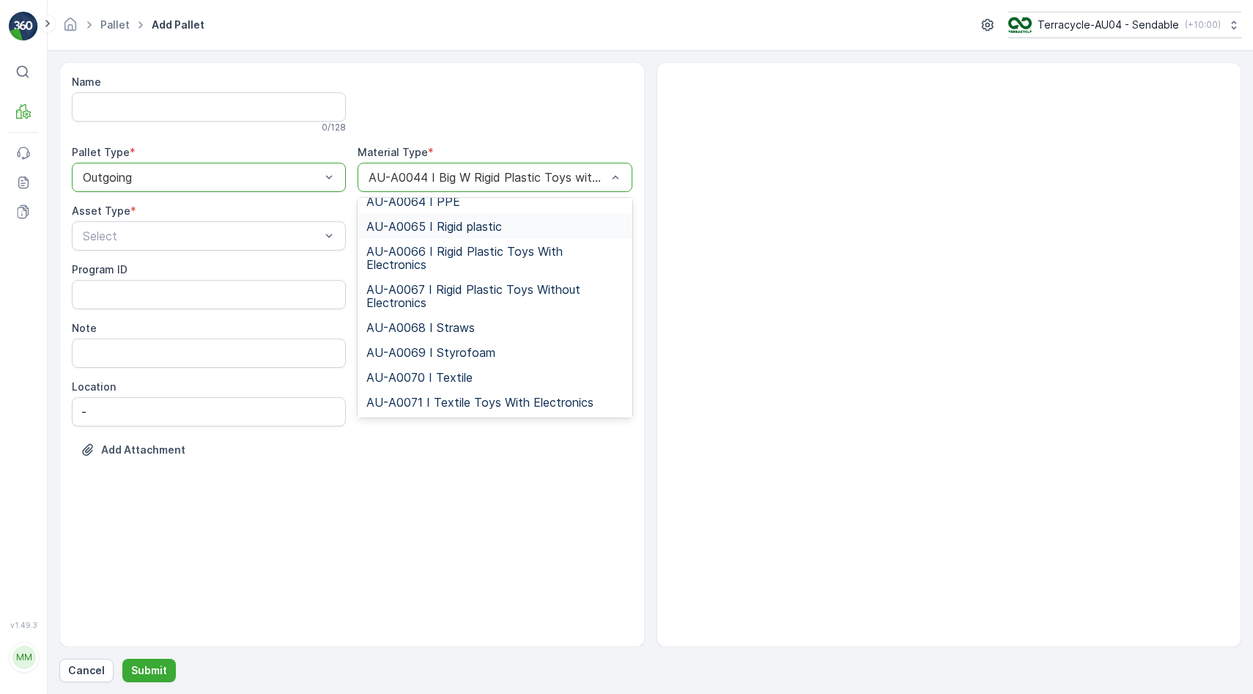
scroll to position [1614, 0]
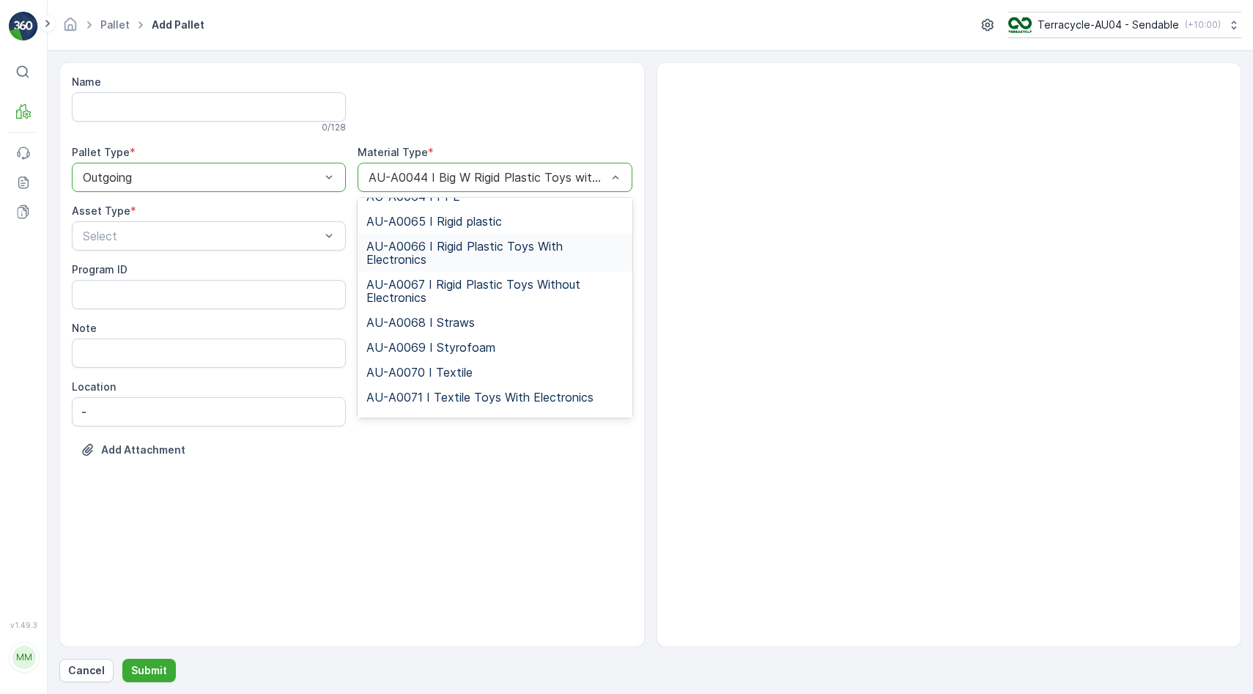
click at [490, 262] on span "AU-A0066 I Rigid Plastic Toys With Electronics" at bounding box center [494, 253] width 256 height 26
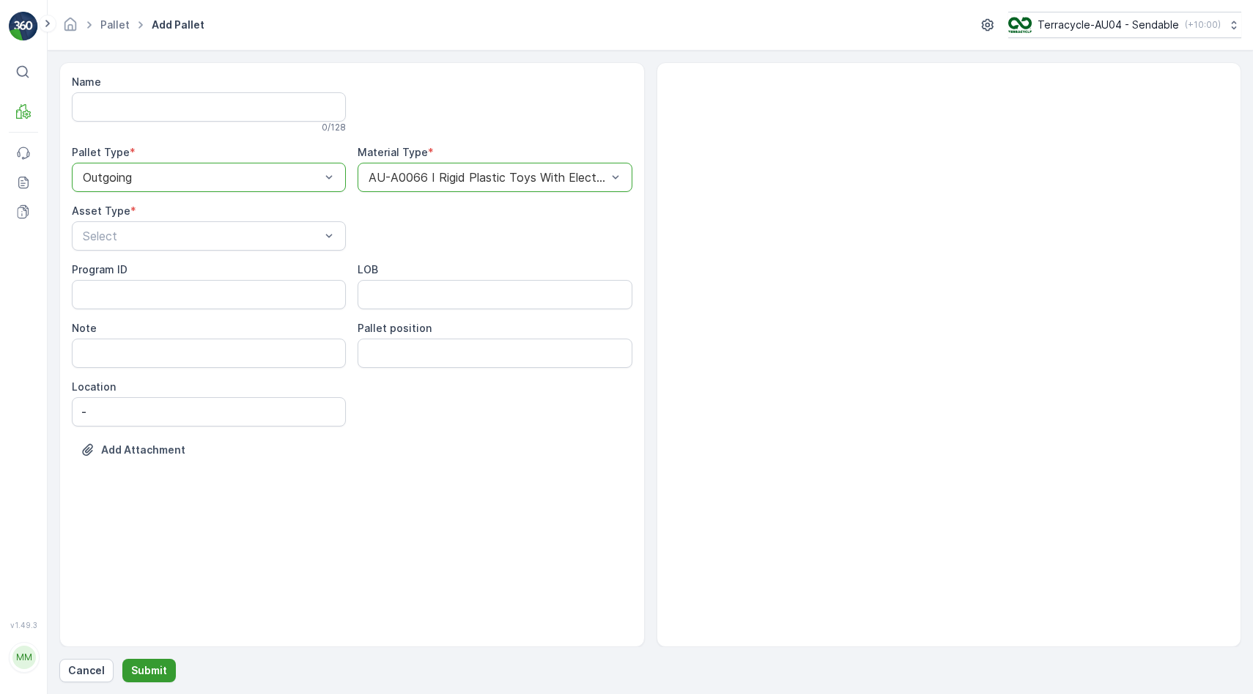
click at [157, 658] on button "Submit" at bounding box center [148, 669] width 53 height 23
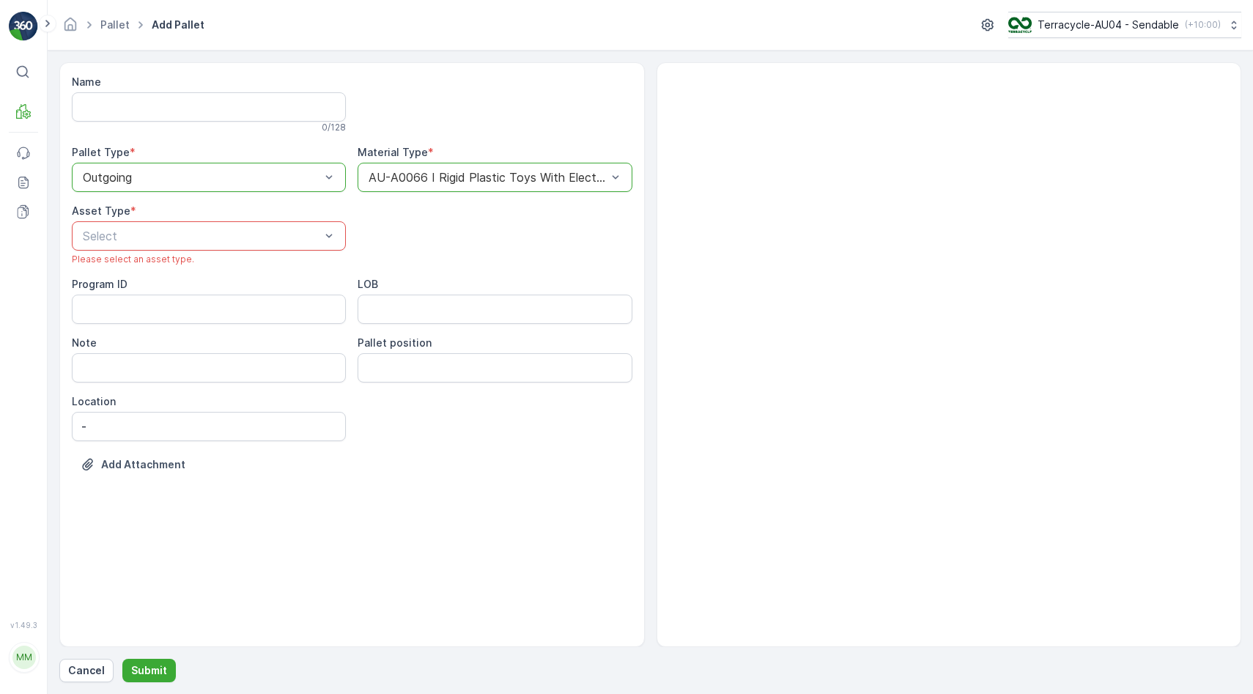
click at [184, 261] on span "Please select an asset type." at bounding box center [133, 259] width 122 height 12
click at [193, 246] on div "Select" at bounding box center [209, 235] width 274 height 29
type input "bigba"
click at [220, 324] on div "Bigbag Standard" at bounding box center [209, 321] width 256 height 13
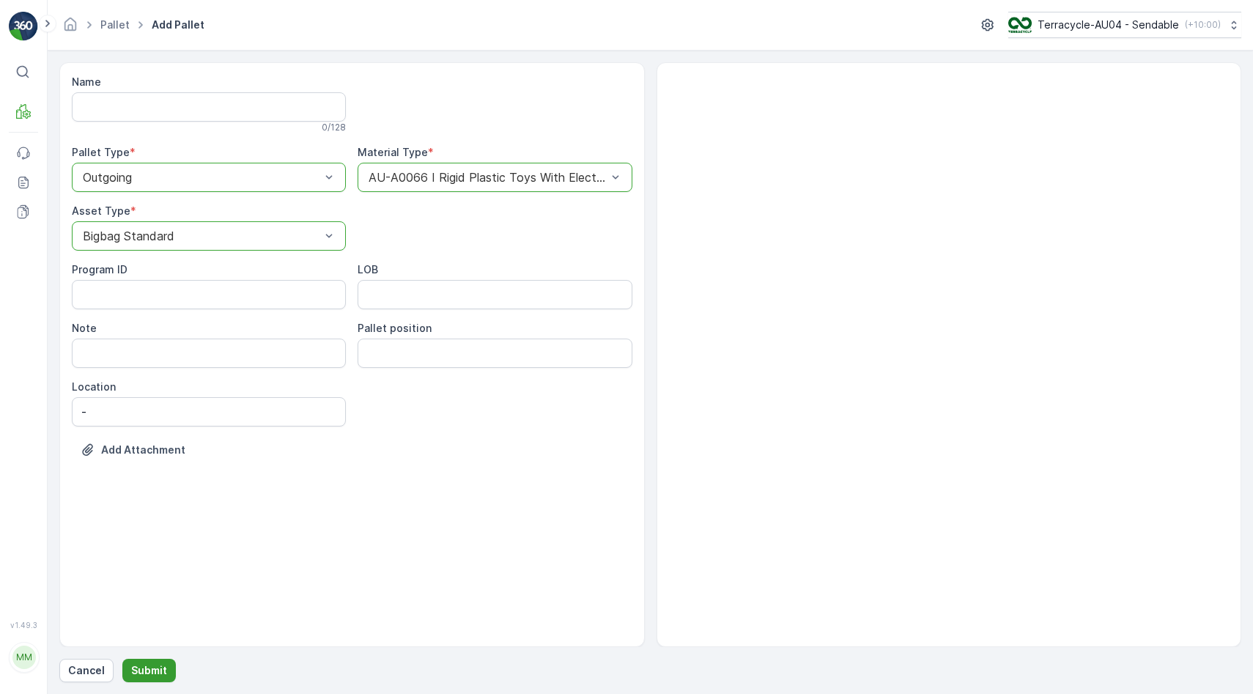
click at [160, 662] on button "Submit" at bounding box center [148, 669] width 53 height 23
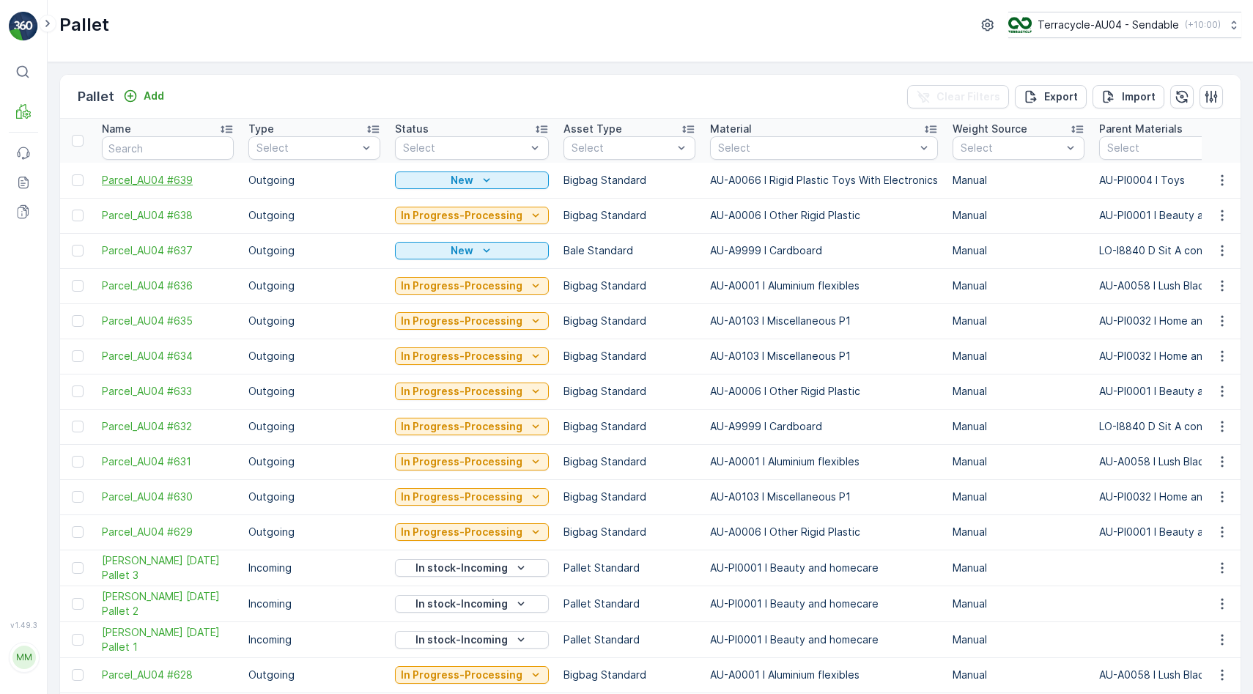
click at [119, 179] on span "Parcel_AU04 #639" at bounding box center [168, 180] width 132 height 15
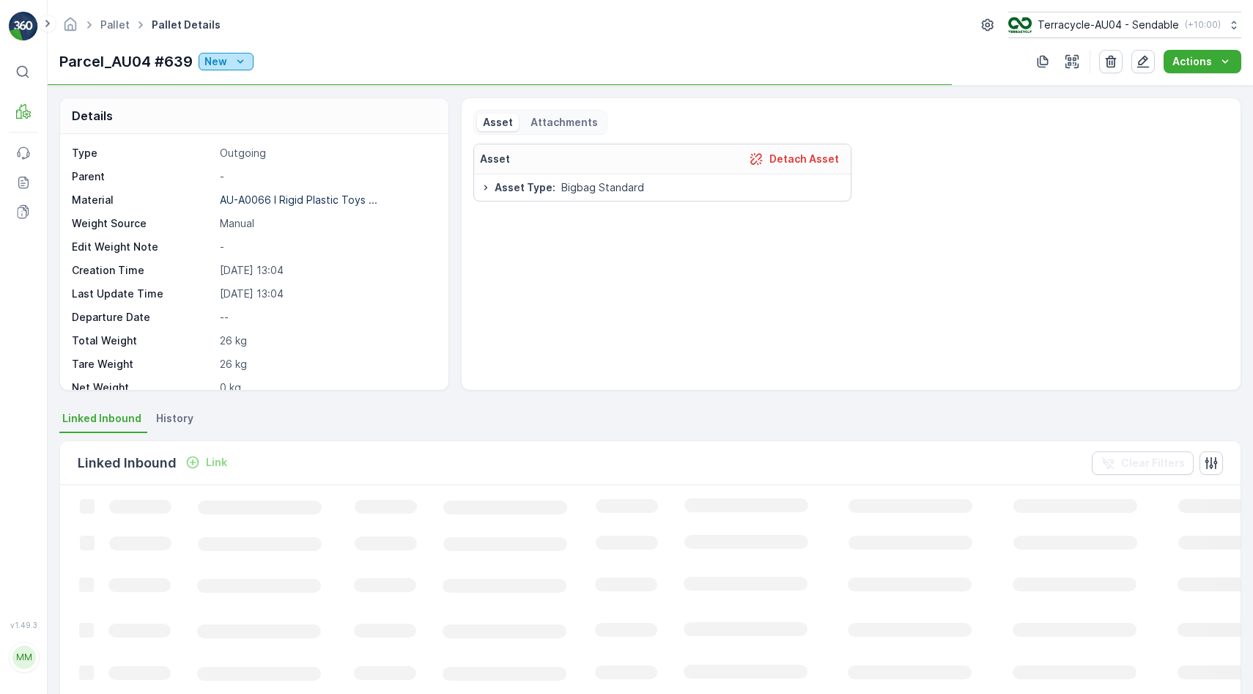
click at [244, 64] on icon "New" at bounding box center [240, 61] width 15 height 15
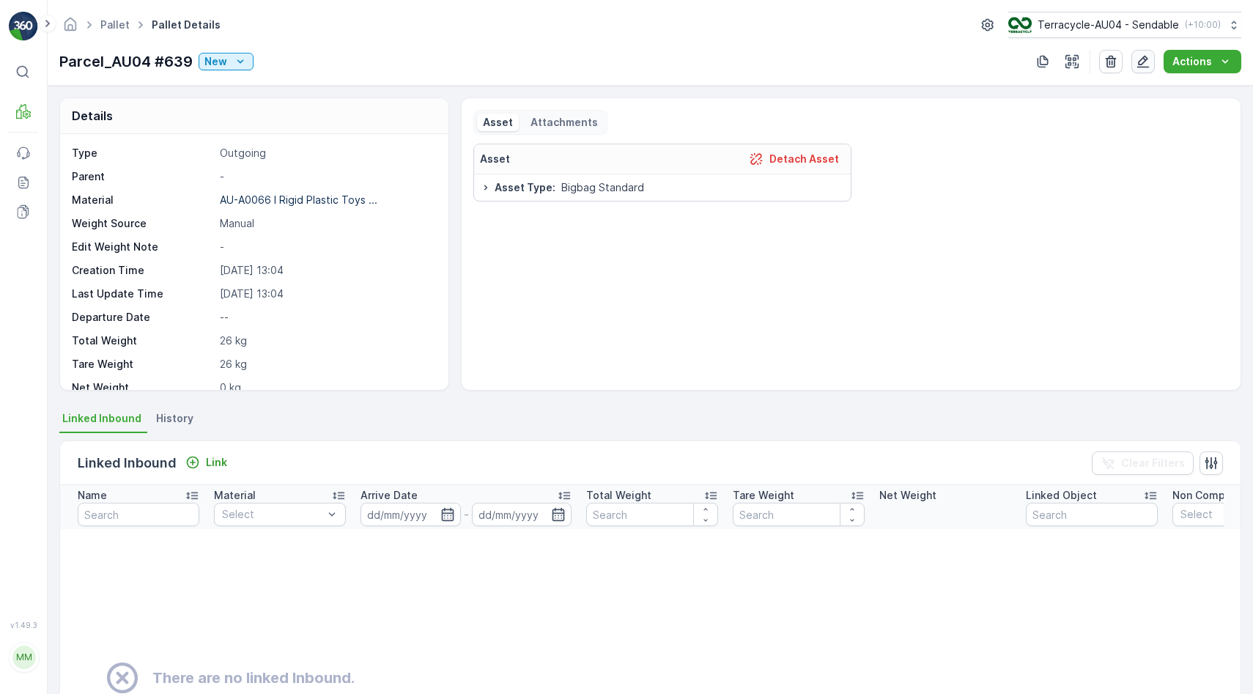
click at [1136, 70] on button "button" at bounding box center [1142, 61] width 23 height 23
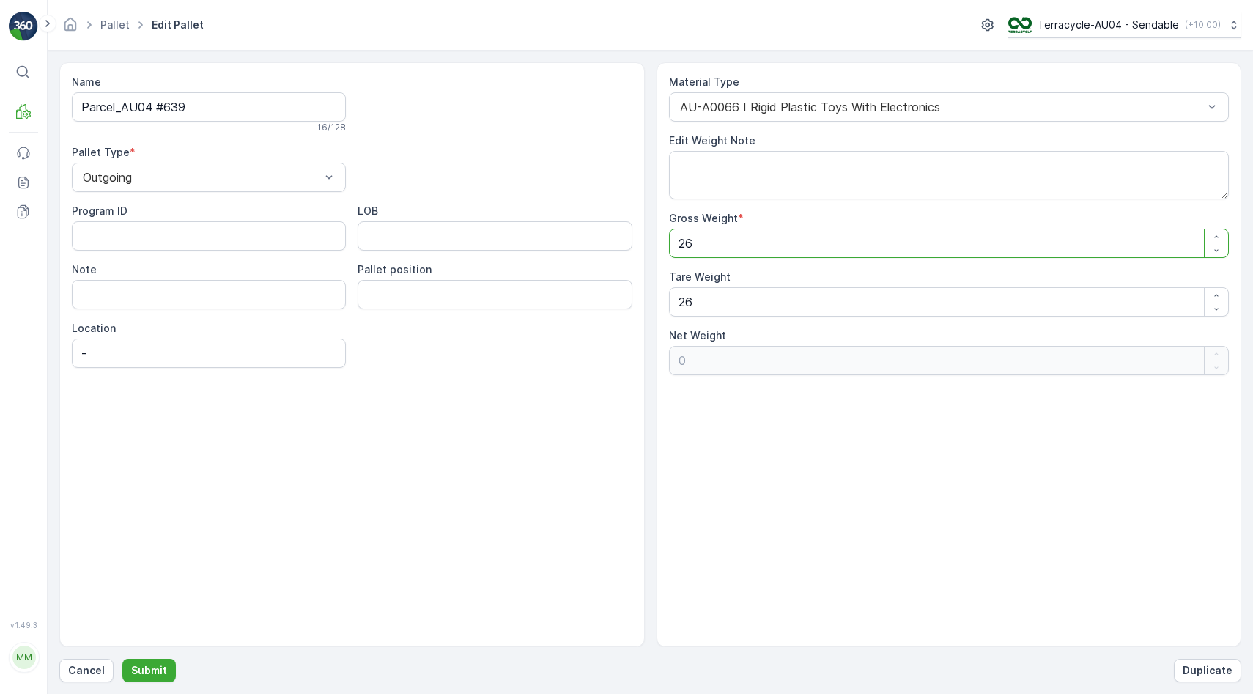
drag, startPoint x: 724, startPoint y: 253, endPoint x: 547, endPoint y: 241, distance: 176.9
click at [547, 241] on div "Name Parcel_AU04 #639 16 / 128 Pallet Type * Outgoing Program ID LOB Note Palle…" at bounding box center [649, 354] width 1181 height 585
type Weight "1"
type Weight "-25"
type Weight "14"
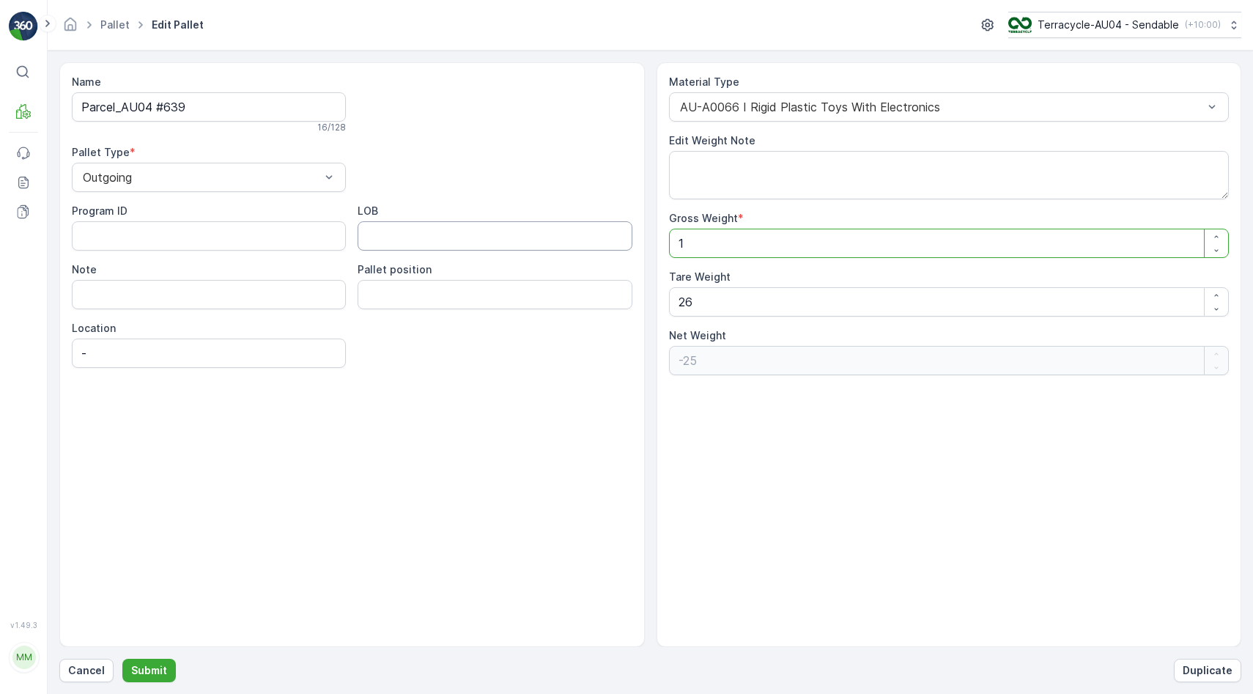
type Weight "-12"
type Weight "148"
type Weight "122"
type Weight "148"
click at [160, 664] on p "Submit" at bounding box center [149, 670] width 36 height 15
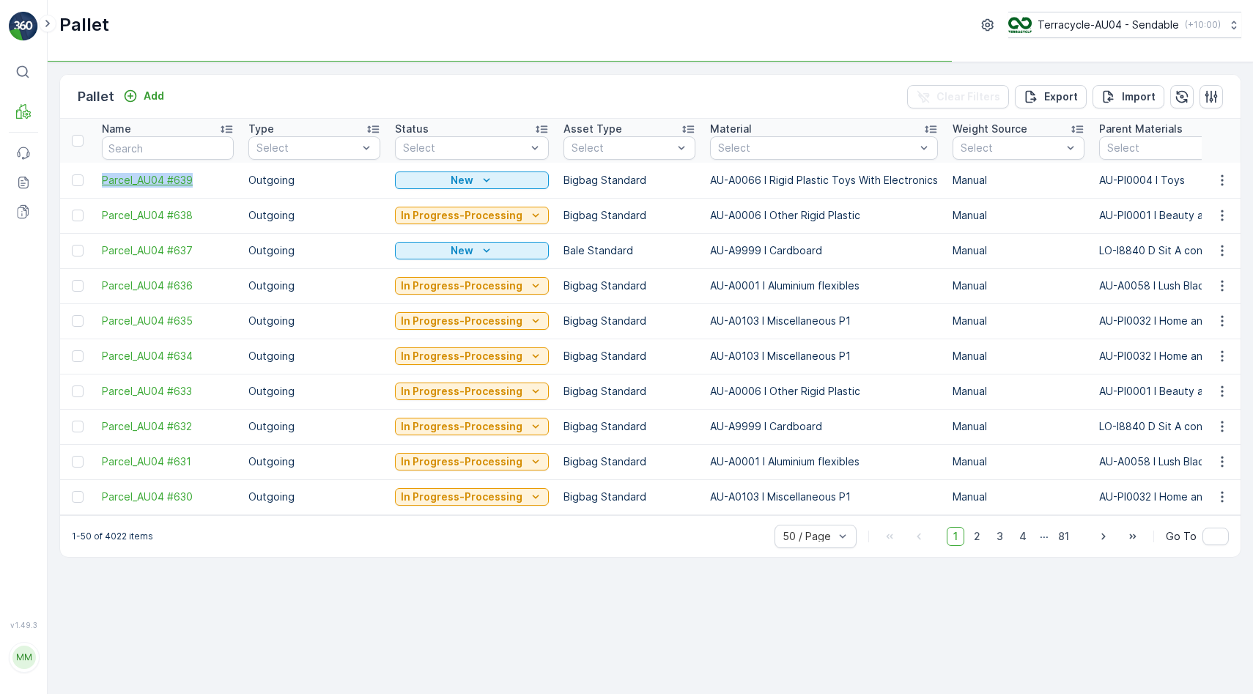
drag, startPoint x: 89, startPoint y: 185, endPoint x: 201, endPoint y: 185, distance: 112.1
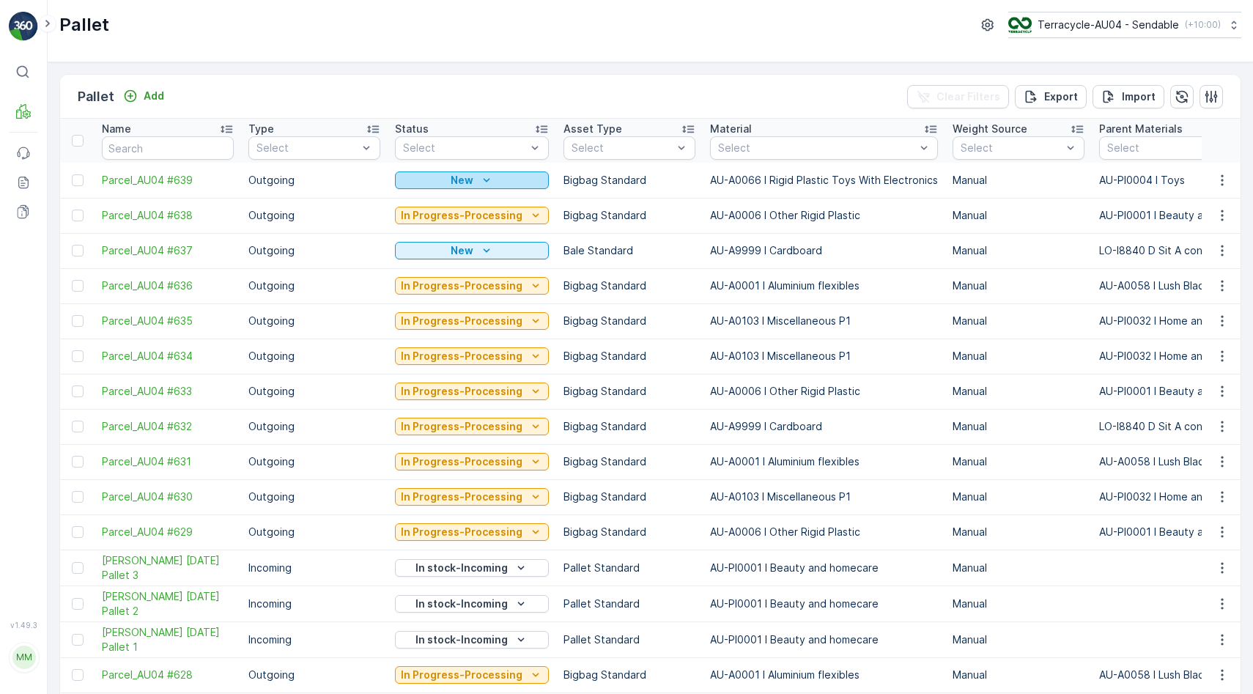
click at [451, 179] on p "New" at bounding box center [461, 180] width 23 height 15
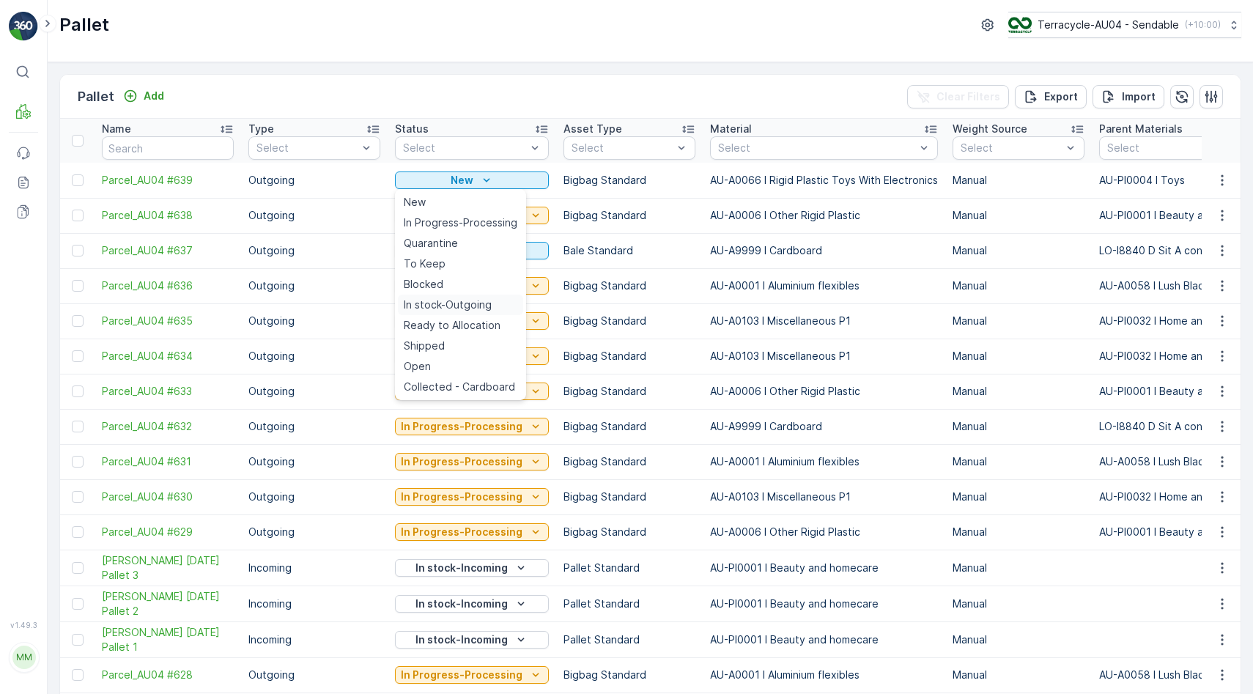
click at [450, 310] on ul "New In Progress-Processing Quarantine To Keep Blocked In stock-Outgoing Ready t…" at bounding box center [460, 294] width 131 height 211
click at [450, 310] on span "In stock-Outgoing" at bounding box center [448, 304] width 88 height 15
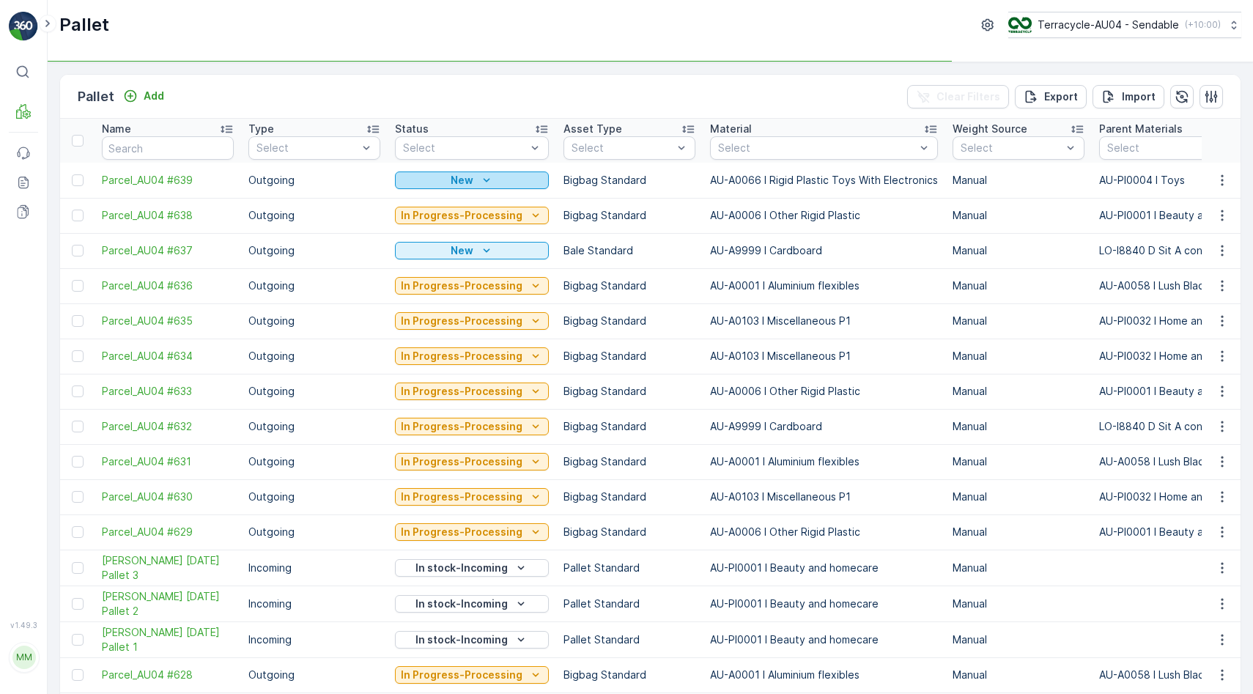
click at [487, 177] on icon "New" at bounding box center [486, 180] width 15 height 15
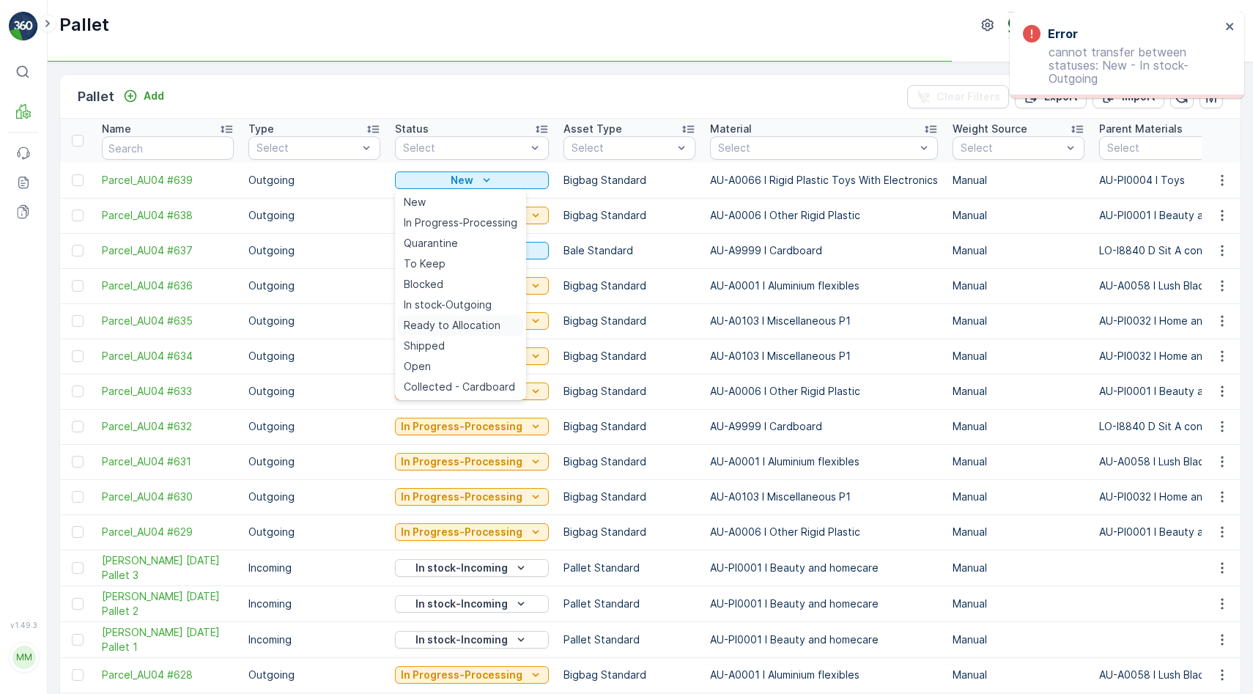
click at [464, 330] on span "Ready to Allocation" at bounding box center [452, 325] width 97 height 15
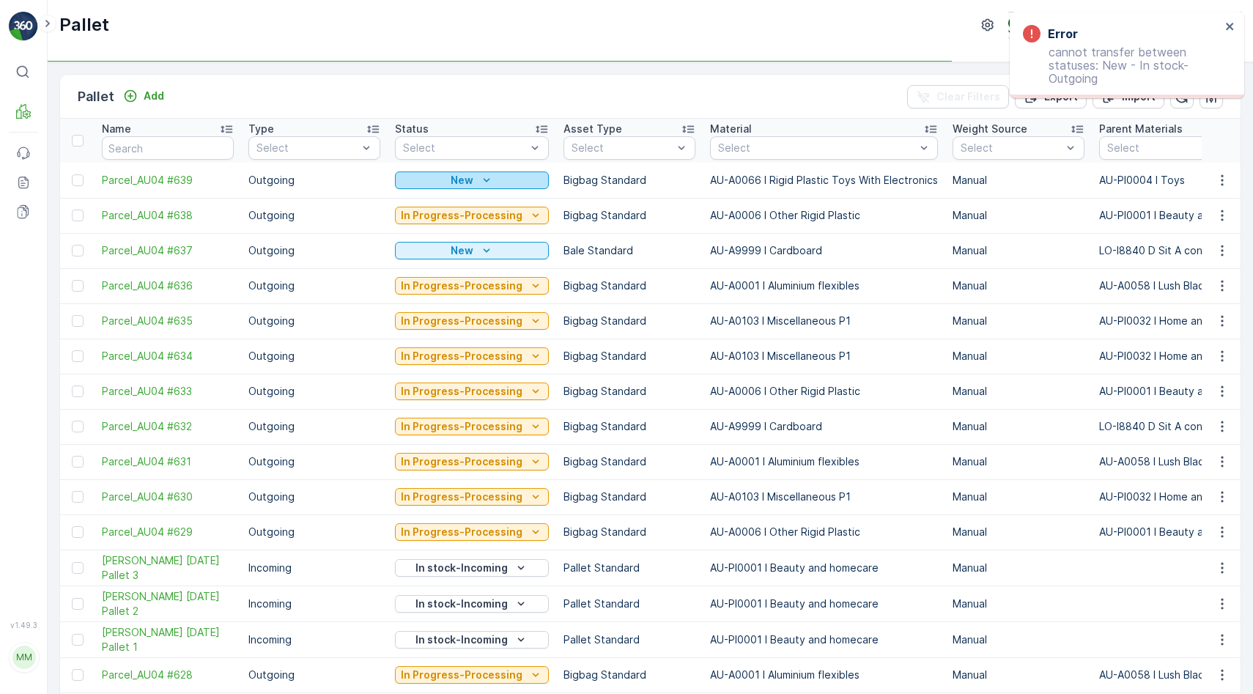
click at [488, 178] on icon "New" at bounding box center [486, 180] width 15 height 15
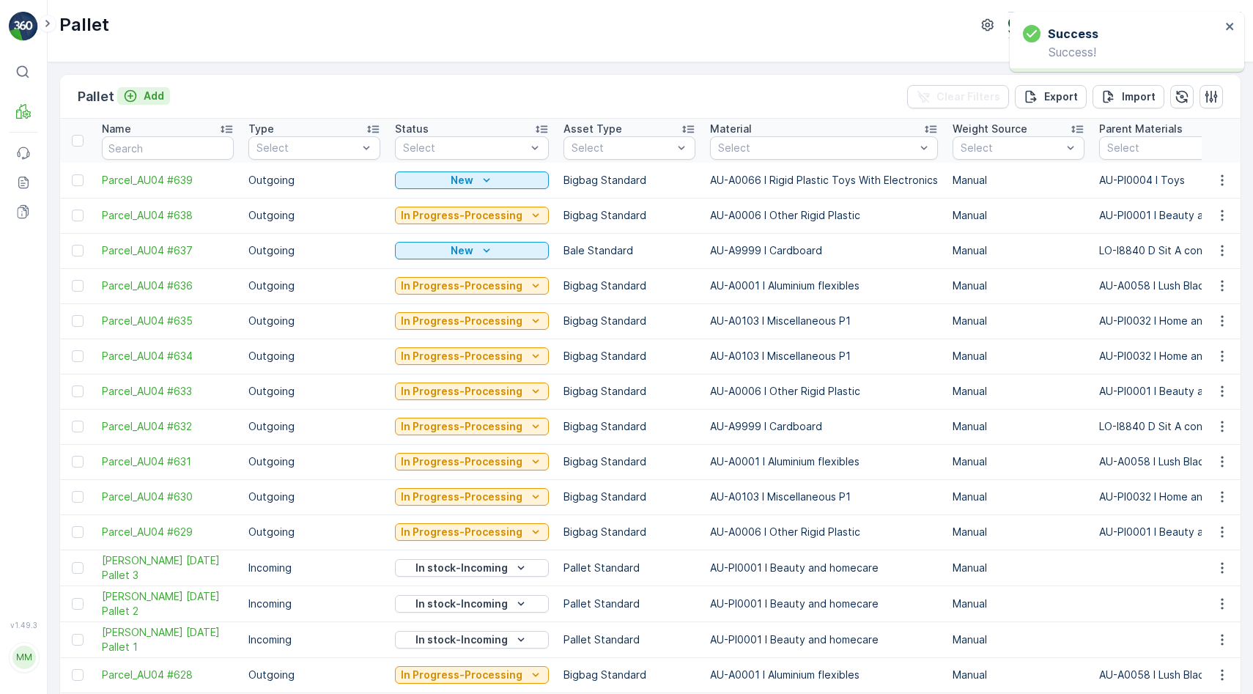
click at [155, 97] on p "Add" at bounding box center [154, 96] width 21 height 15
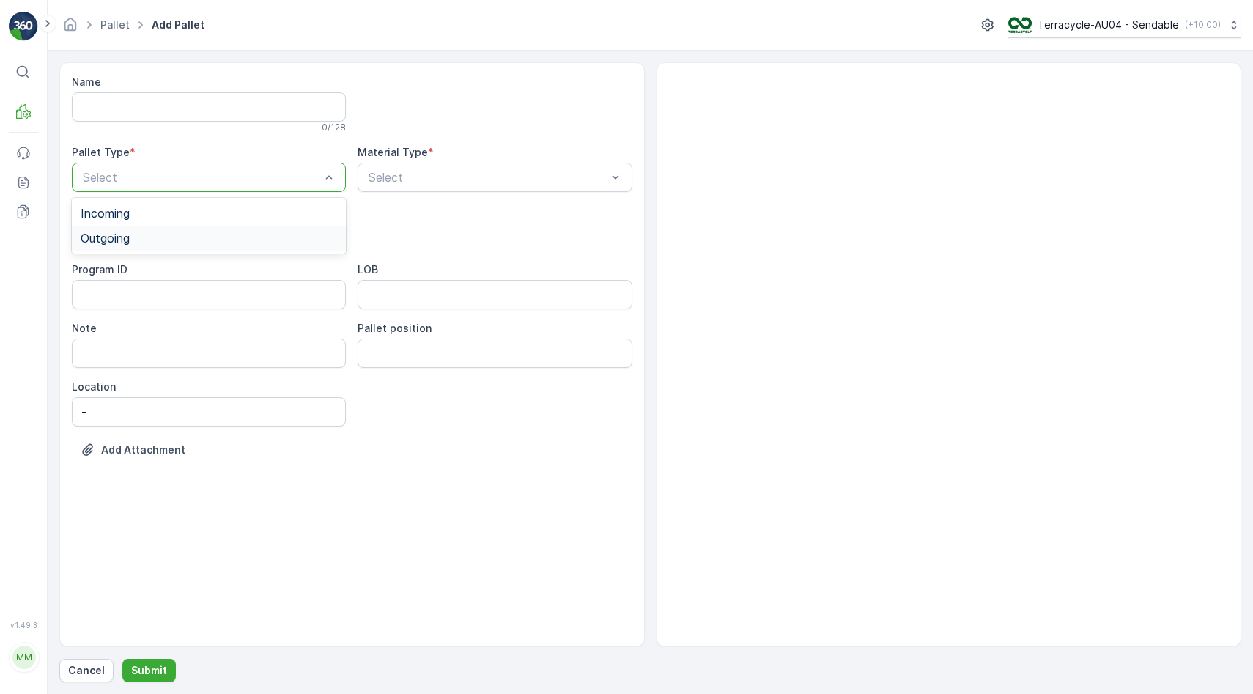
click at [167, 234] on div "Outgoing" at bounding box center [209, 237] width 256 height 13
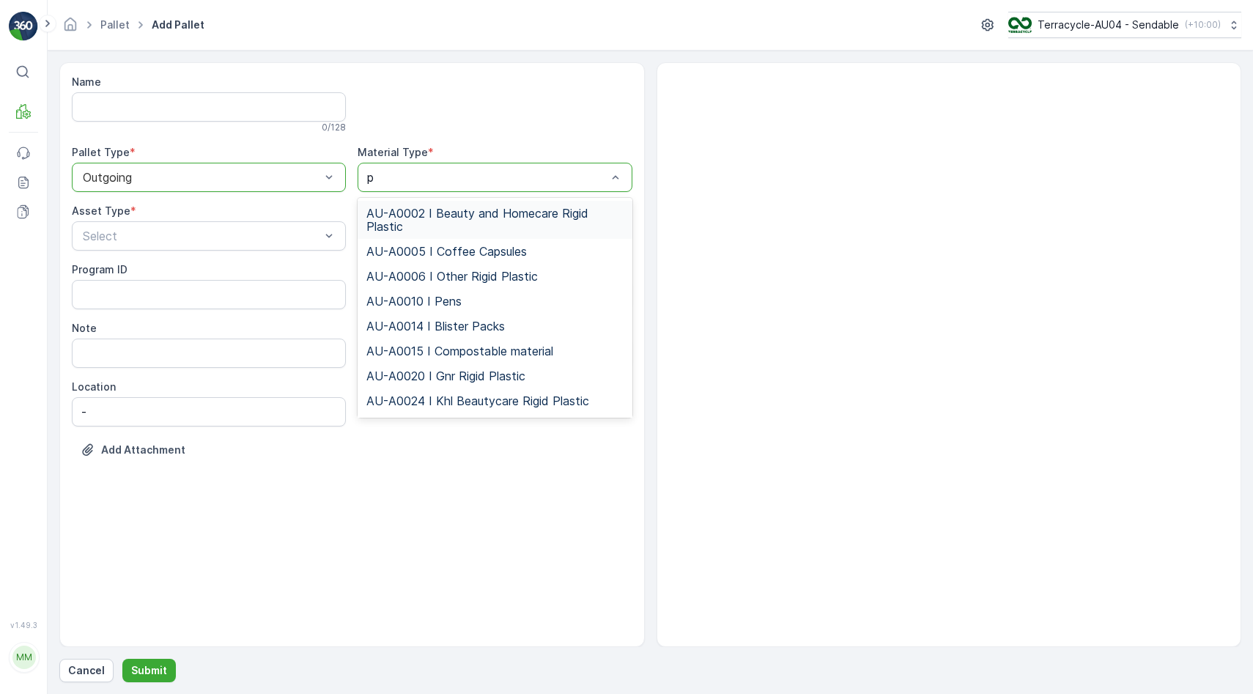
type input "pl"
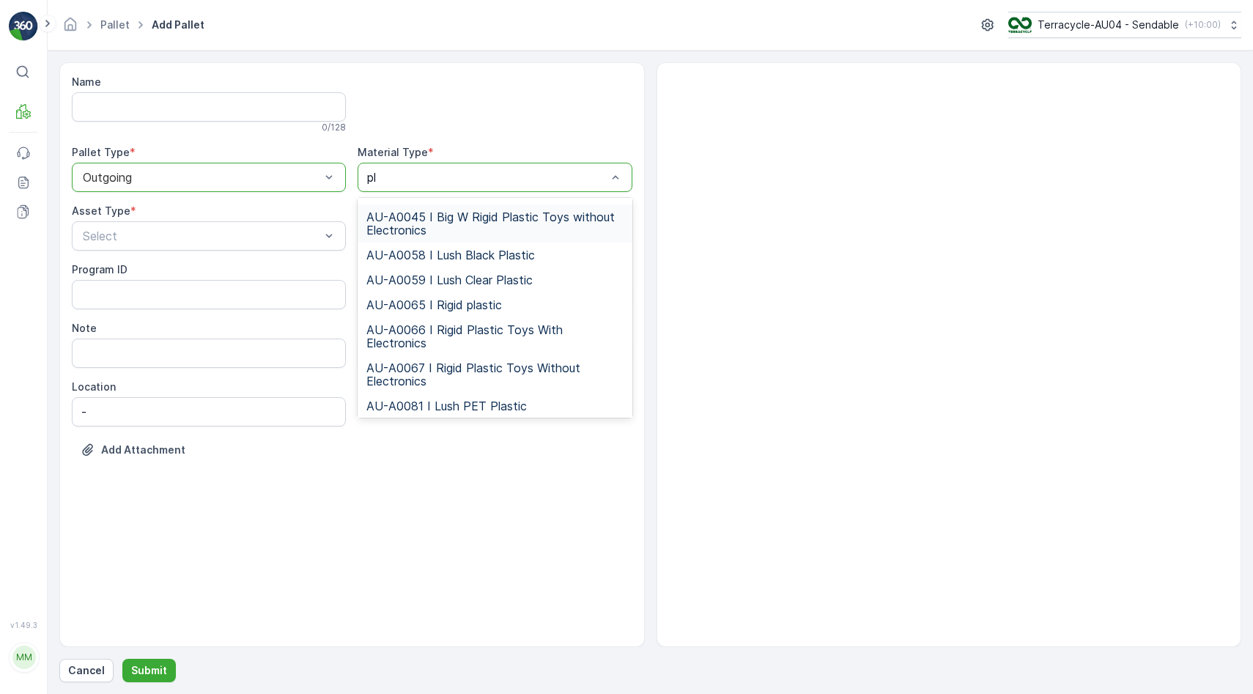
scroll to position [212, 0]
click at [429, 346] on span "AU-A0066 I Rigid Plastic Toys With Electronics" at bounding box center [494, 334] width 256 height 26
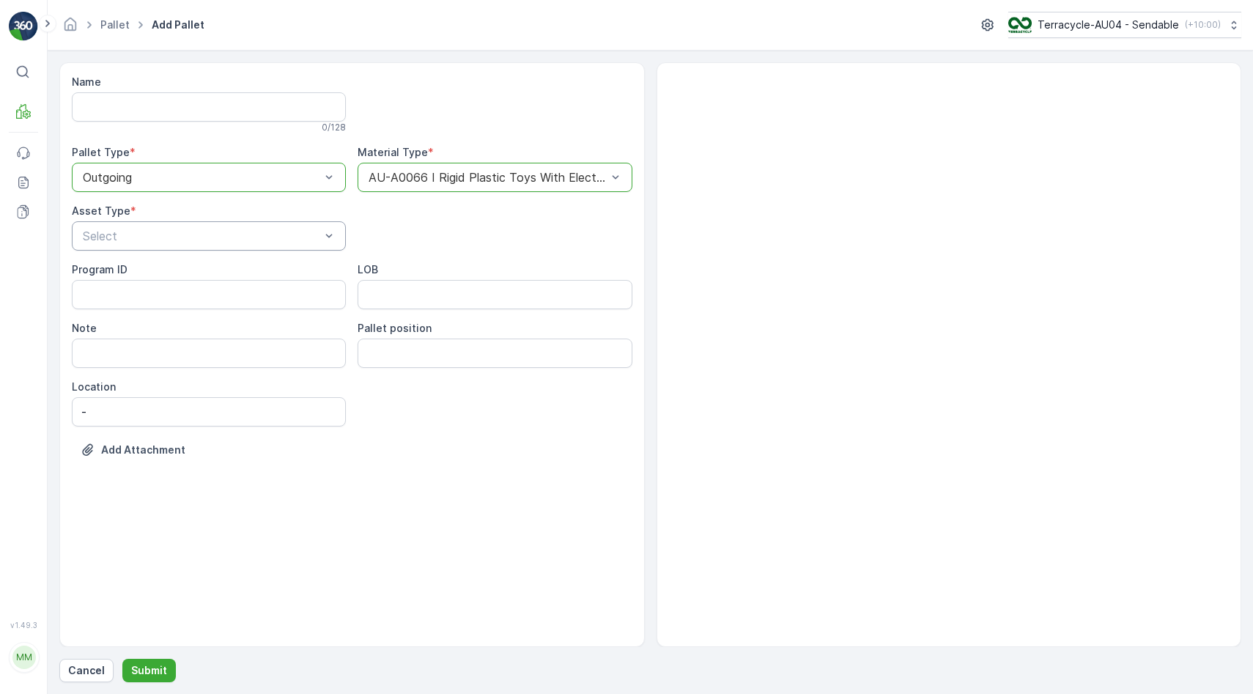
click at [199, 245] on div "Select" at bounding box center [209, 235] width 274 height 29
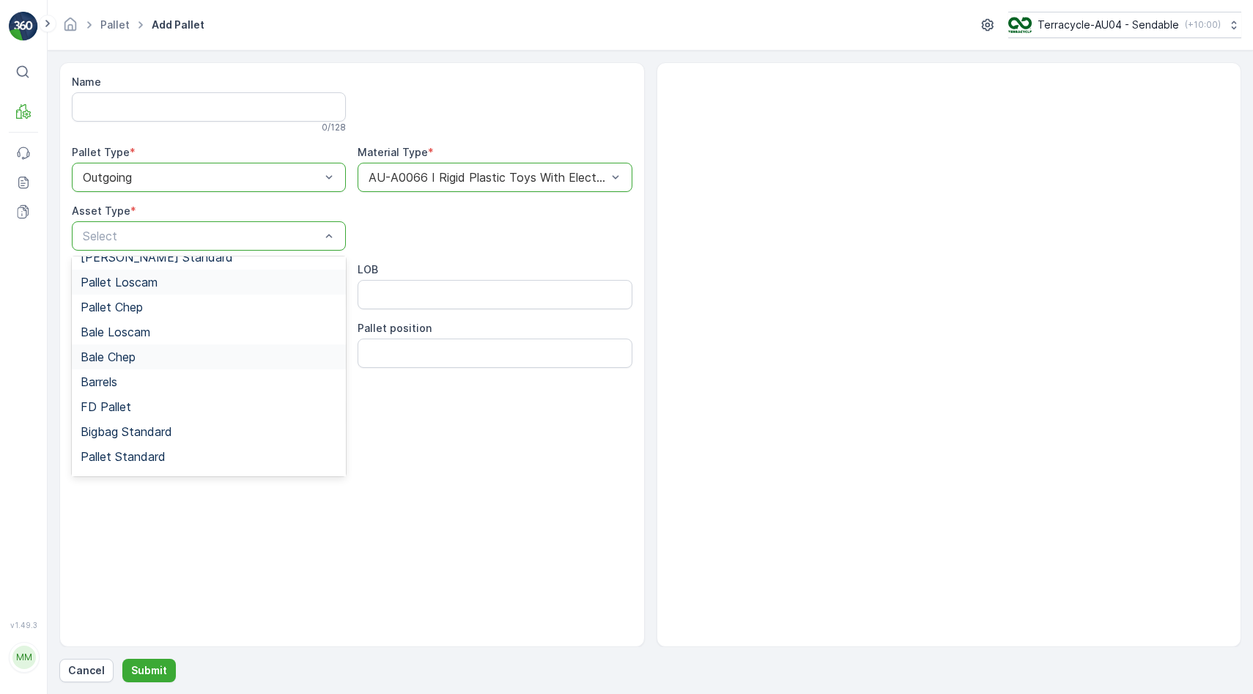
scroll to position [135, 0]
click at [196, 410] on div "Bigbag Standard" at bounding box center [209, 410] width 256 height 13
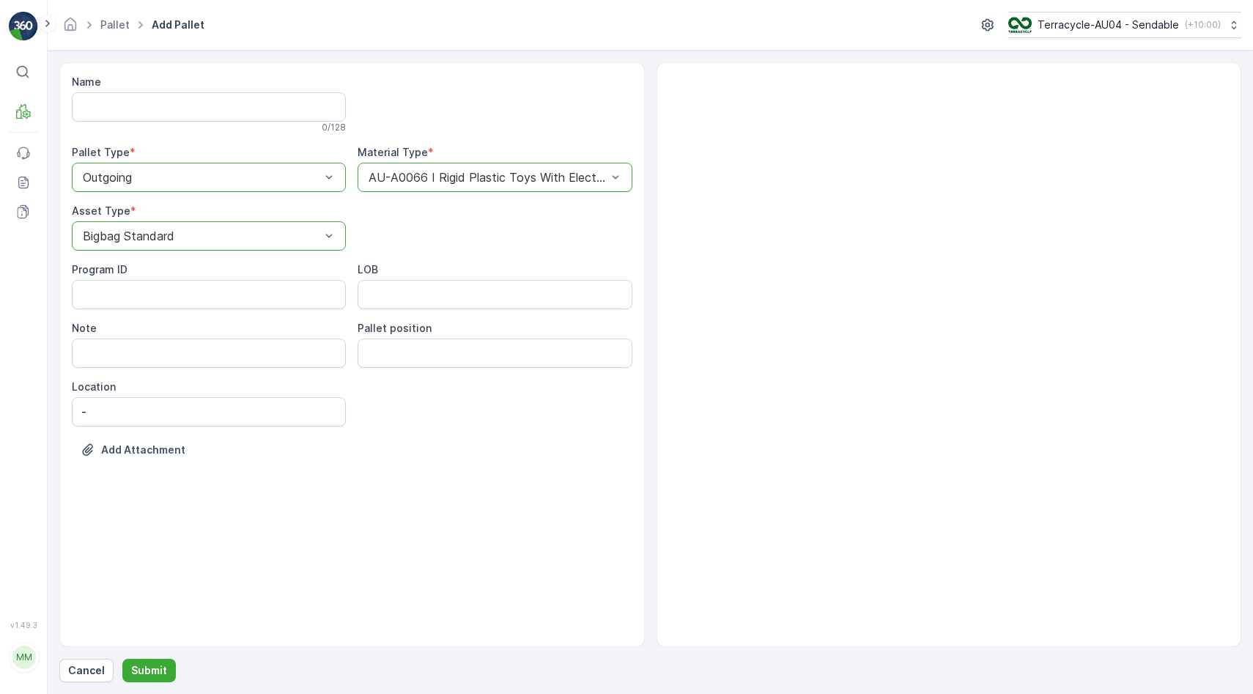
click at [143, 656] on div "Name 0 / 128 Pallet Type * option Outgoing, selected. Outgoing Material Type * …" at bounding box center [649, 372] width 1181 height 620
click at [143, 661] on button "Submit" at bounding box center [148, 669] width 53 height 23
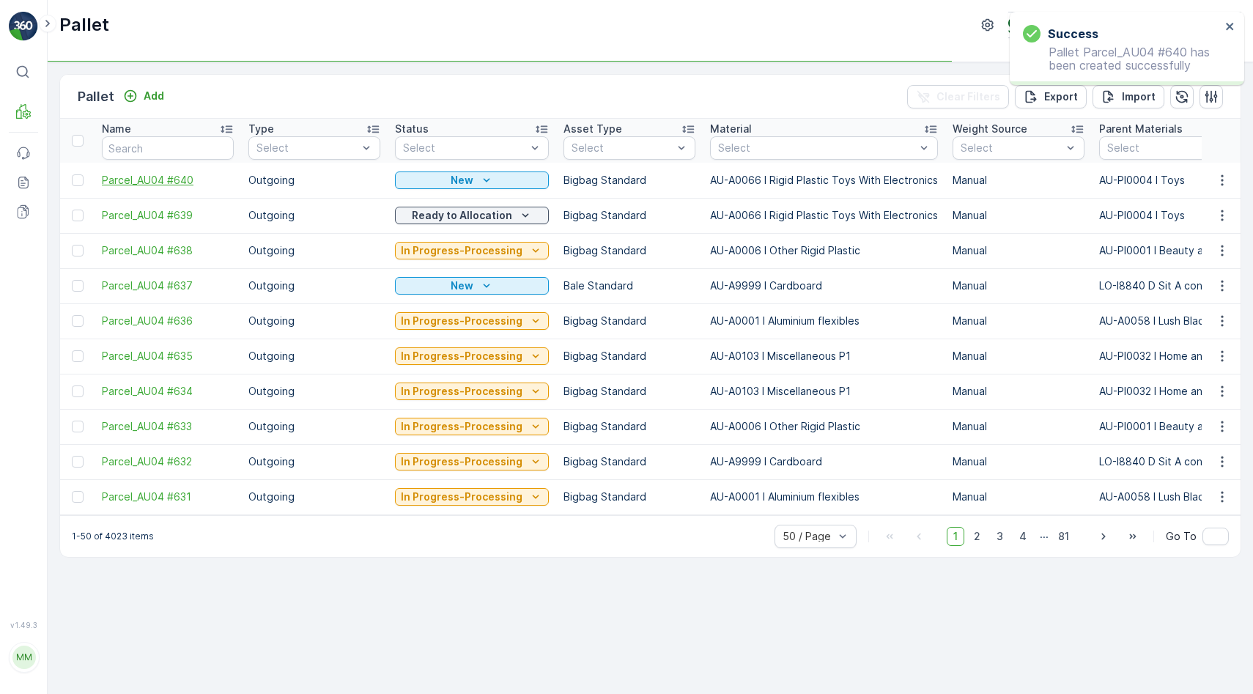
click at [171, 185] on span "Parcel_AU04 #640" at bounding box center [168, 180] width 132 height 15
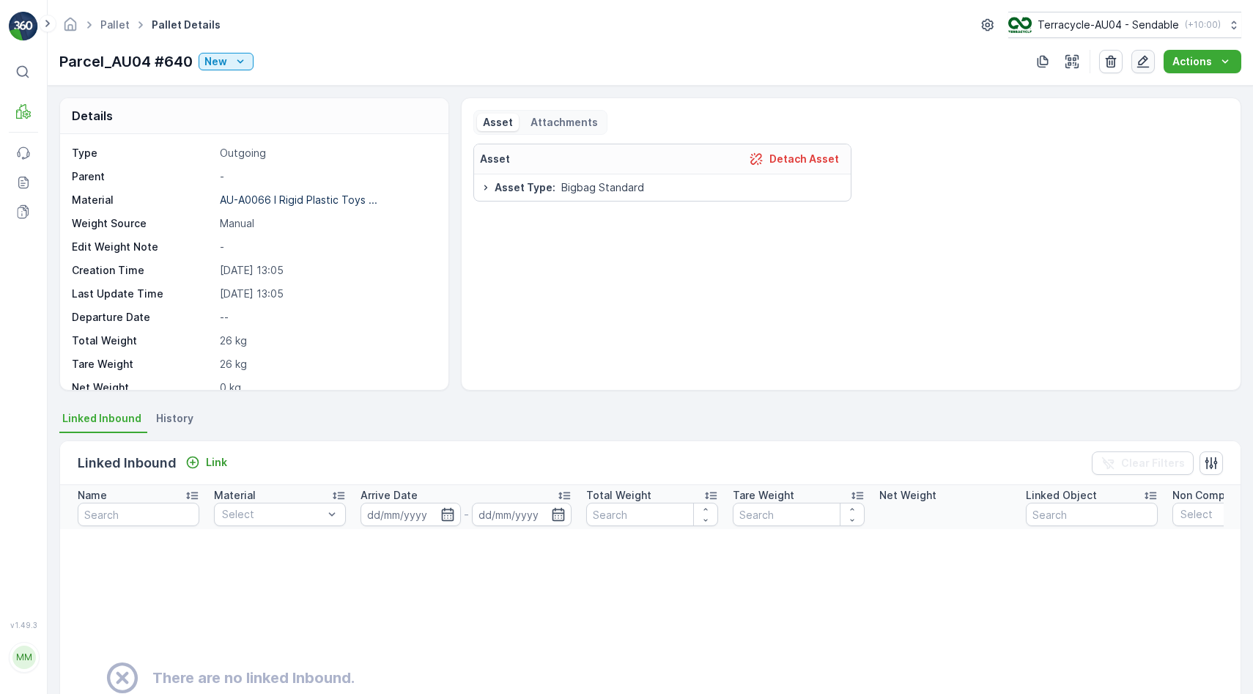
click at [1145, 66] on icon "button" at bounding box center [1142, 61] width 15 height 15
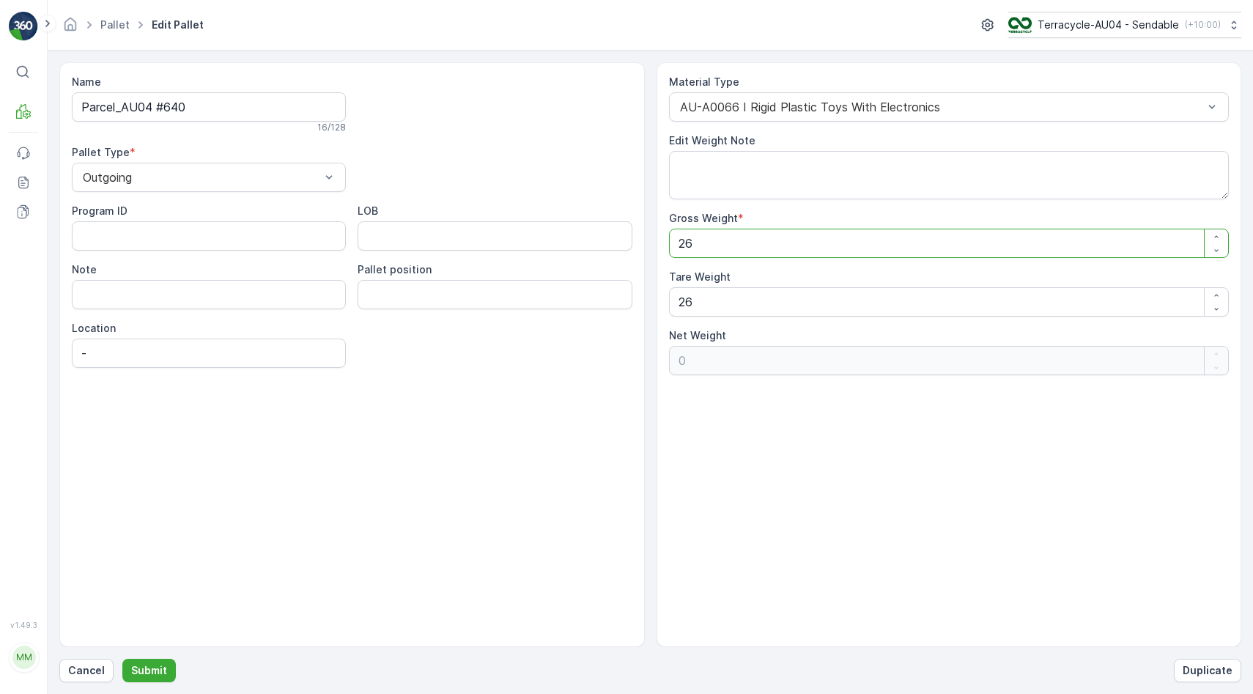
drag, startPoint x: 749, startPoint y: 240, endPoint x: 531, endPoint y: 216, distance: 218.9
click at [539, 218] on div "Name Parcel_AU04 #640 16 / 128 Pallet Type * Outgoing Program ID LOB Note Palle…" at bounding box center [649, 354] width 1181 height 585
type Weight "1"
type Weight "-25"
type Weight "13"
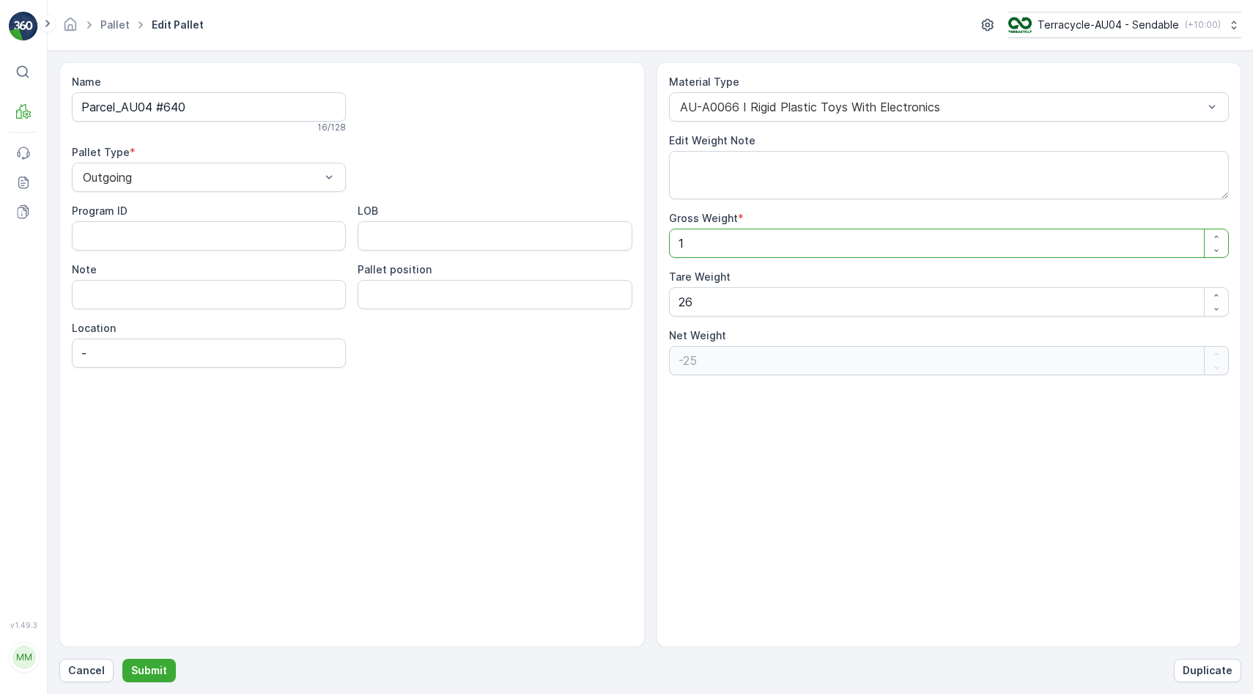
type Weight "-13"
type Weight "130"
type Weight "104"
type Weight "130"
click at [155, 658] on button "Submit" at bounding box center [148, 669] width 53 height 23
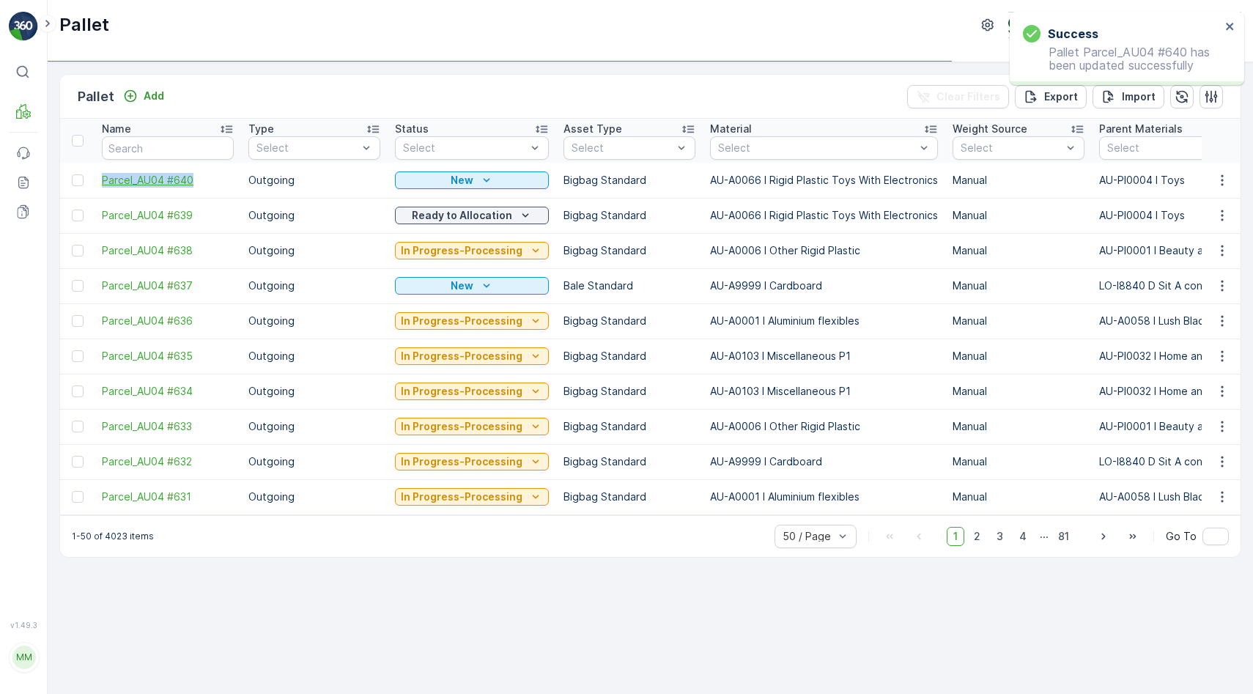
drag, startPoint x: 93, startPoint y: 185, endPoint x: 200, endPoint y: 182, distance: 107.0
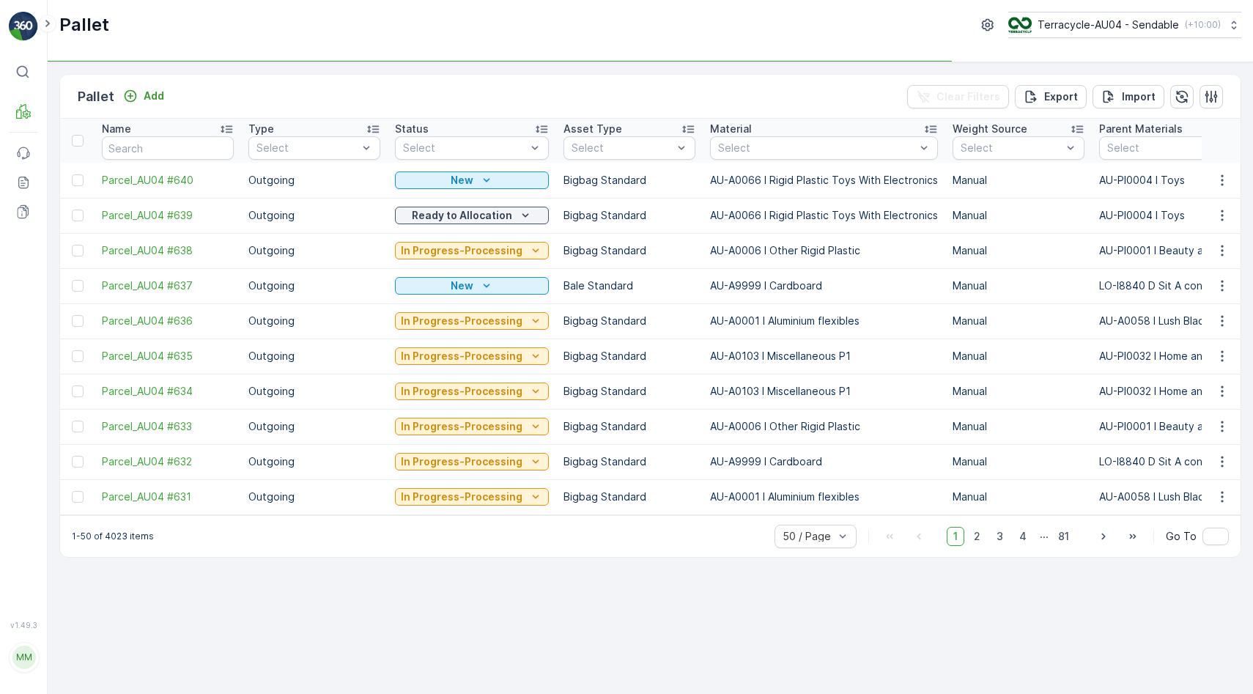
click at [471, 171] on div "New" at bounding box center [472, 180] width 154 height 21
click at [469, 180] on p "New" at bounding box center [461, 180] width 23 height 15
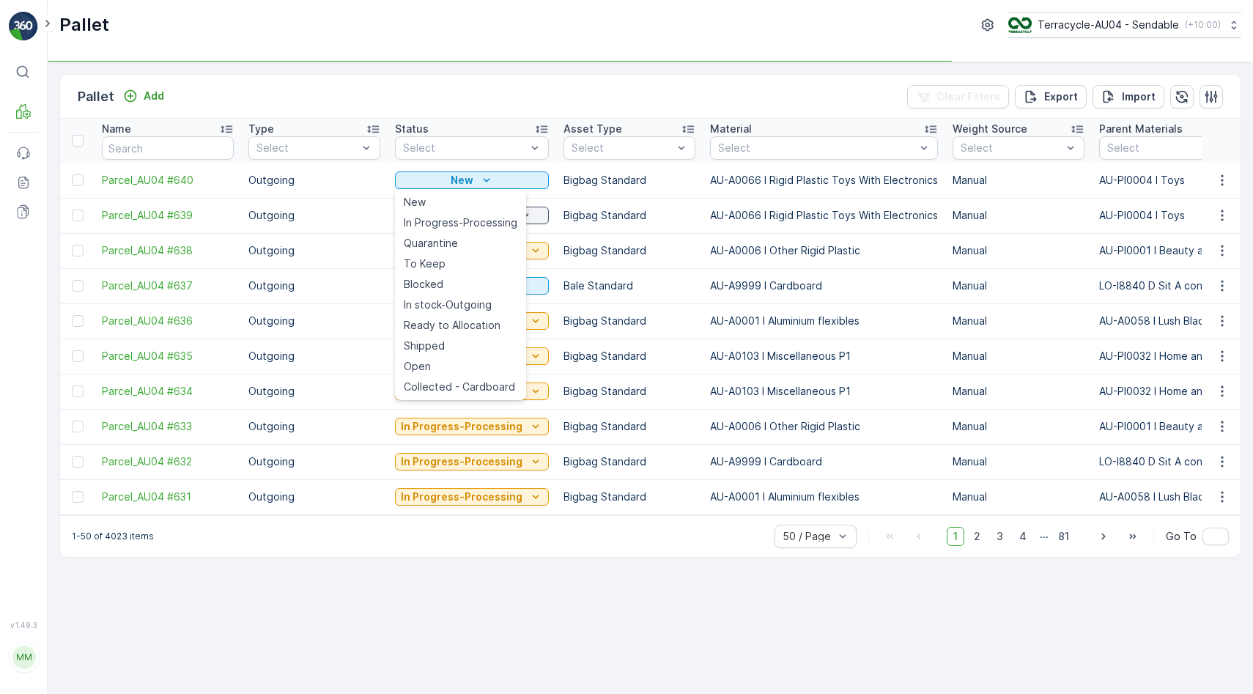
click at [458, 304] on td "In Progress-Processing" at bounding box center [471, 320] width 168 height 35
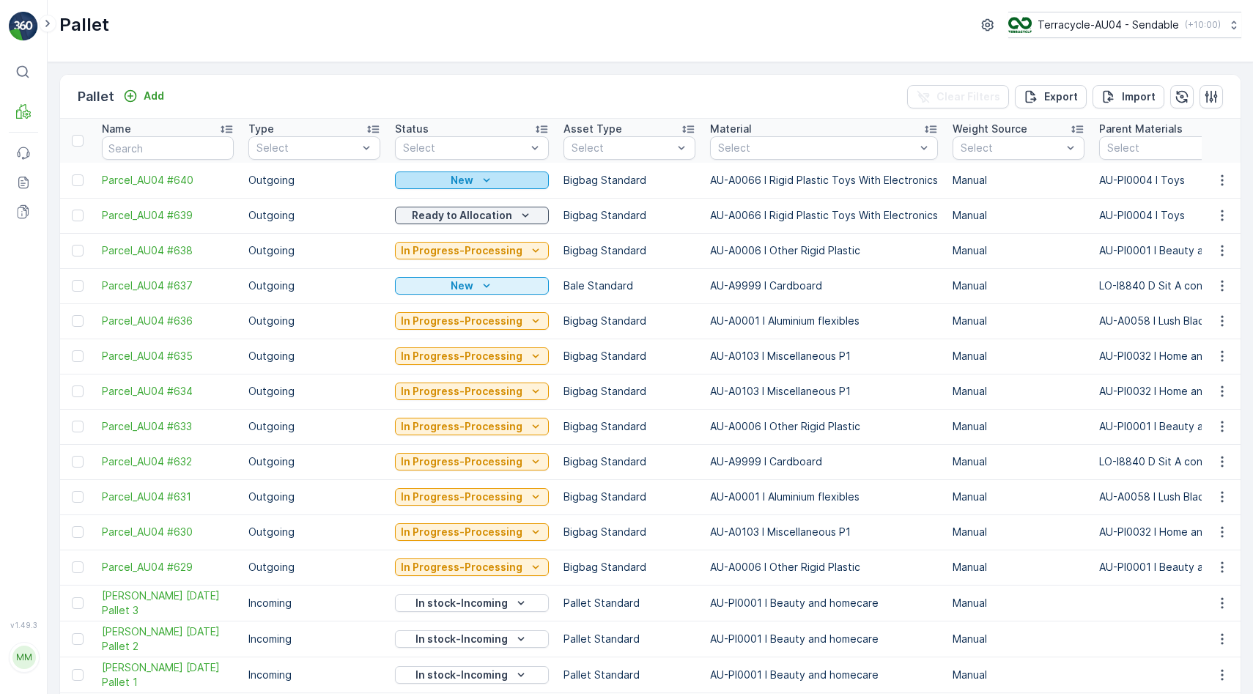
click at [498, 177] on div "New" at bounding box center [472, 180] width 142 height 15
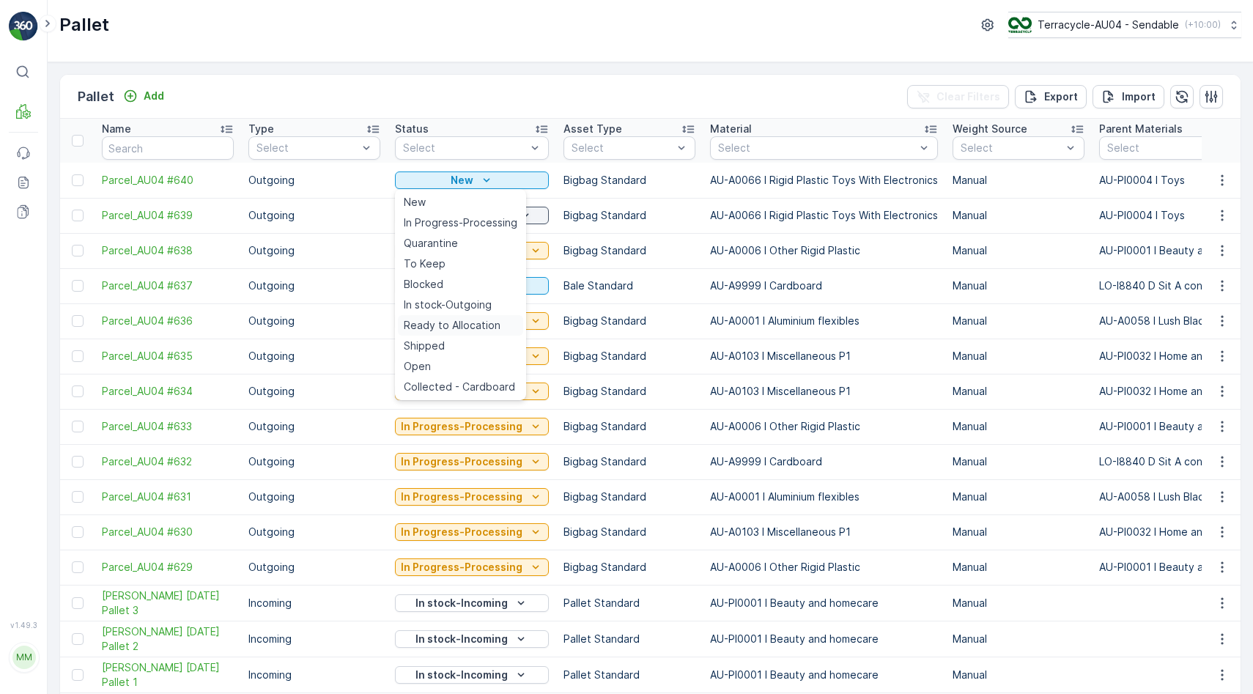
click at [481, 328] on span "Ready to Allocation" at bounding box center [452, 325] width 97 height 15
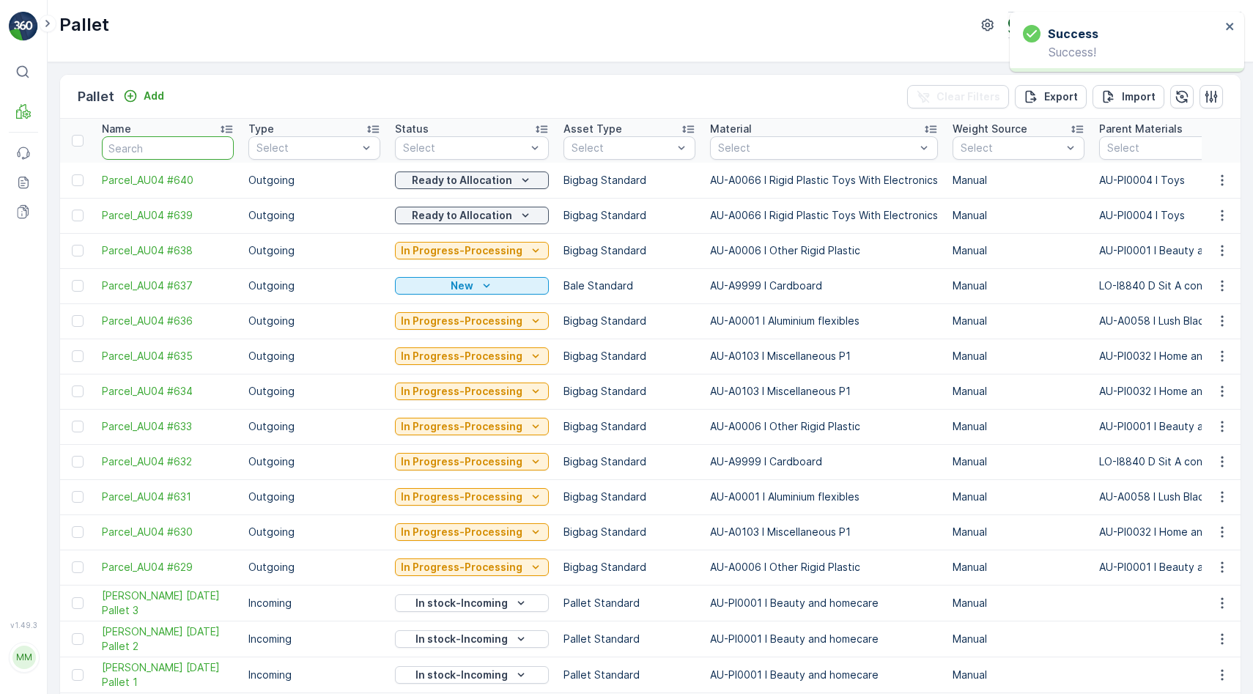
click at [152, 157] on input "text" at bounding box center [168, 147] width 132 height 23
type input "22601"
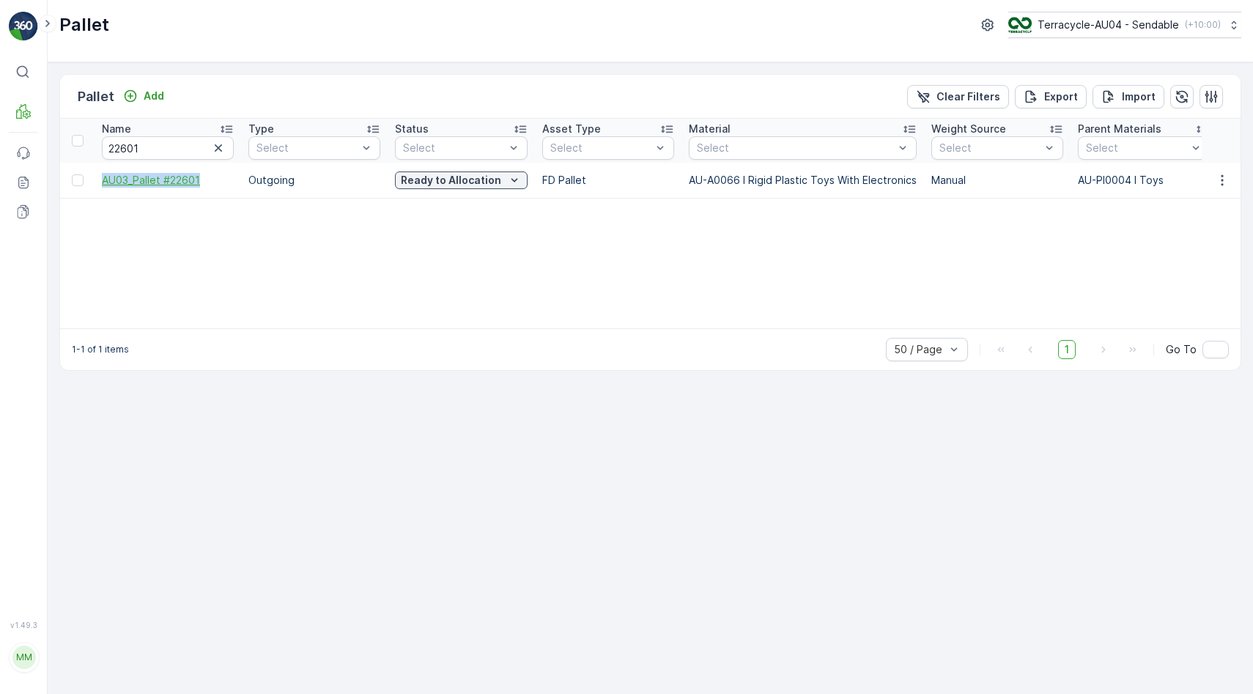
drag, startPoint x: 98, startPoint y: 179, endPoint x: 219, endPoint y: 178, distance: 120.9
click at [219, 178] on td "AU03_Pallet #22601" at bounding box center [167, 180] width 146 height 35
click at [175, 178] on span "AU03_Pallet #22601" at bounding box center [168, 180] width 132 height 15
